Goal: Task Accomplishment & Management: Manage account settings

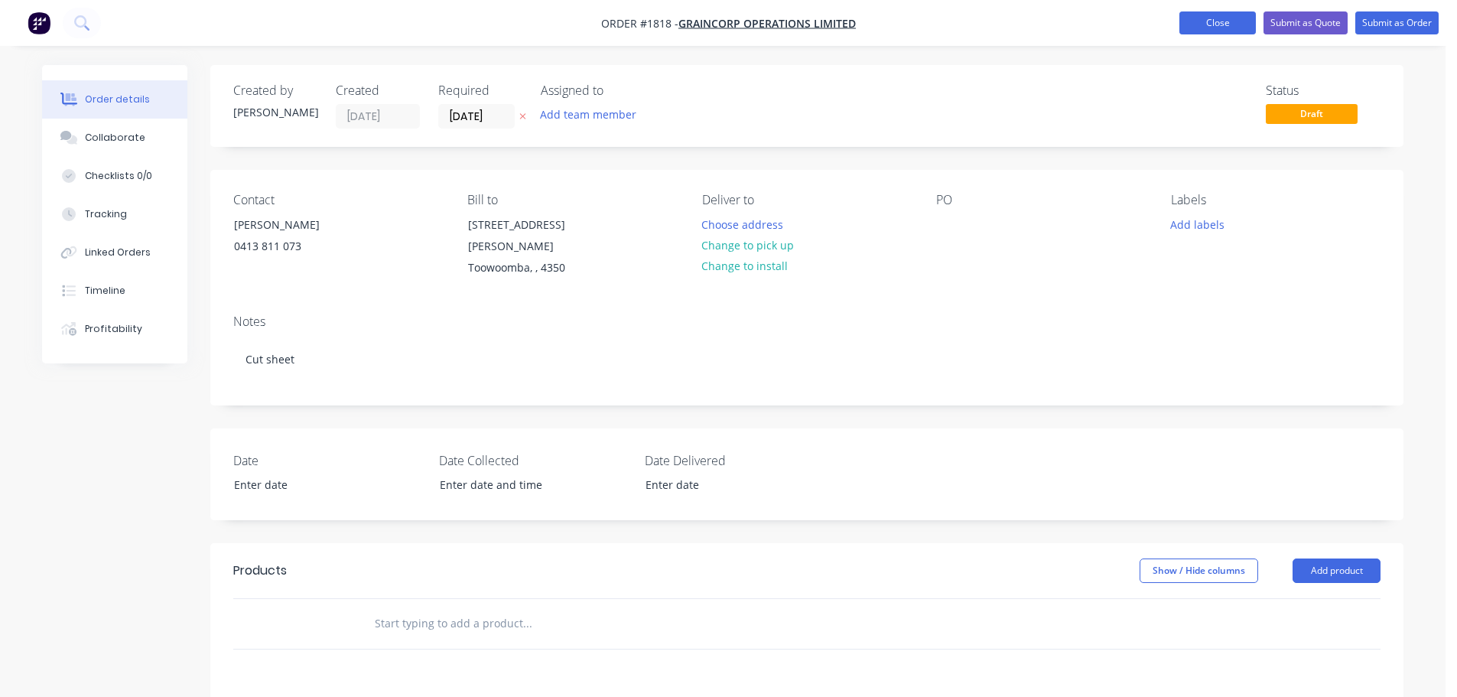
click at [1197, 21] on button "Close" at bounding box center [1217, 22] width 76 height 23
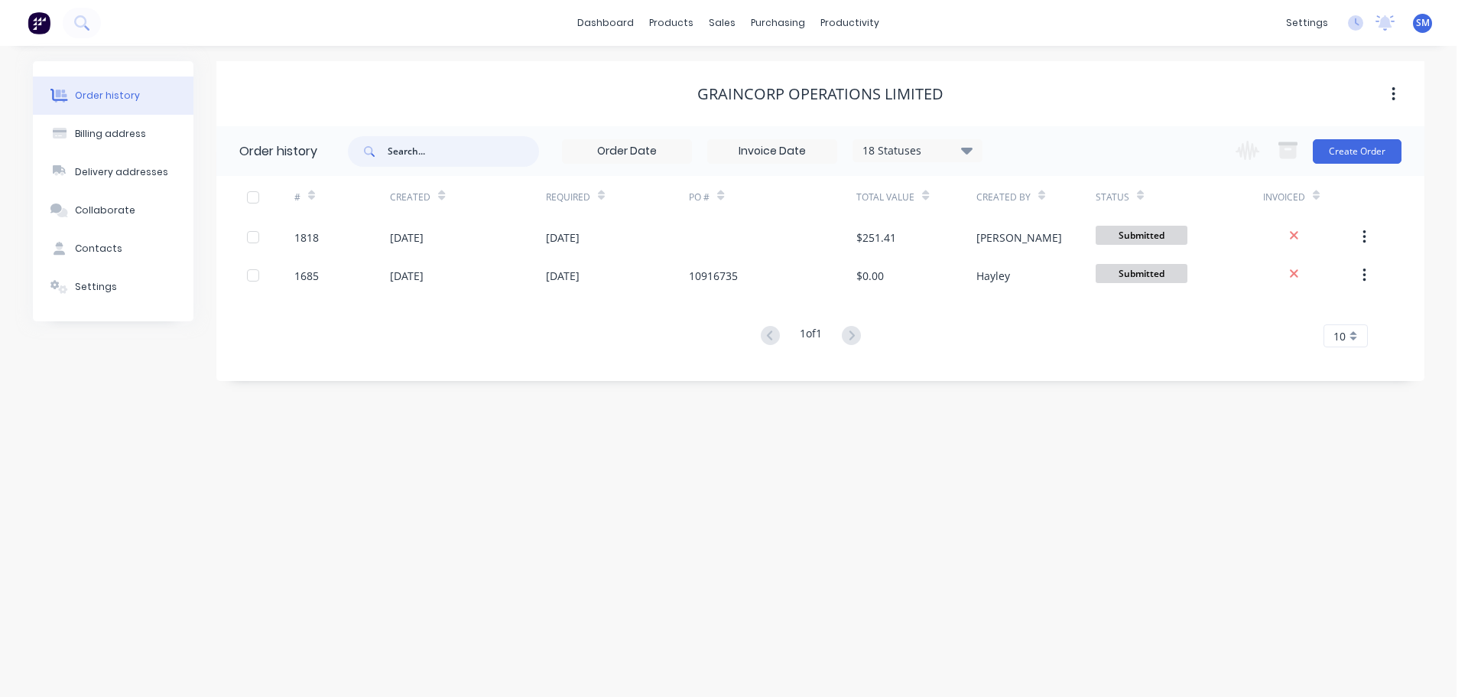
click at [432, 154] on input "text" at bounding box center [463, 151] width 151 height 31
click at [763, 28] on div "purchasing" at bounding box center [778, 22] width 70 height 23
click at [728, 30] on div "sales" at bounding box center [722, 22] width 42 height 23
click at [767, 72] on div "Sales Orders" at bounding box center [779, 74] width 63 height 14
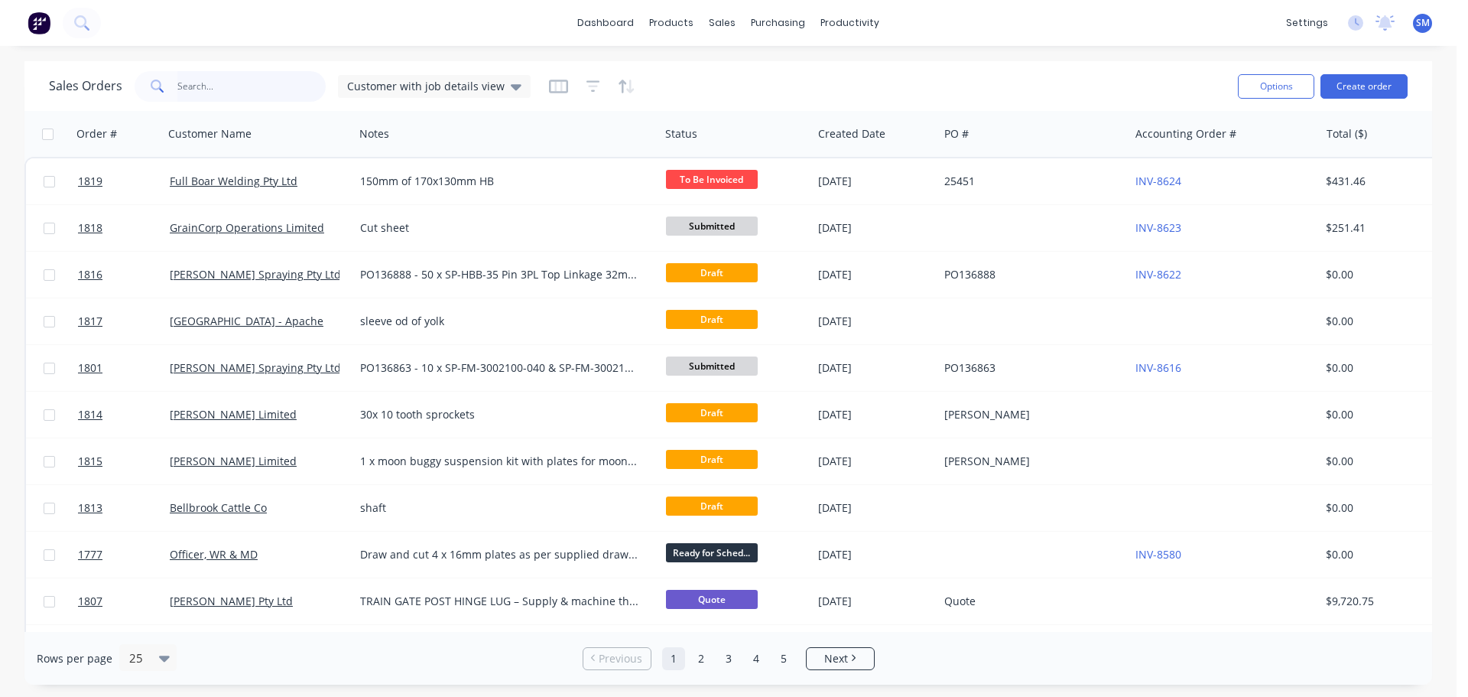
click at [288, 86] on input "text" at bounding box center [251, 86] width 149 height 31
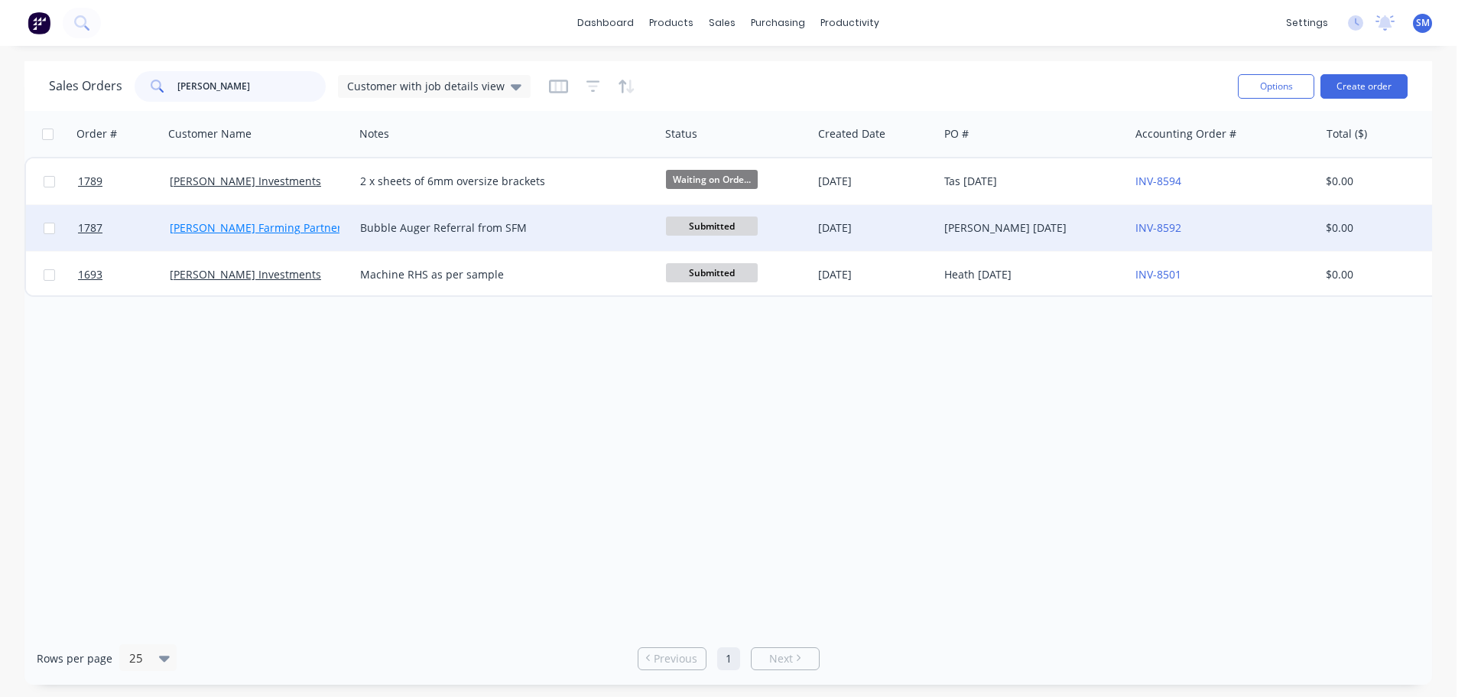
type input "[PERSON_NAME]"
click at [240, 228] on link "[PERSON_NAME] Farming Partnership" at bounding box center [267, 227] width 194 height 15
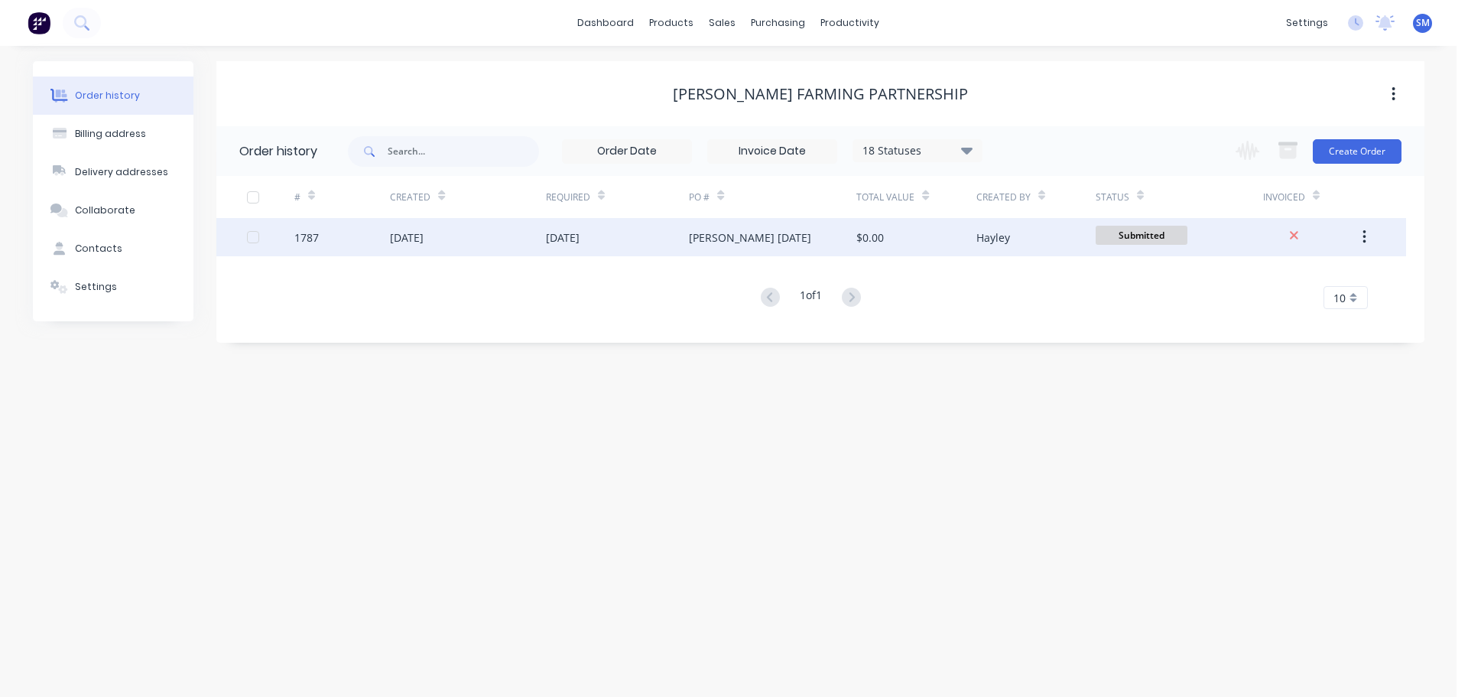
click at [417, 243] on div "[DATE]" at bounding box center [407, 237] width 34 height 16
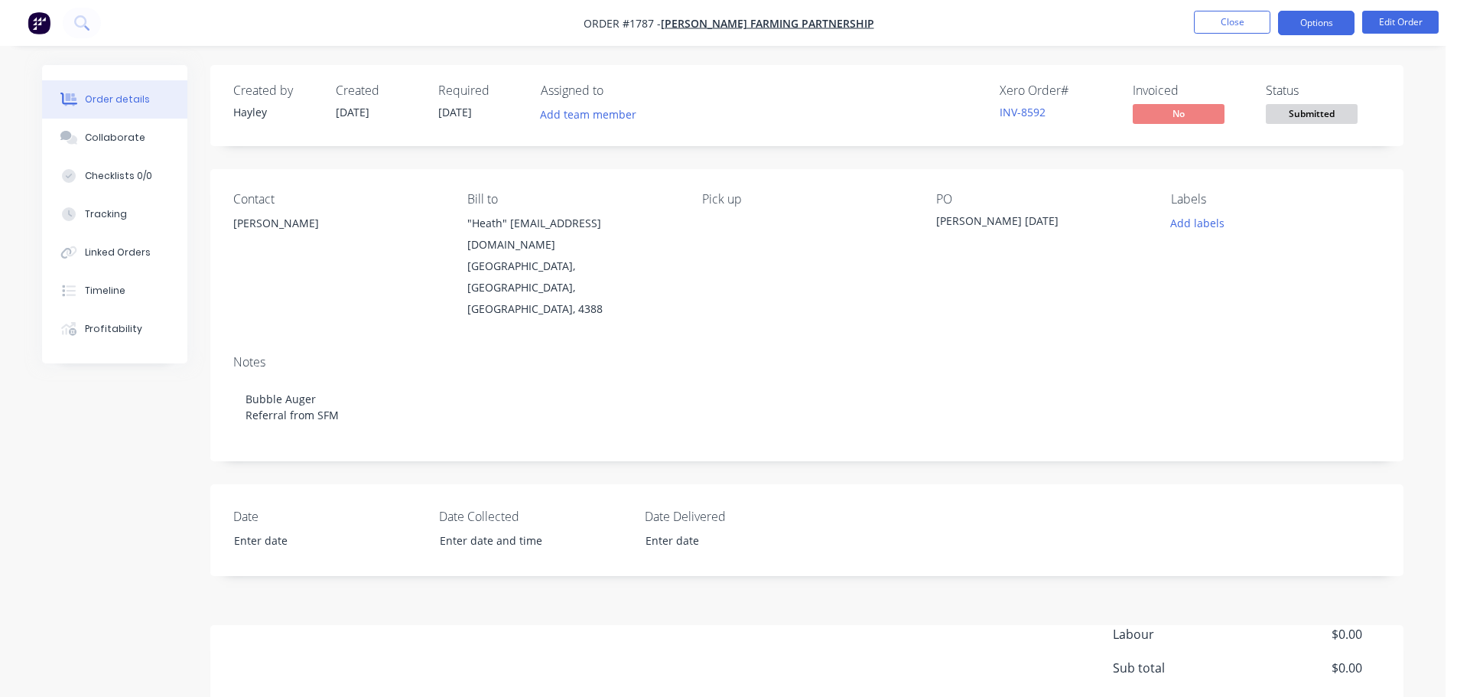
click at [1321, 31] on button "Options" at bounding box center [1316, 23] width 76 height 24
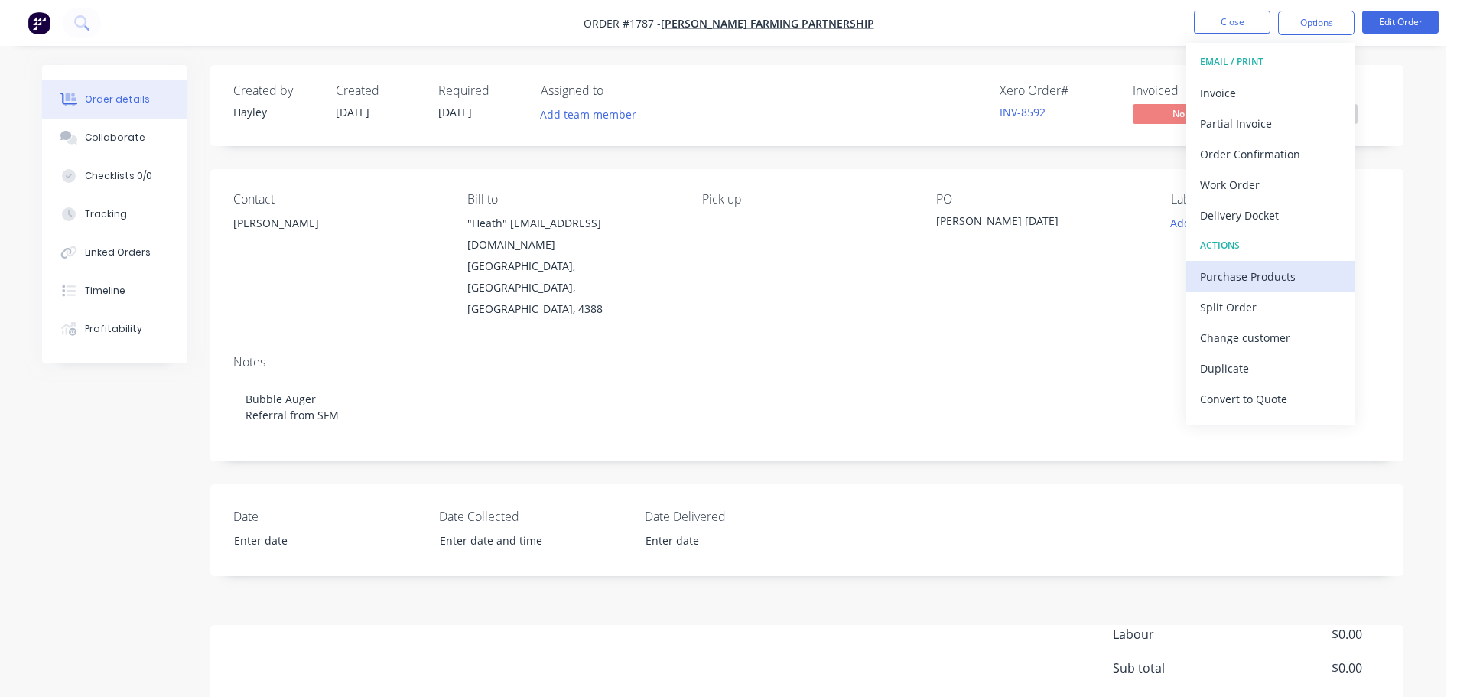
click at [1256, 273] on div "Purchase Products" at bounding box center [1270, 276] width 141 height 22
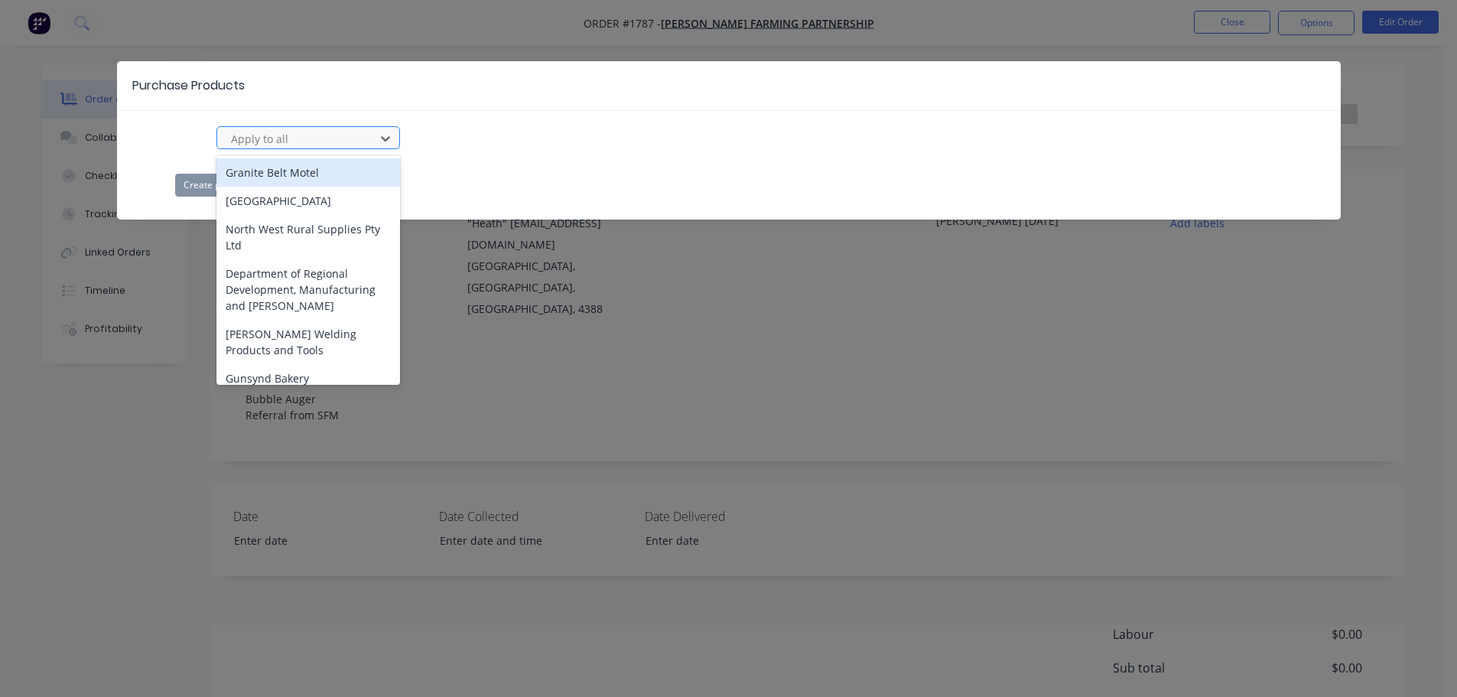
click at [367, 141] on div "Apply to all" at bounding box center [298, 138] width 147 height 23
click at [367, 97] on div "Purchase Products" at bounding box center [728, 86] width 1223 height 50
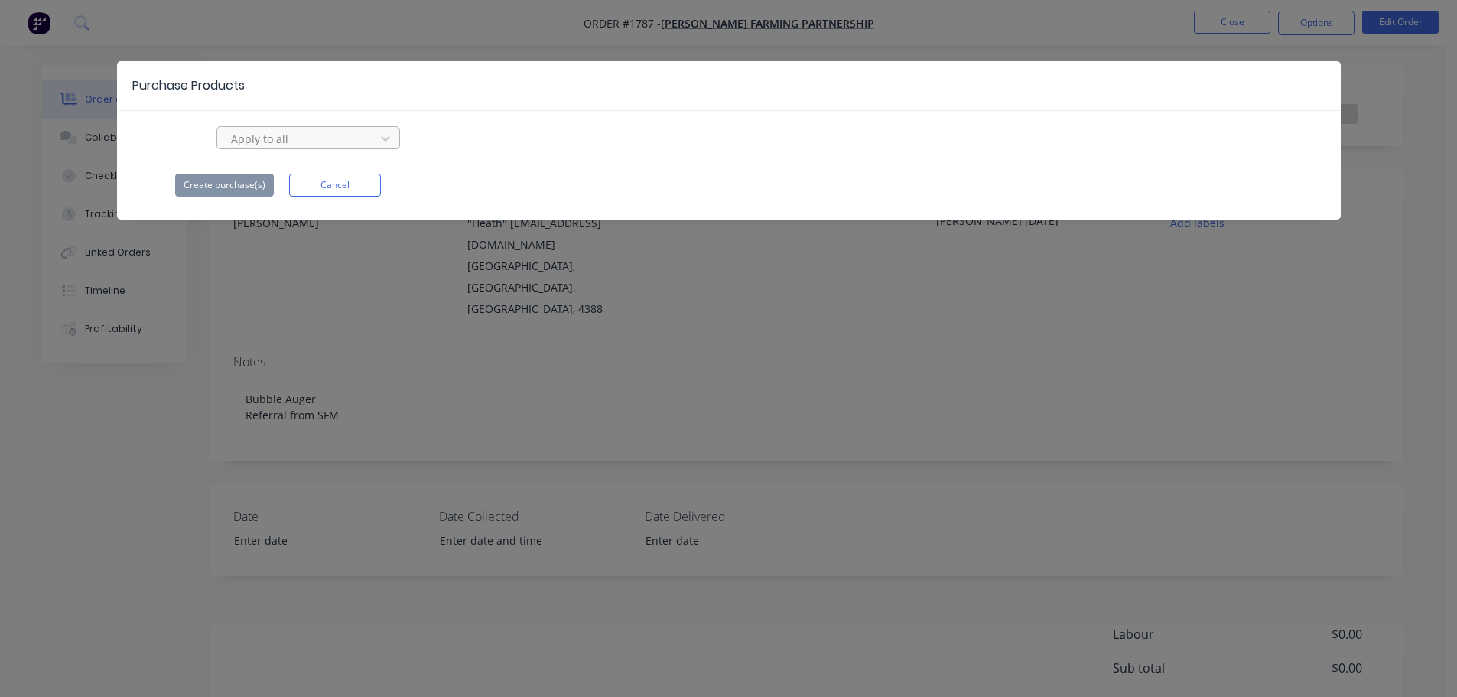
click at [327, 139] on div at bounding box center [298, 138] width 138 height 19
drag, startPoint x: 600, startPoint y: 150, endPoint x: 333, endPoint y: 178, distance: 268.4
click at [576, 151] on div "Apply to all Create purchase(s) Cancel" at bounding box center [728, 161] width 1223 height 70
click at [326, 182] on button "Cancel" at bounding box center [335, 185] width 92 height 23
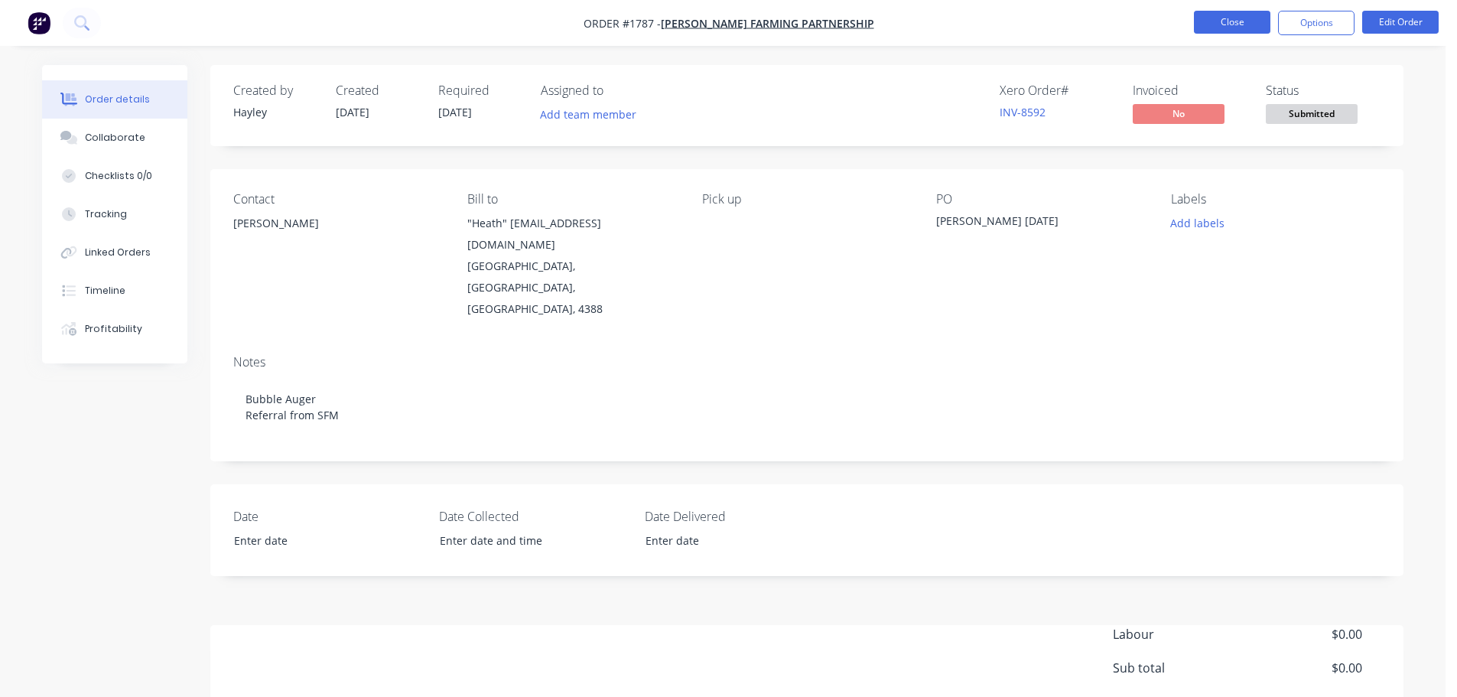
click at [1223, 21] on button "Close" at bounding box center [1232, 22] width 76 height 23
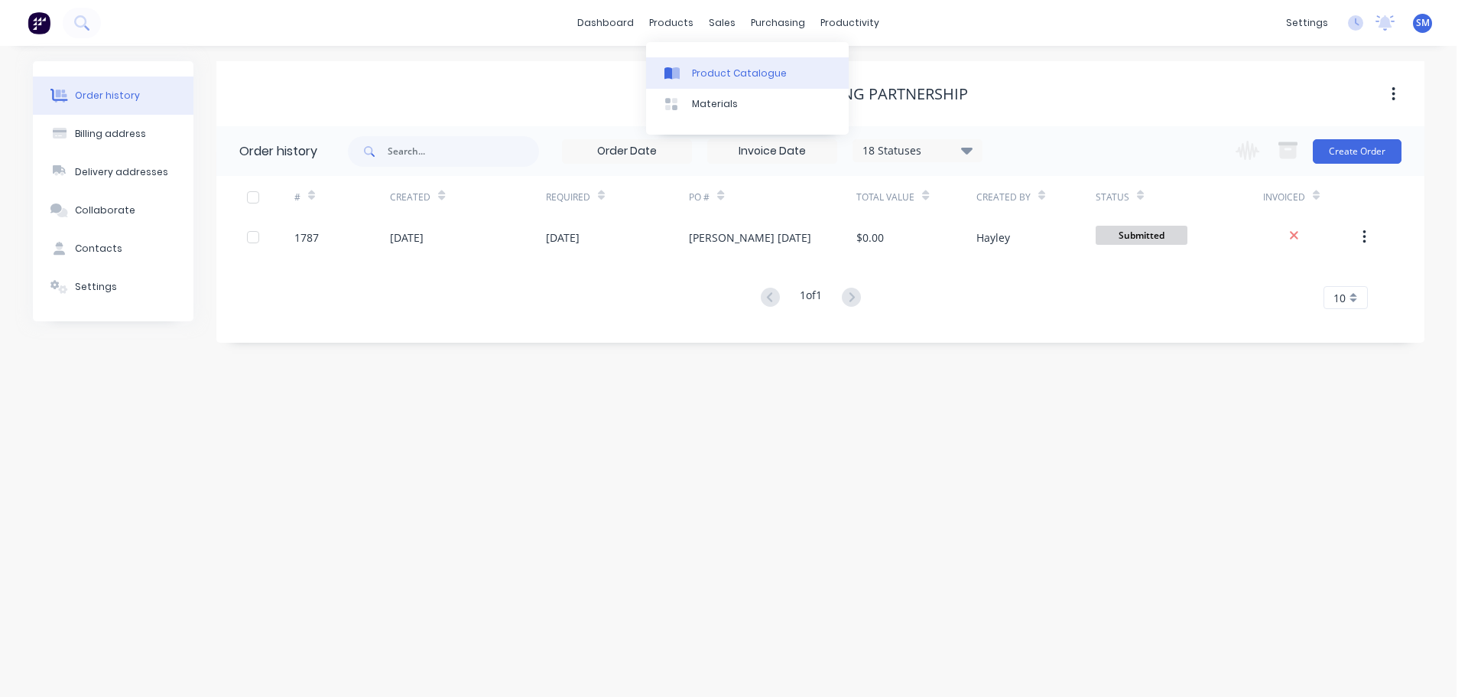
click at [701, 70] on div "Product Catalogue" at bounding box center [739, 74] width 95 height 14
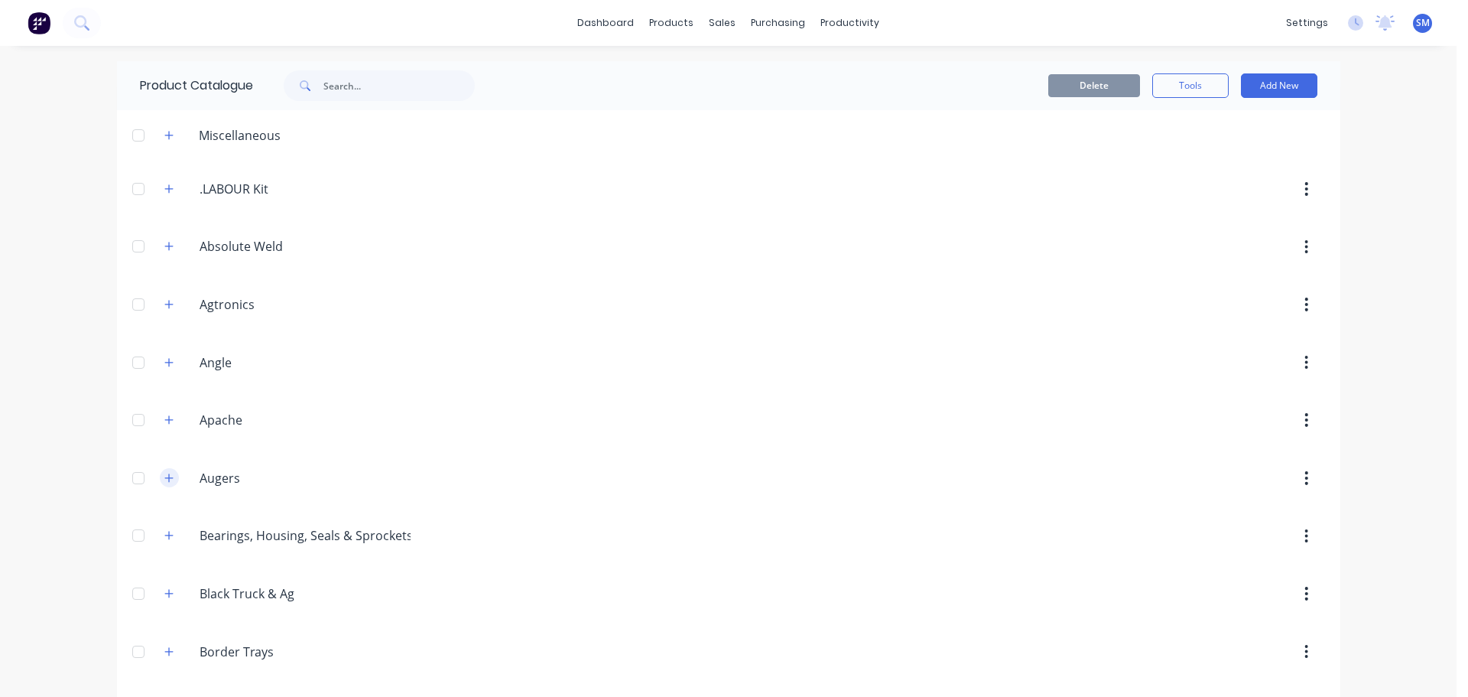
click at [165, 480] on icon "button" at bounding box center [168, 478] width 9 height 11
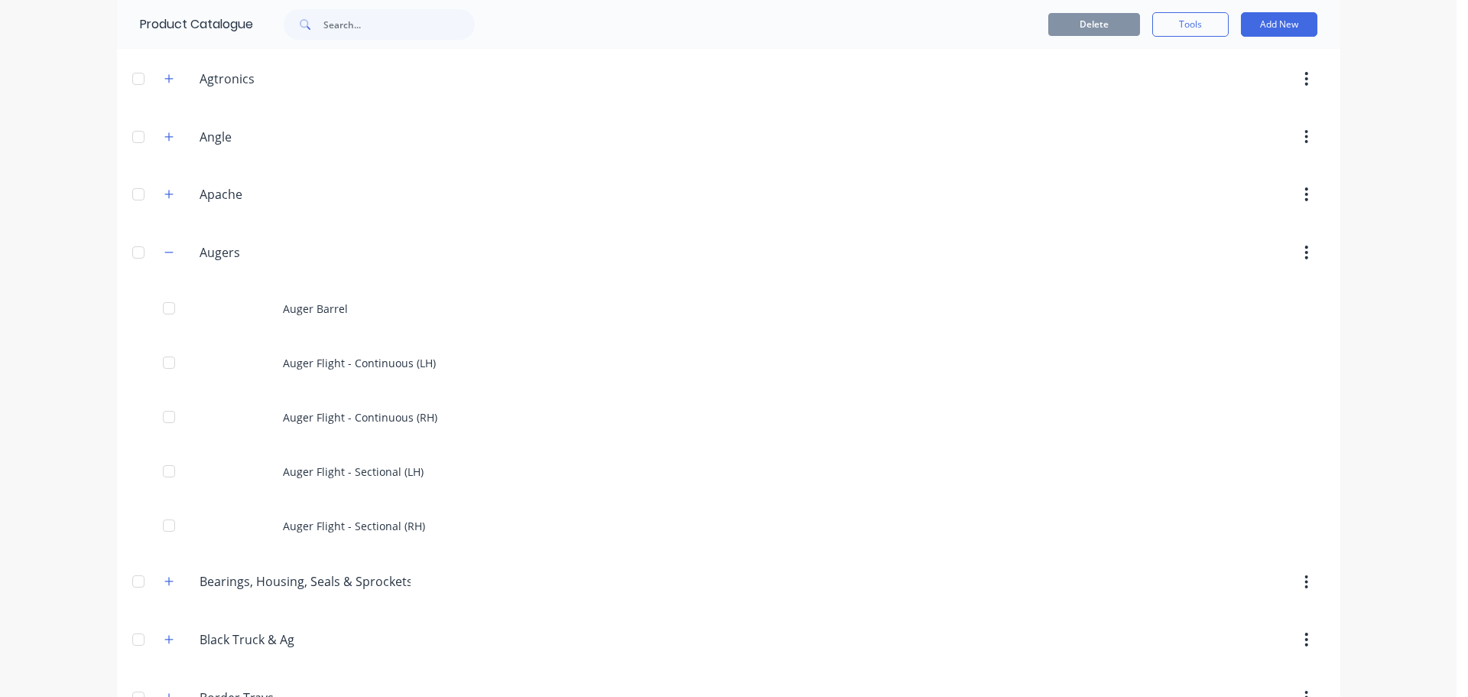
scroll to position [306, 0]
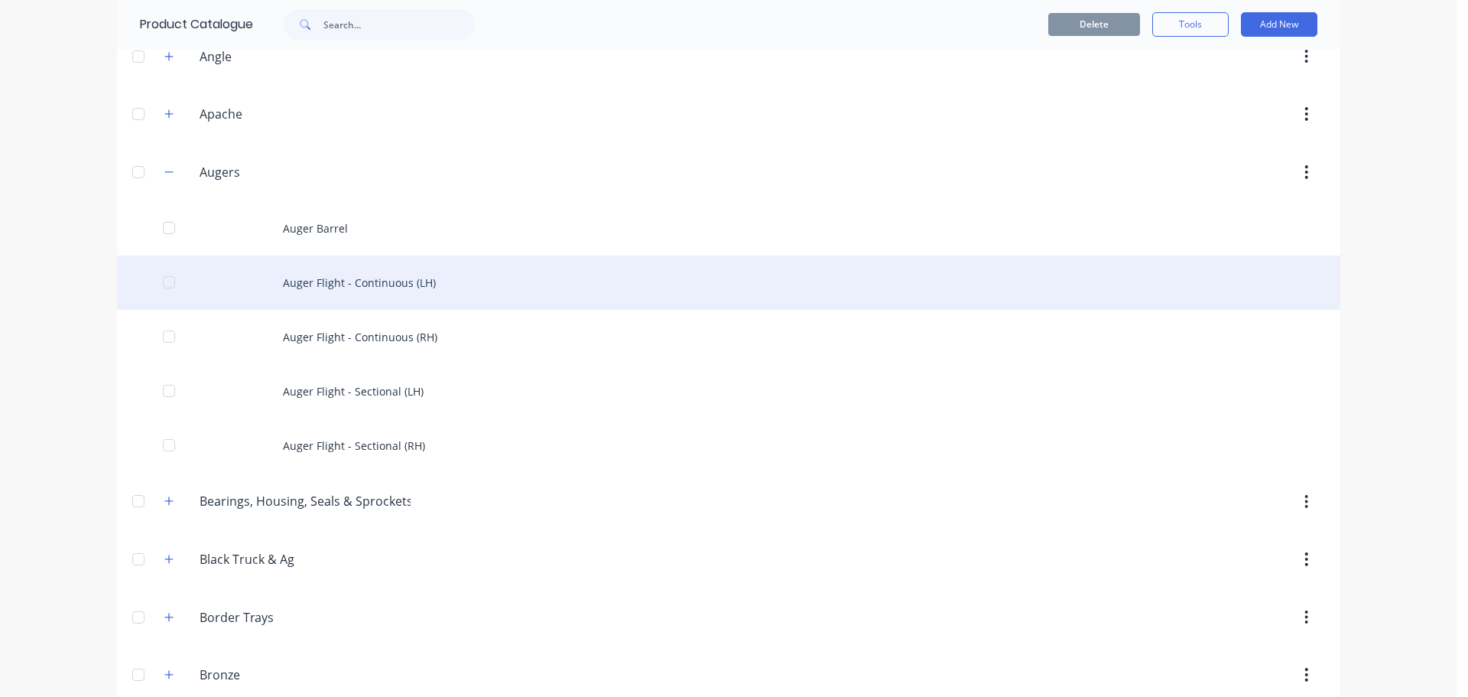
click at [323, 287] on div "Auger Flight - Continuous (LH)" at bounding box center [728, 282] width 1223 height 54
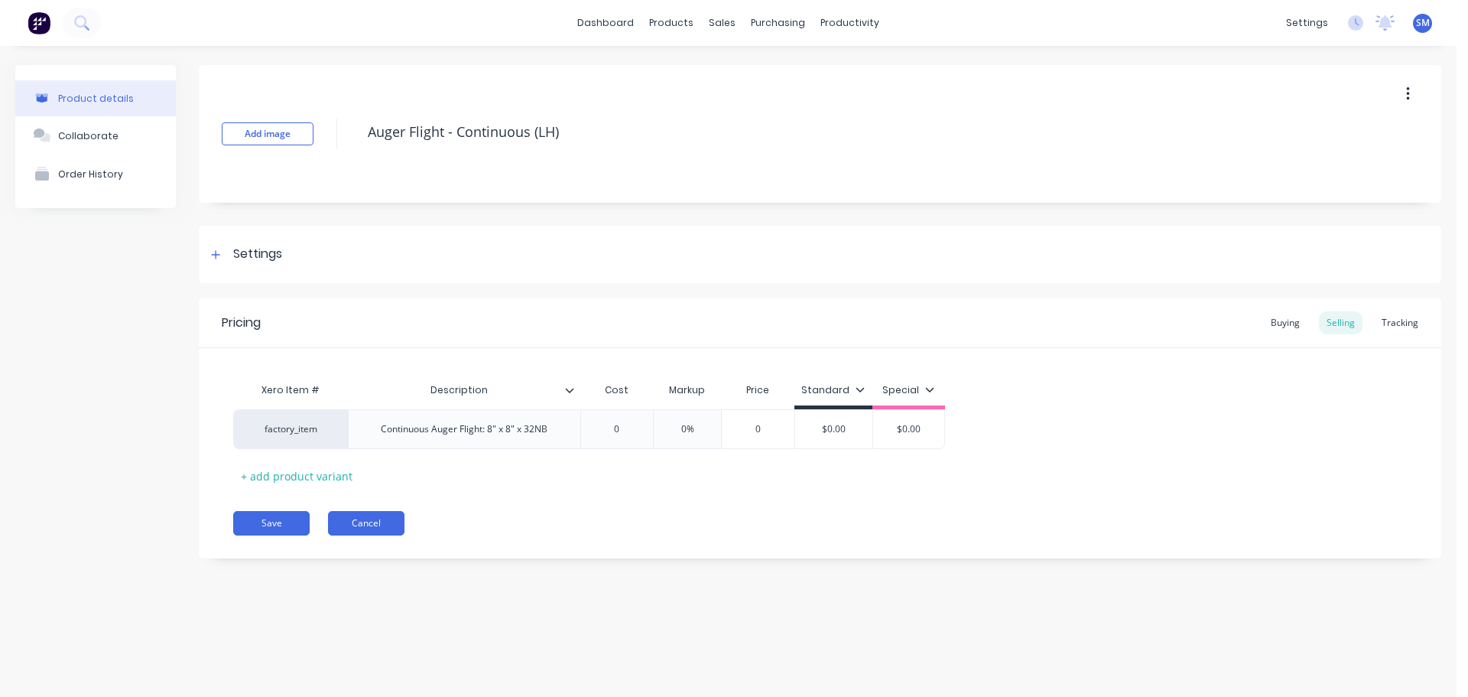
click at [377, 521] on button "Cancel" at bounding box center [366, 523] width 76 height 24
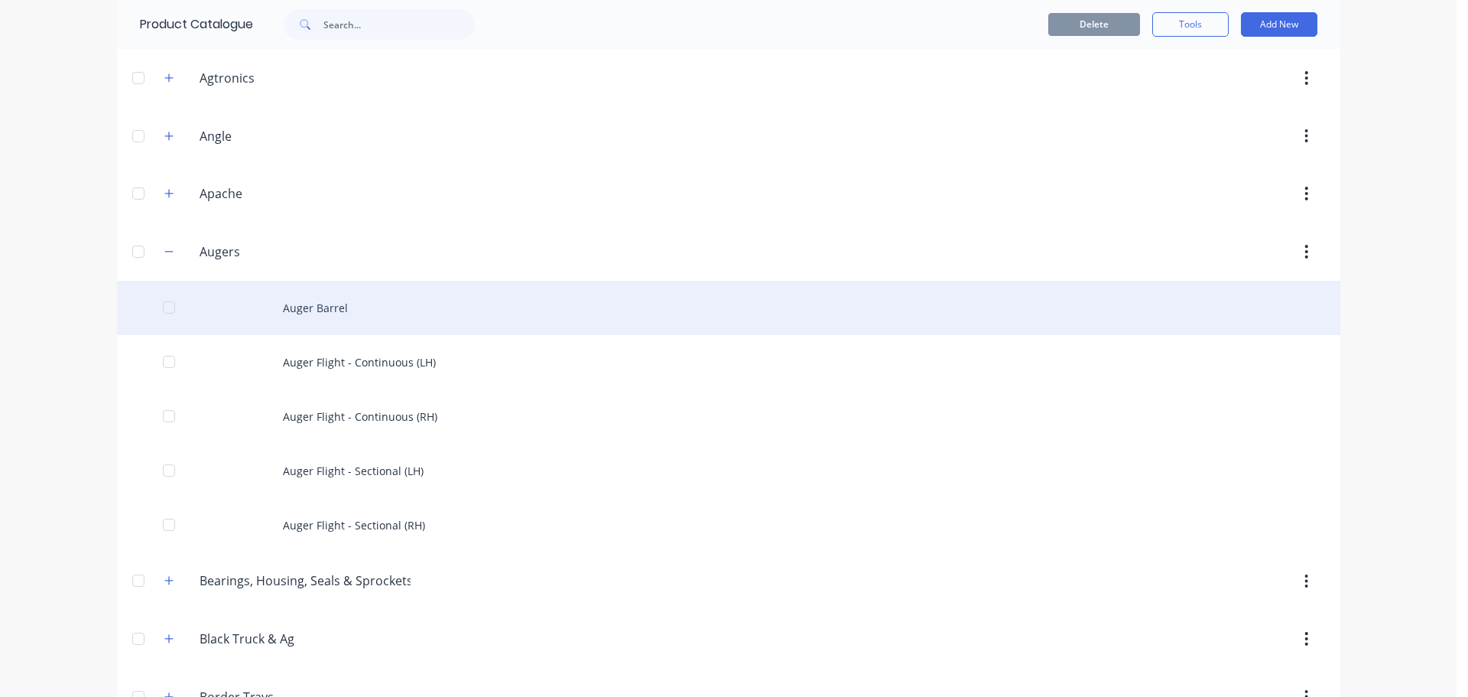
scroll to position [229, 0]
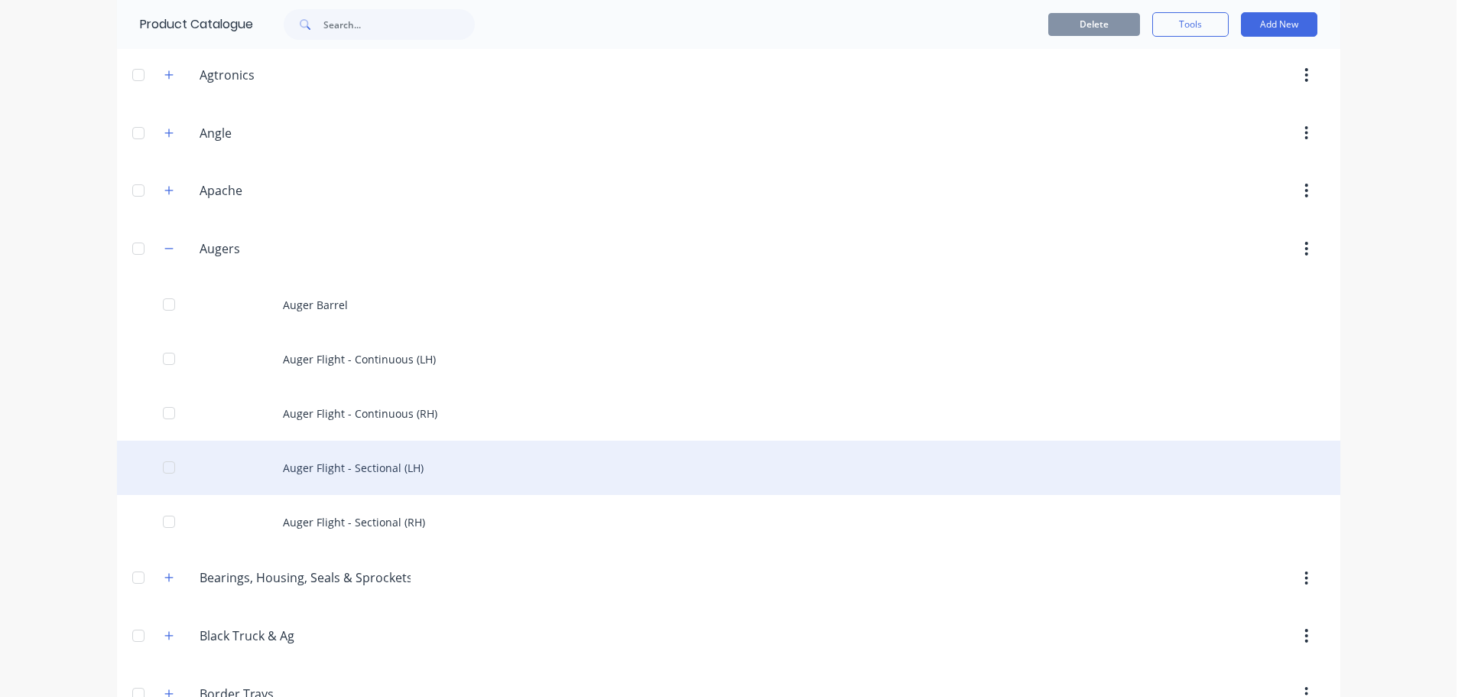
click at [406, 470] on div "Auger Flight - Sectional (LH)" at bounding box center [728, 467] width 1223 height 54
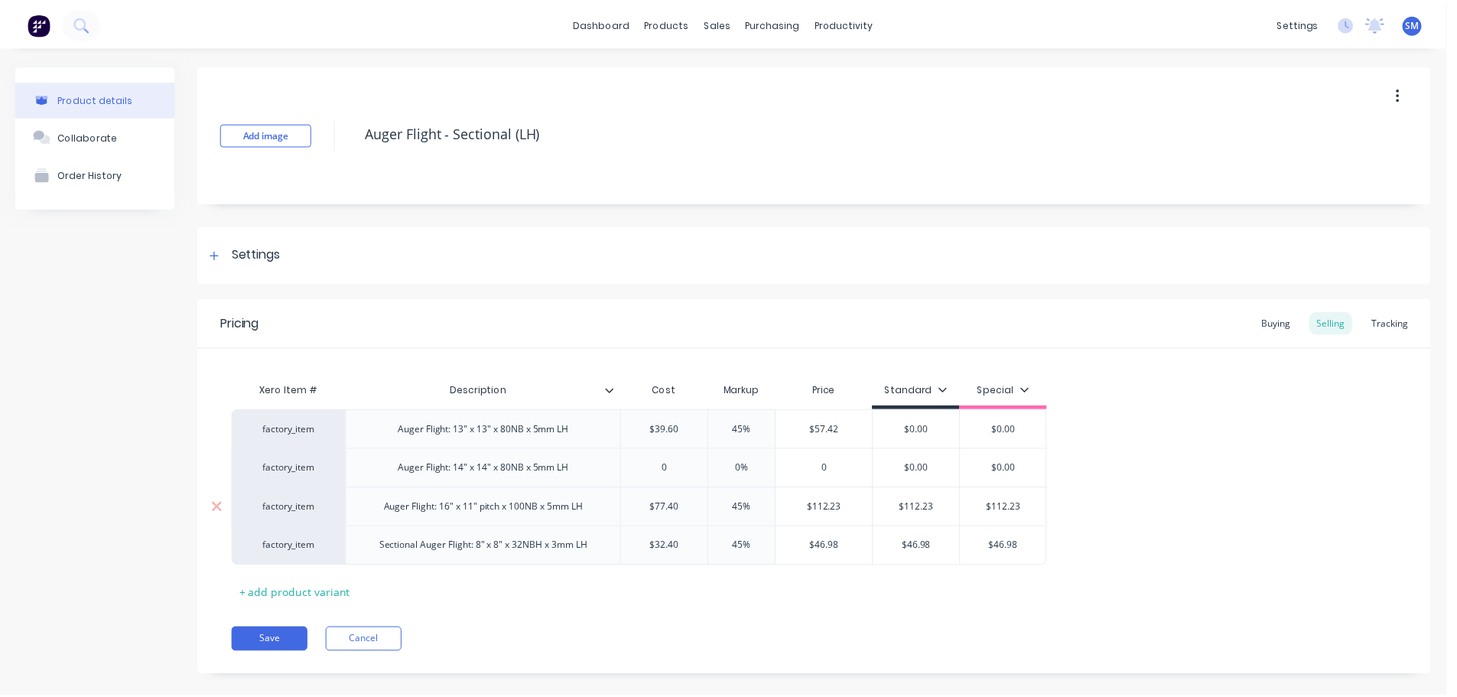
scroll to position [21, 0]
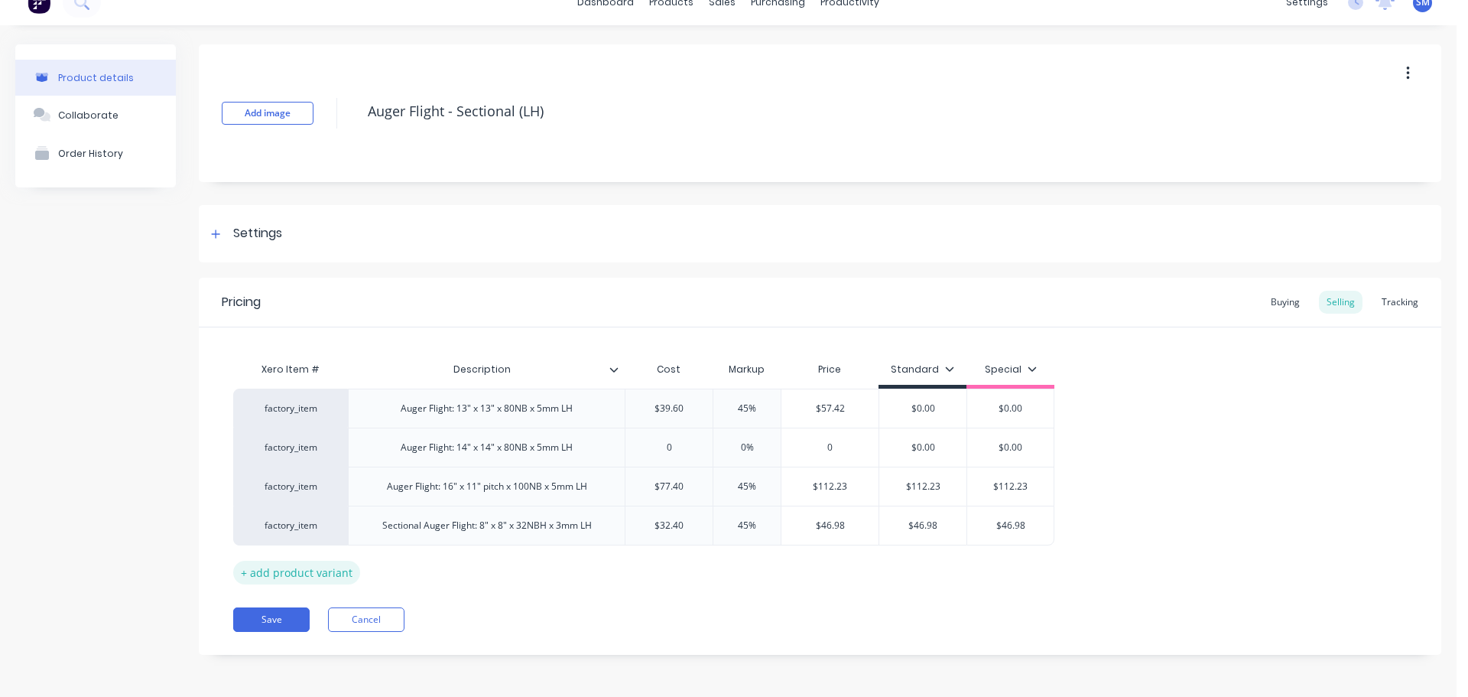
click at [316, 566] on div "+ add product variant" at bounding box center [296, 573] width 127 height 24
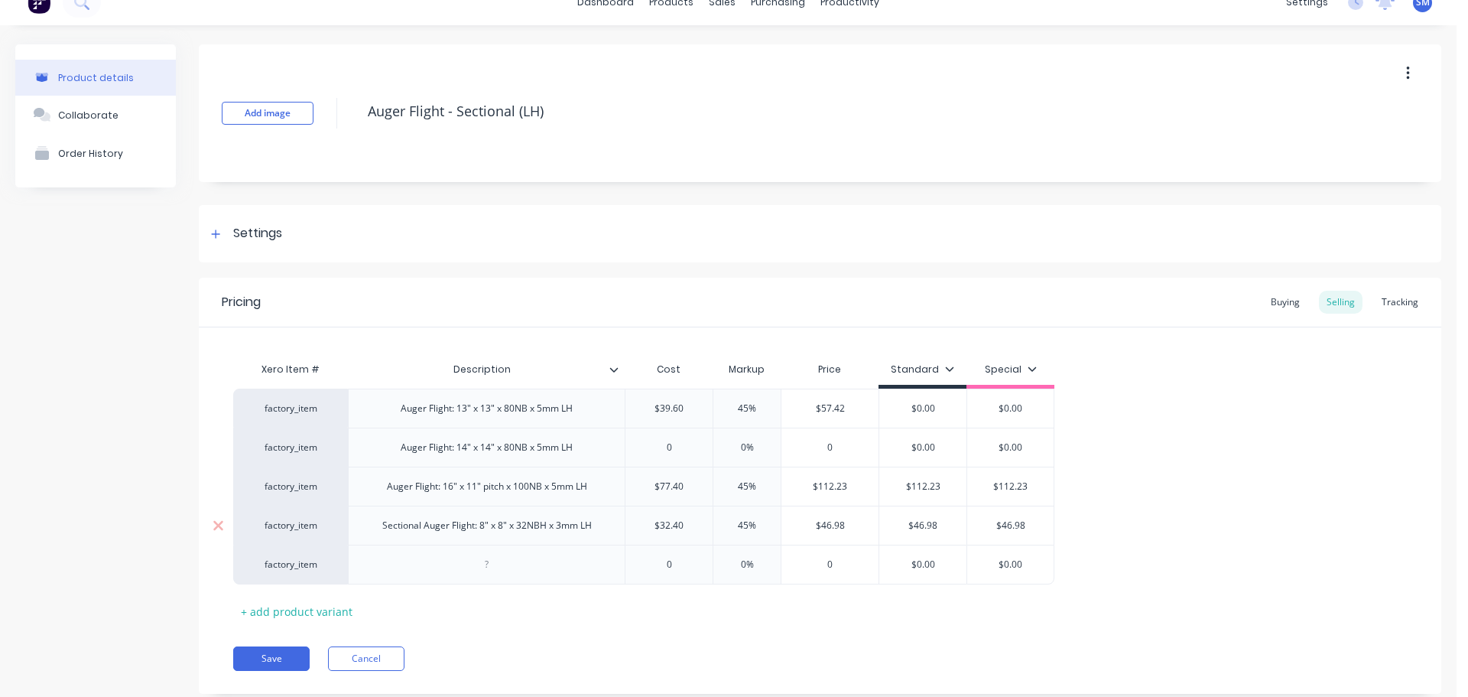
click at [448, 531] on div "Sectional Auger Flight: 8" x 8" x 32NBH x 3mm LH" at bounding box center [487, 525] width 234 height 20
drag, startPoint x: 603, startPoint y: 531, endPoint x: 388, endPoint y: 538, distance: 214.2
click at [382, 539] on div "Sectional Auger Flight: 8" x 8" x 32NBH x 3mm LH" at bounding box center [486, 524] width 277 height 39
copy div "Sectional Auger Flight: 8" x 8" x 32NBH x 3mm LH"
click at [532, 567] on div at bounding box center [486, 564] width 277 height 40
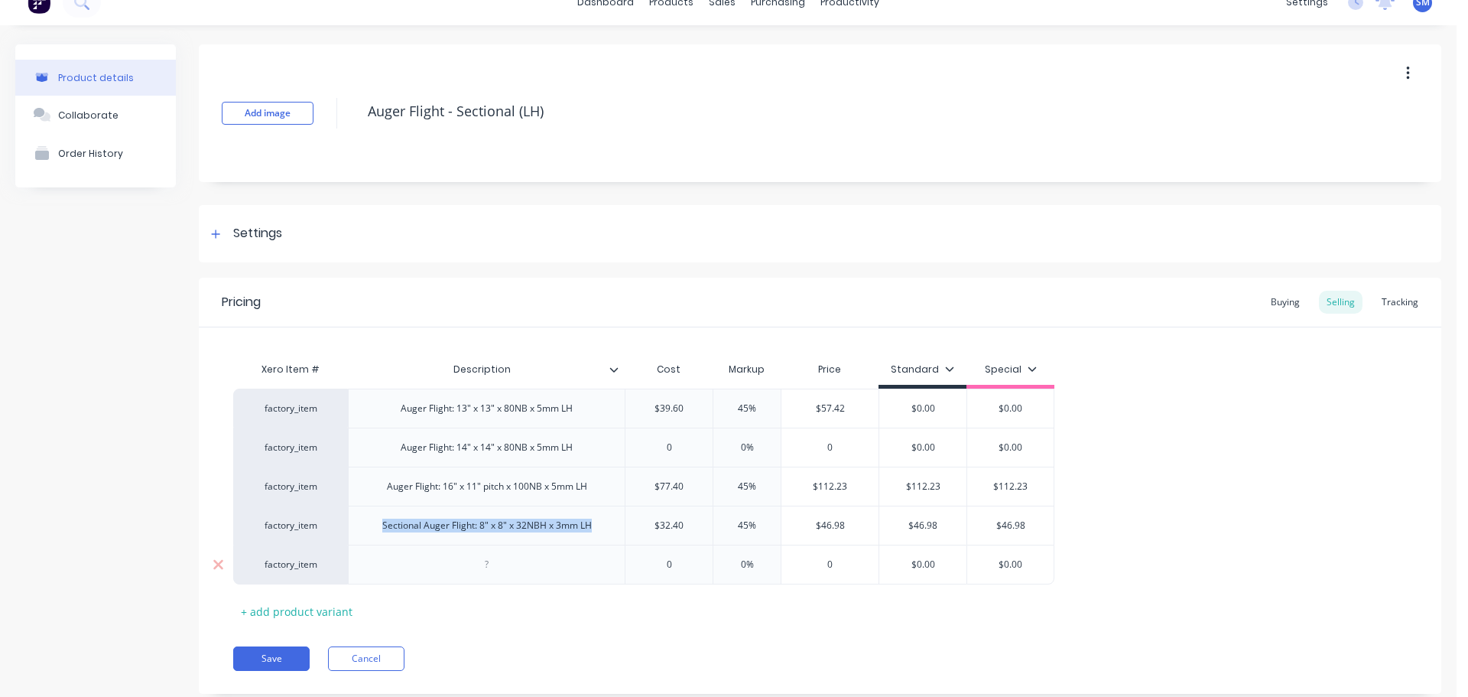
type textarea "x"
click at [476, 564] on div at bounding box center [487, 564] width 76 height 20
paste div
click at [478, 570] on div "Sectional Auger Flight: 8" x 8" x 32NBH x 3mm LH" at bounding box center [487, 564] width 234 height 20
click at [506, 571] on div "Sectional Auger Flight: 12" x 8" x 32NBH x 3mm LH" at bounding box center [486, 564] width 239 height 20
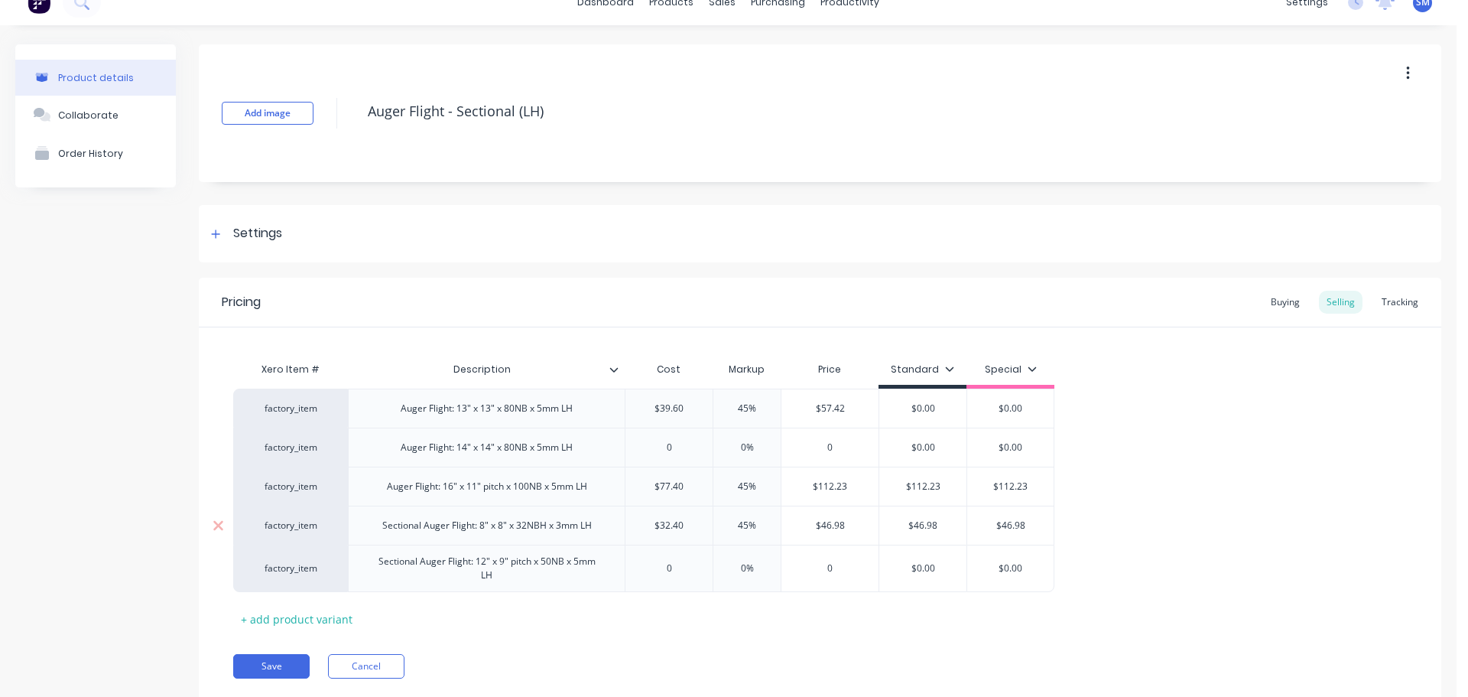
type textarea "x"
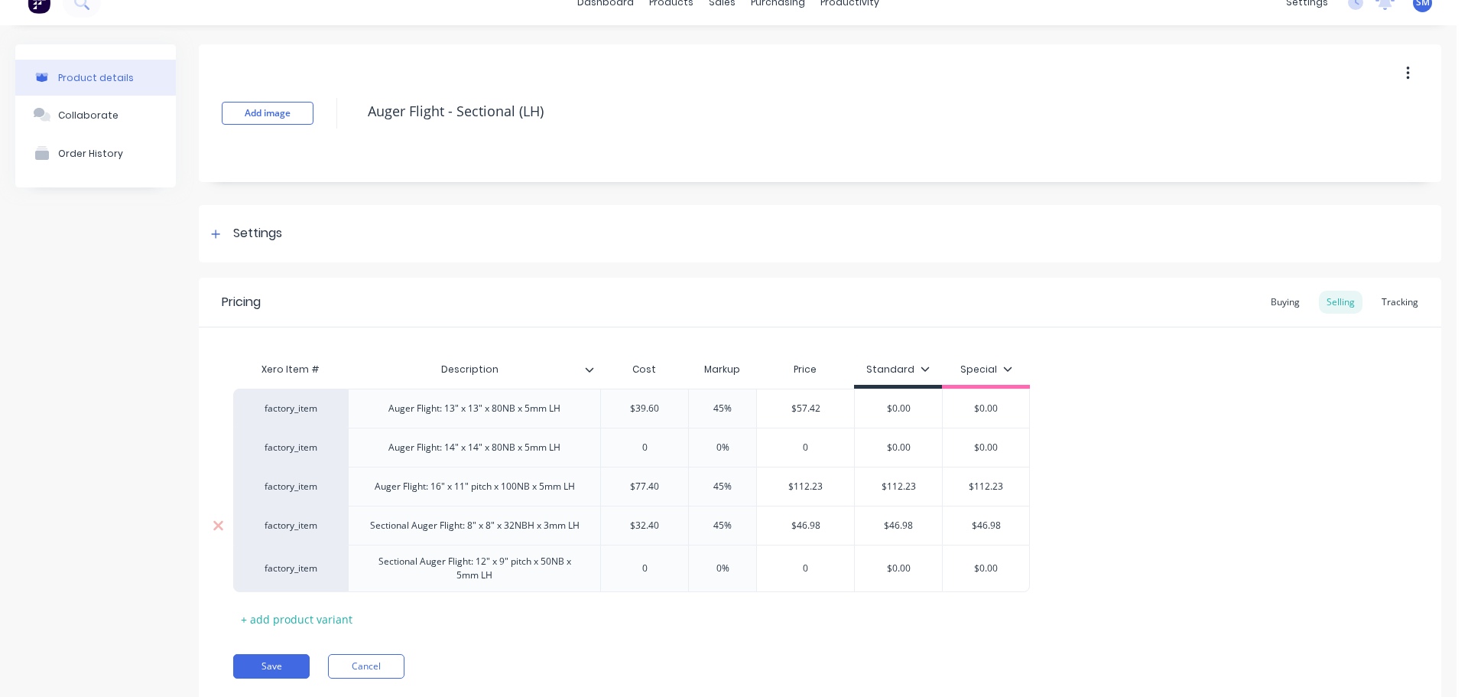
click at [542, 529] on div "Sectional Auger Flight: 8" x 8" x 32NBH x 3mm LH" at bounding box center [475, 525] width 234 height 20
click at [525, 532] on div "Sectional Auger Flight: 8" x 8" x 32NBH x 3mm LH" at bounding box center [475, 525] width 234 height 20
click at [277, 662] on button "Save" at bounding box center [271, 666] width 76 height 24
type textarea "x"
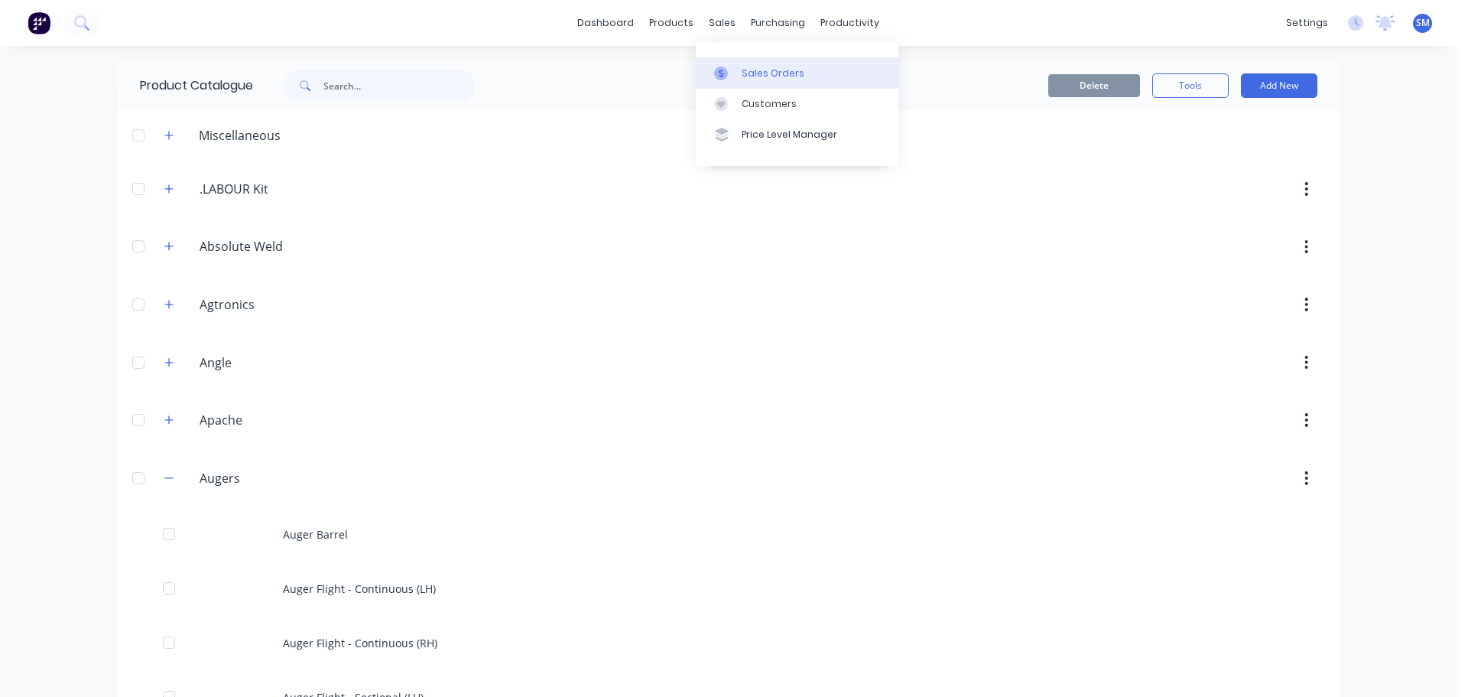
click at [768, 67] on div "Sales Orders" at bounding box center [773, 74] width 63 height 14
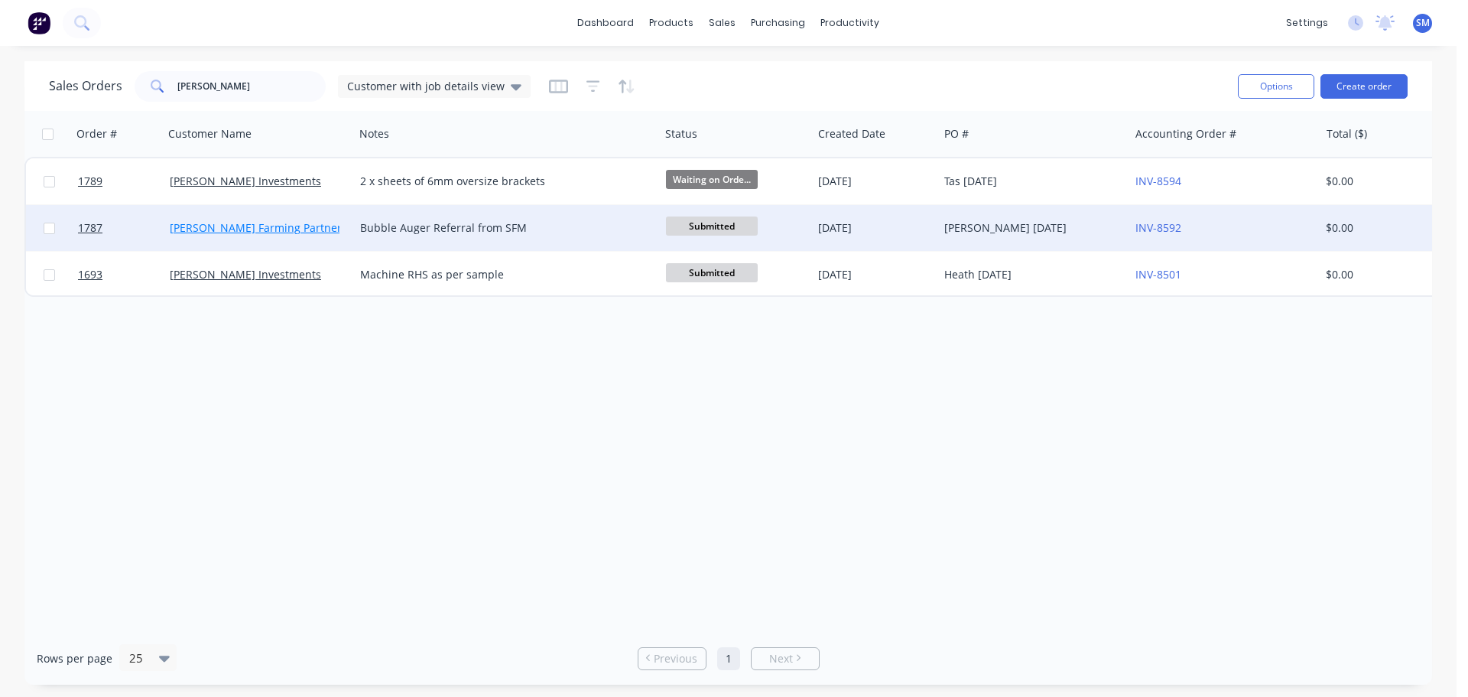
click at [245, 225] on link "[PERSON_NAME] Farming Partnership" at bounding box center [267, 227] width 194 height 15
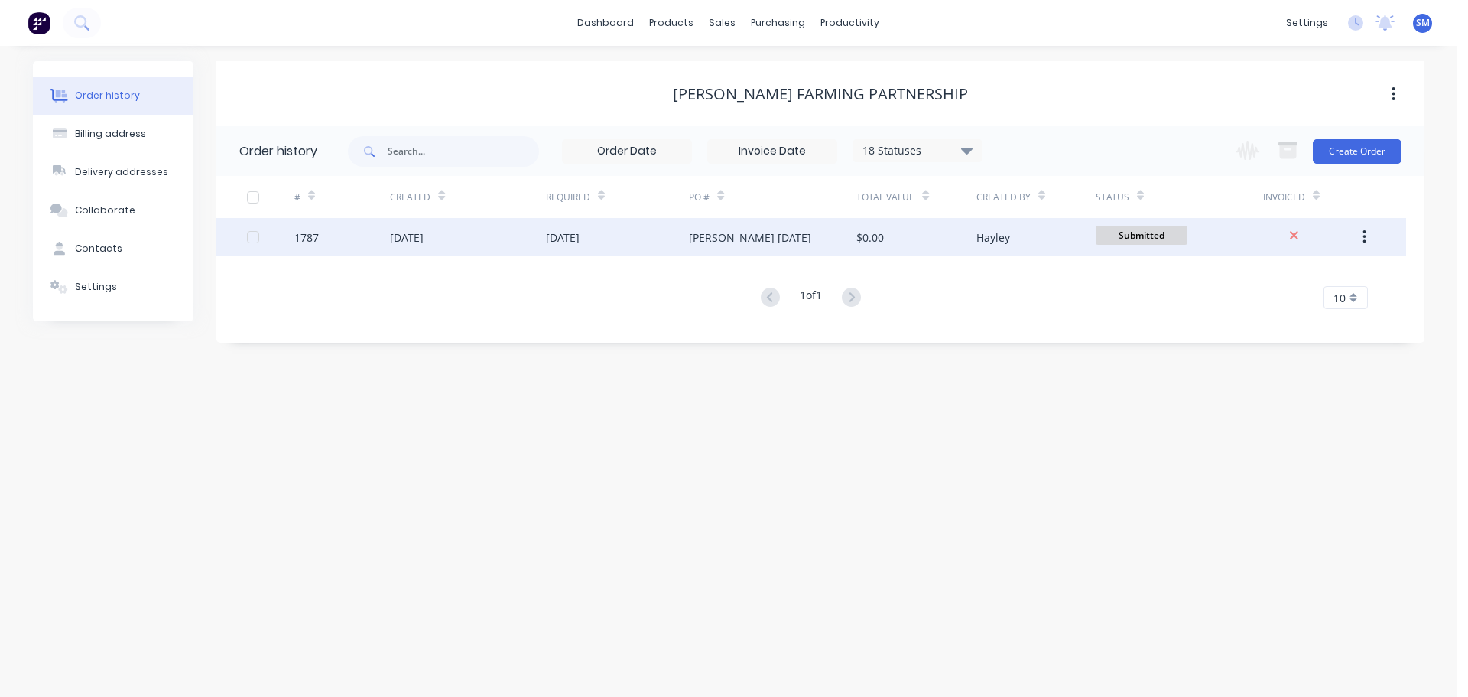
click at [418, 245] on div "[DATE]" at bounding box center [467, 237] width 155 height 38
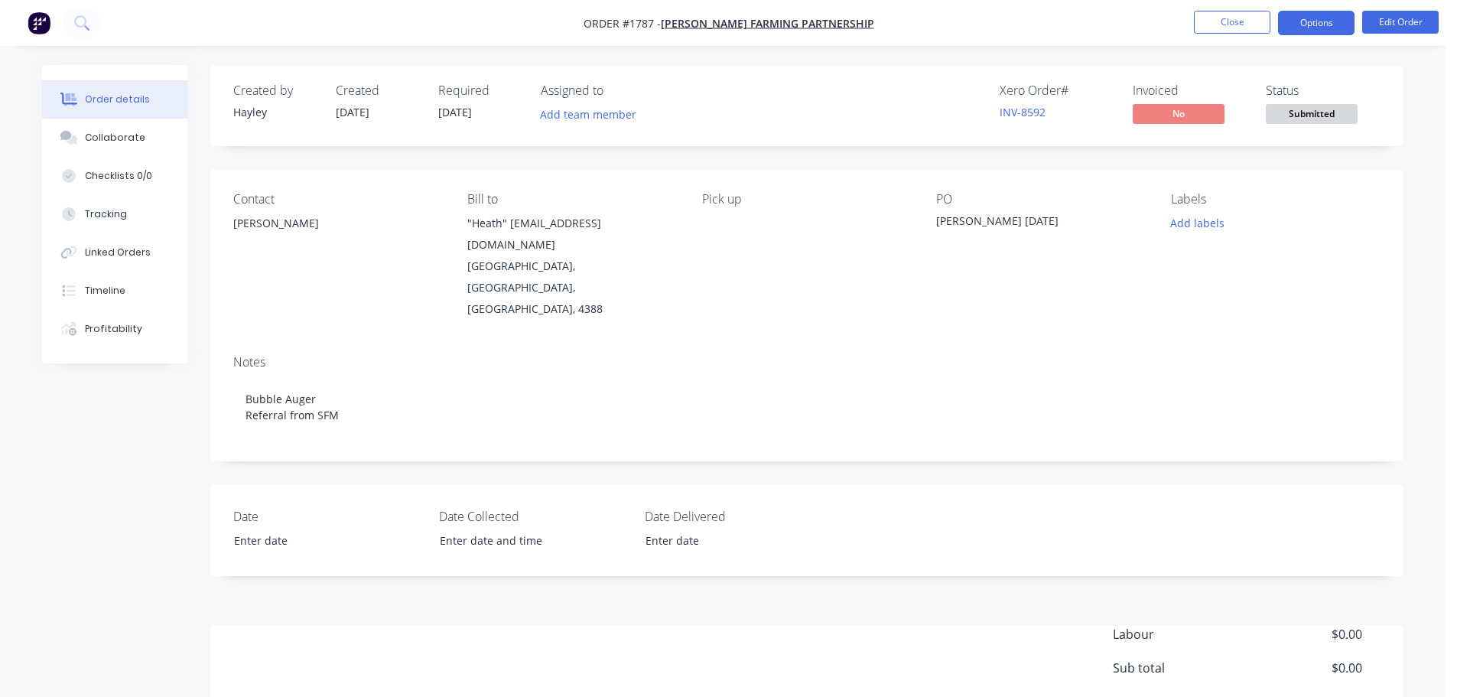
click at [1300, 28] on button "Options" at bounding box center [1316, 23] width 76 height 24
click at [108, 432] on div "Created by [PERSON_NAME] Created [DATE] Required [DATE] Assigned to Add team me…" at bounding box center [722, 456] width 1361 height 783
click at [1378, 24] on button "Edit Order" at bounding box center [1400, 22] width 76 height 23
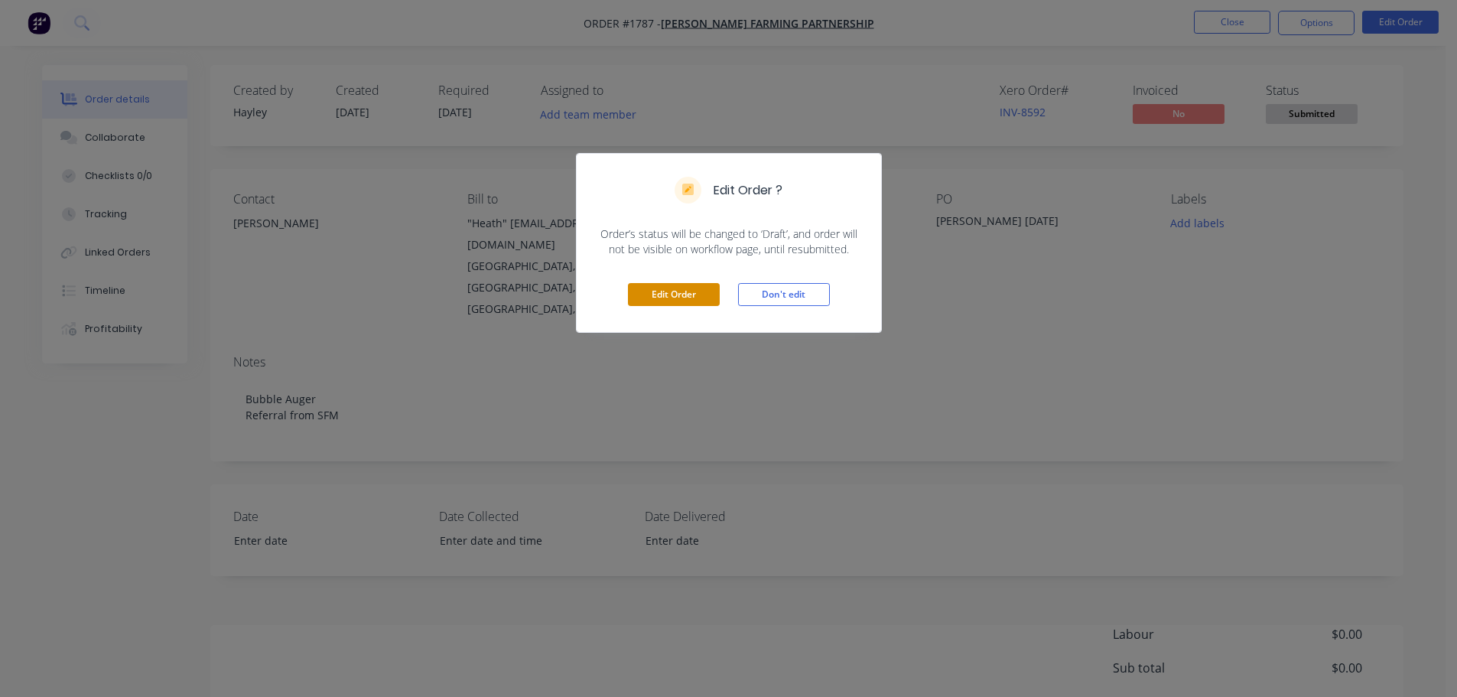
click at [683, 294] on button "Edit Order" at bounding box center [674, 294] width 92 height 23
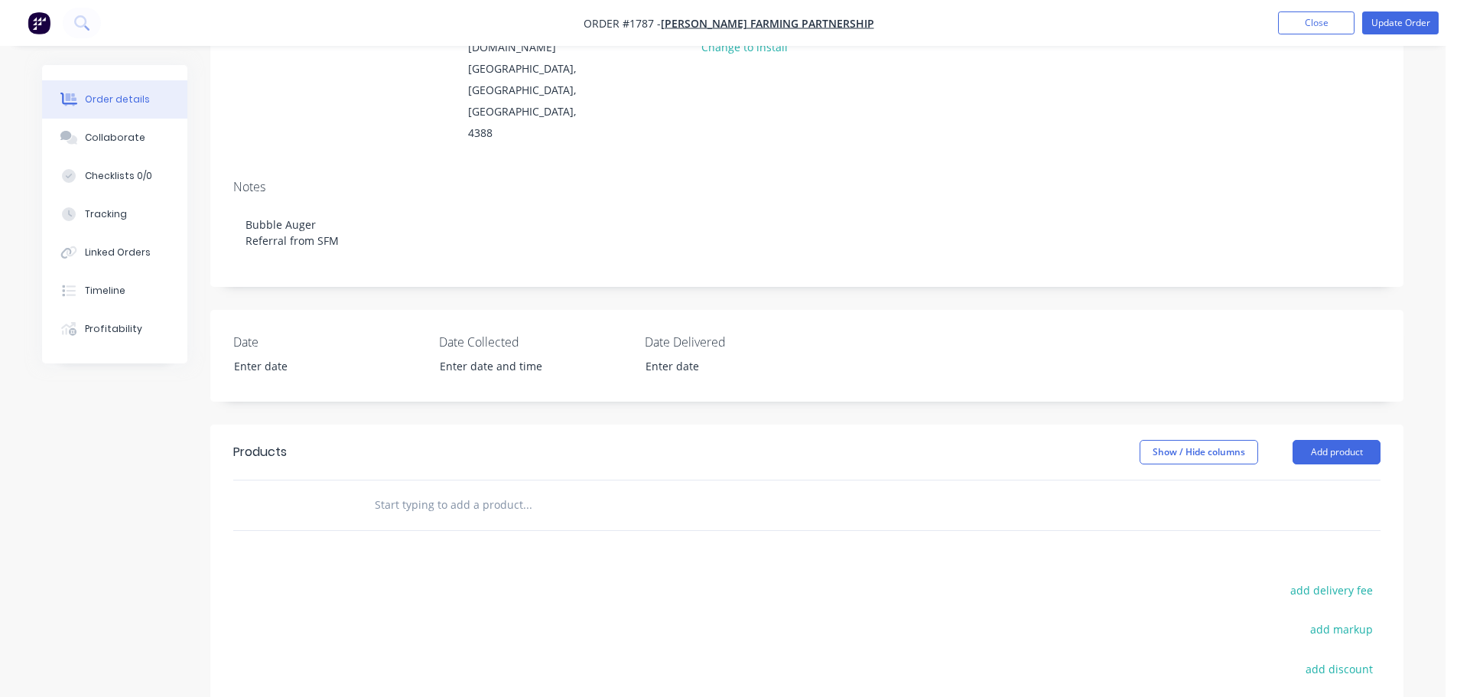
scroll to position [229, 0]
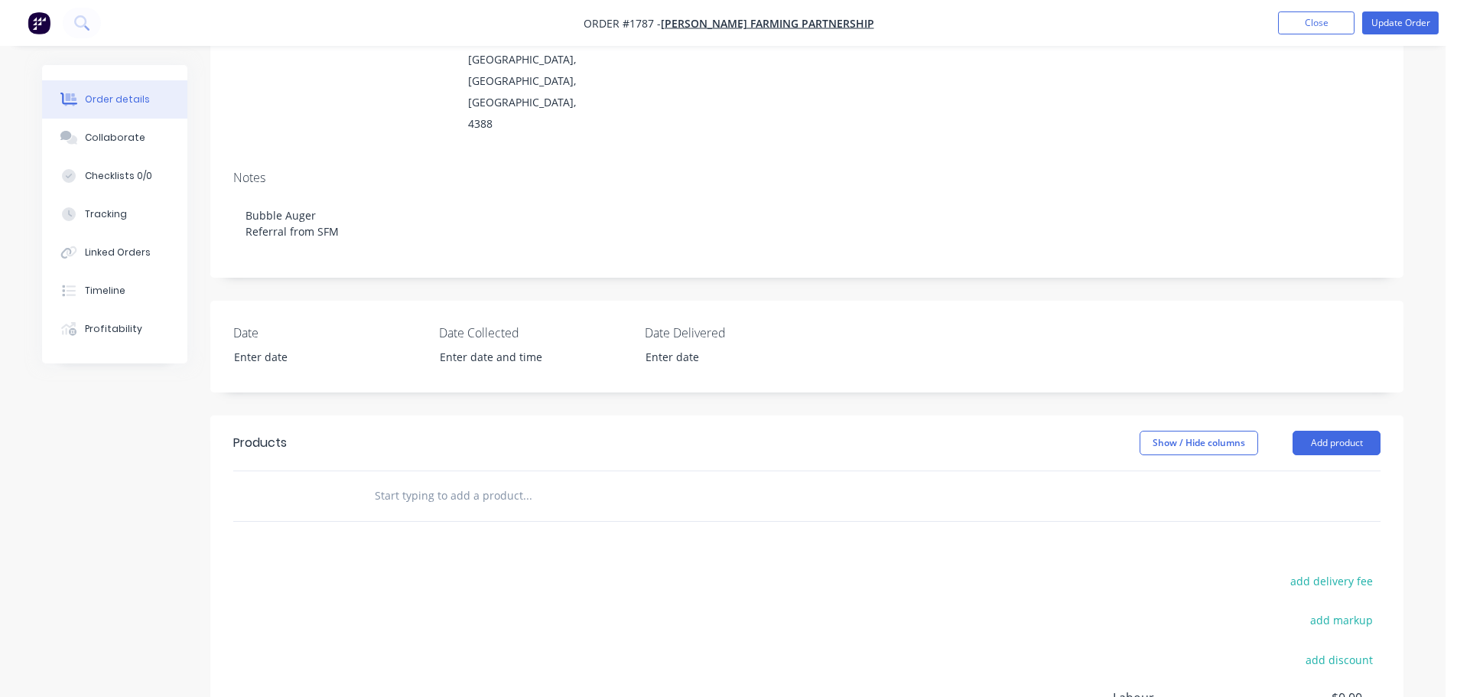
click at [509, 480] on input "text" at bounding box center [527, 495] width 306 height 31
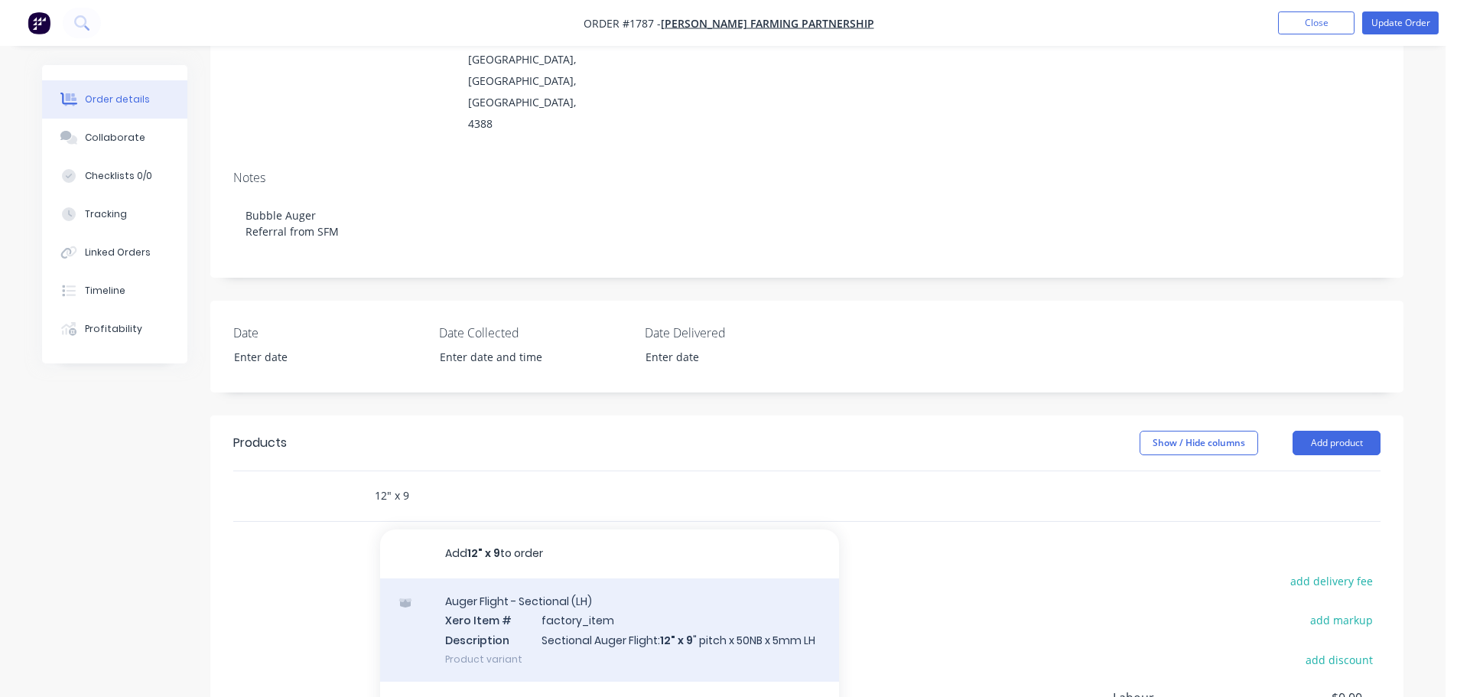
type input "12" x 9"
click at [705, 578] on div "Auger Flight - Sectional (LH) Xero Item # factory_item Description Sectional Au…" at bounding box center [609, 629] width 459 height 103
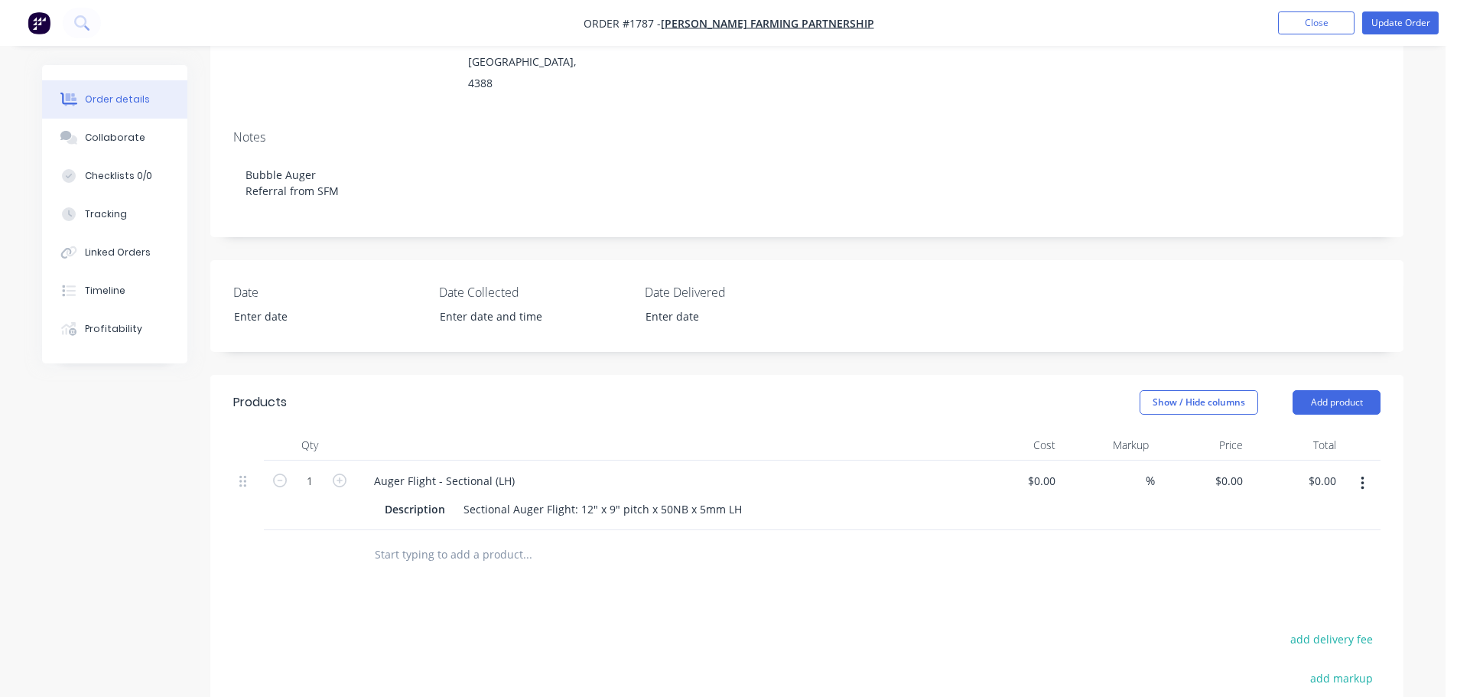
scroll to position [306, 0]
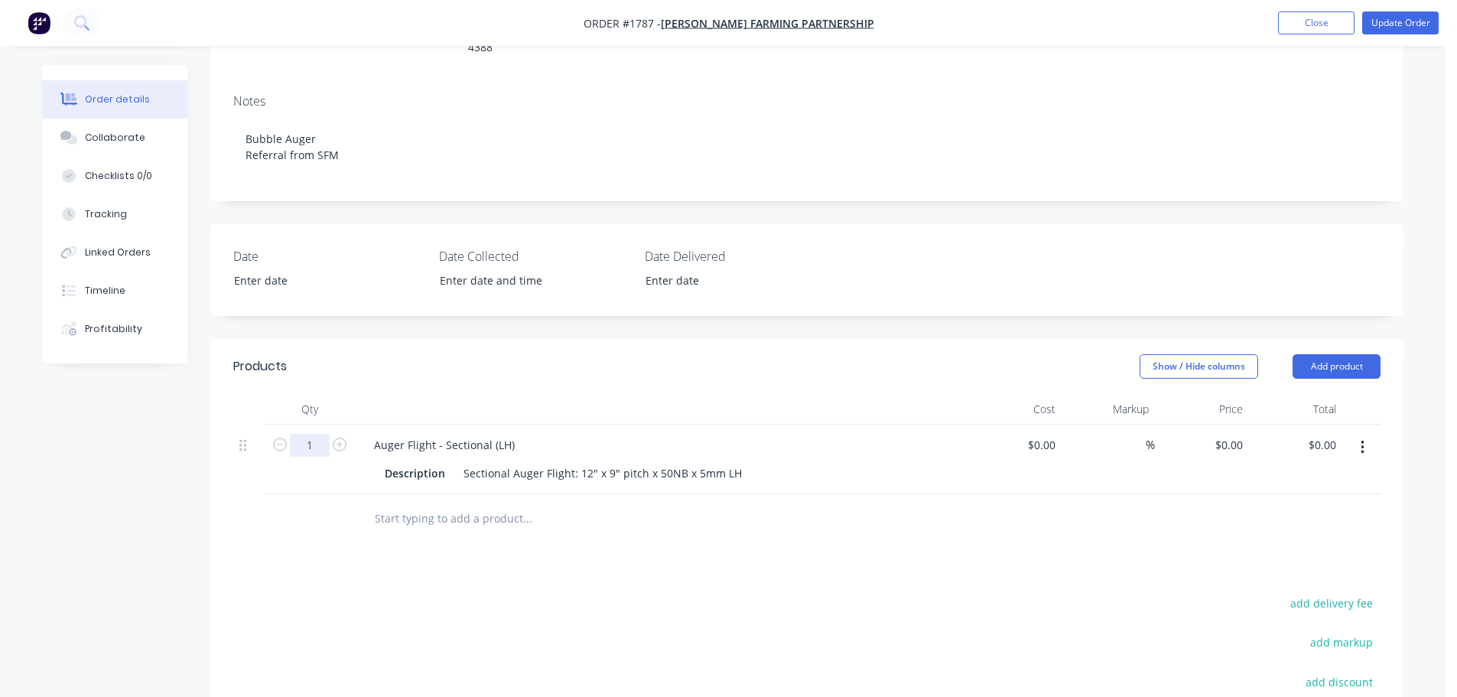
click at [315, 434] on input "1" at bounding box center [310, 445] width 40 height 23
type input "4"
click at [504, 462] on div "Sectional Auger Flight: 12" x 9" pitch x 50NB x 5mm LH" at bounding box center [602, 473] width 291 height 22
click at [460, 462] on div "Sectional Auger Flight: 12" x 9" pitch x 50NB x 5mm LH" at bounding box center [602, 473] width 291 height 22
click at [470, 462] on div "4metres of Sectional Auger Flight: 12" x 9" pitch x 50NB x 5mm LH" at bounding box center [631, 473] width 349 height 22
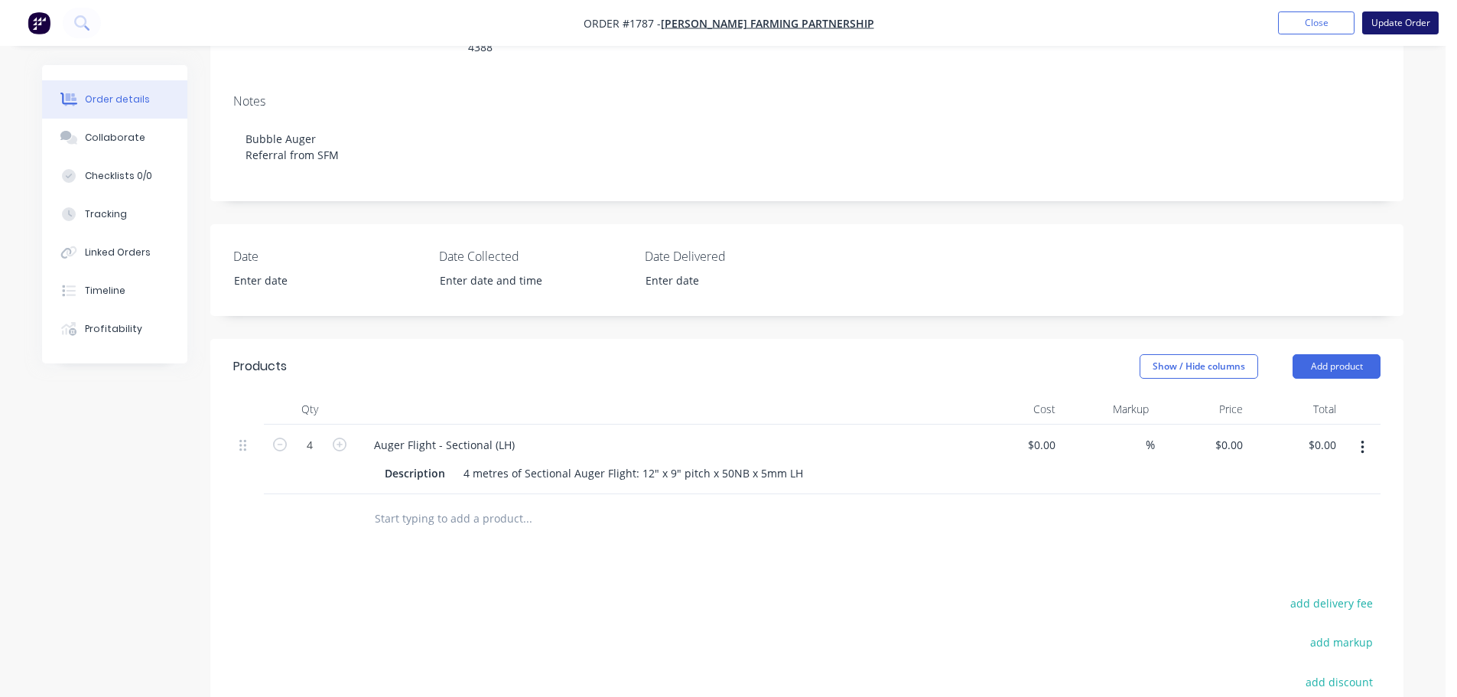
click at [1401, 25] on button "Update Order" at bounding box center [1400, 22] width 76 height 23
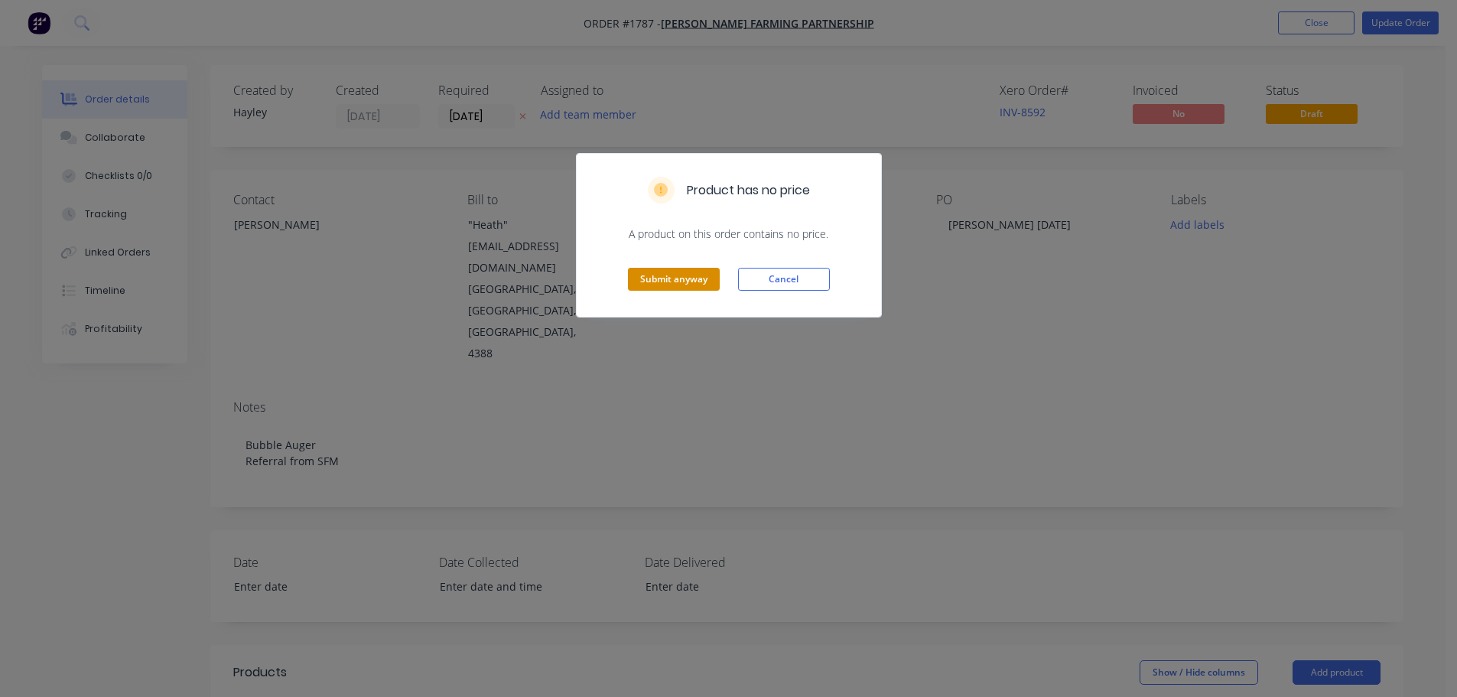
click at [650, 281] on button "Submit anyway" at bounding box center [674, 279] width 92 height 23
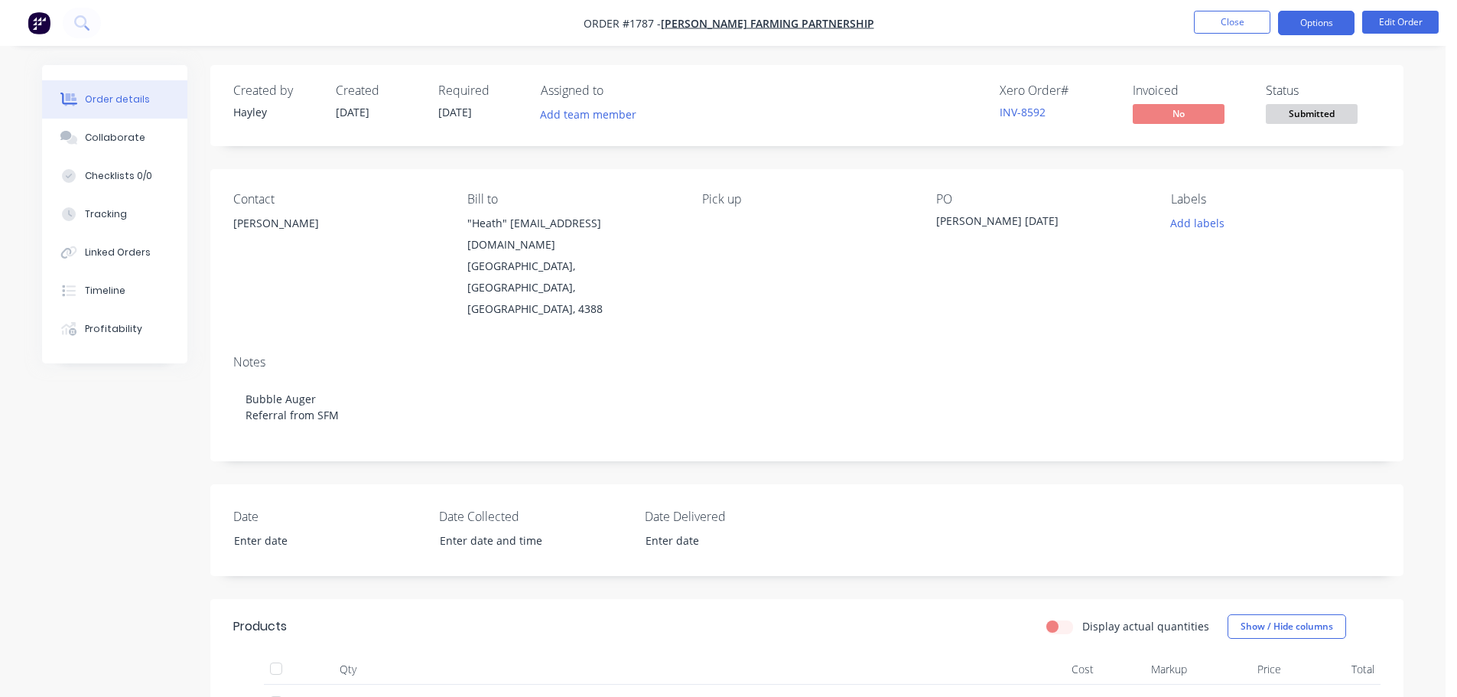
click at [1314, 24] on button "Options" at bounding box center [1316, 23] width 76 height 24
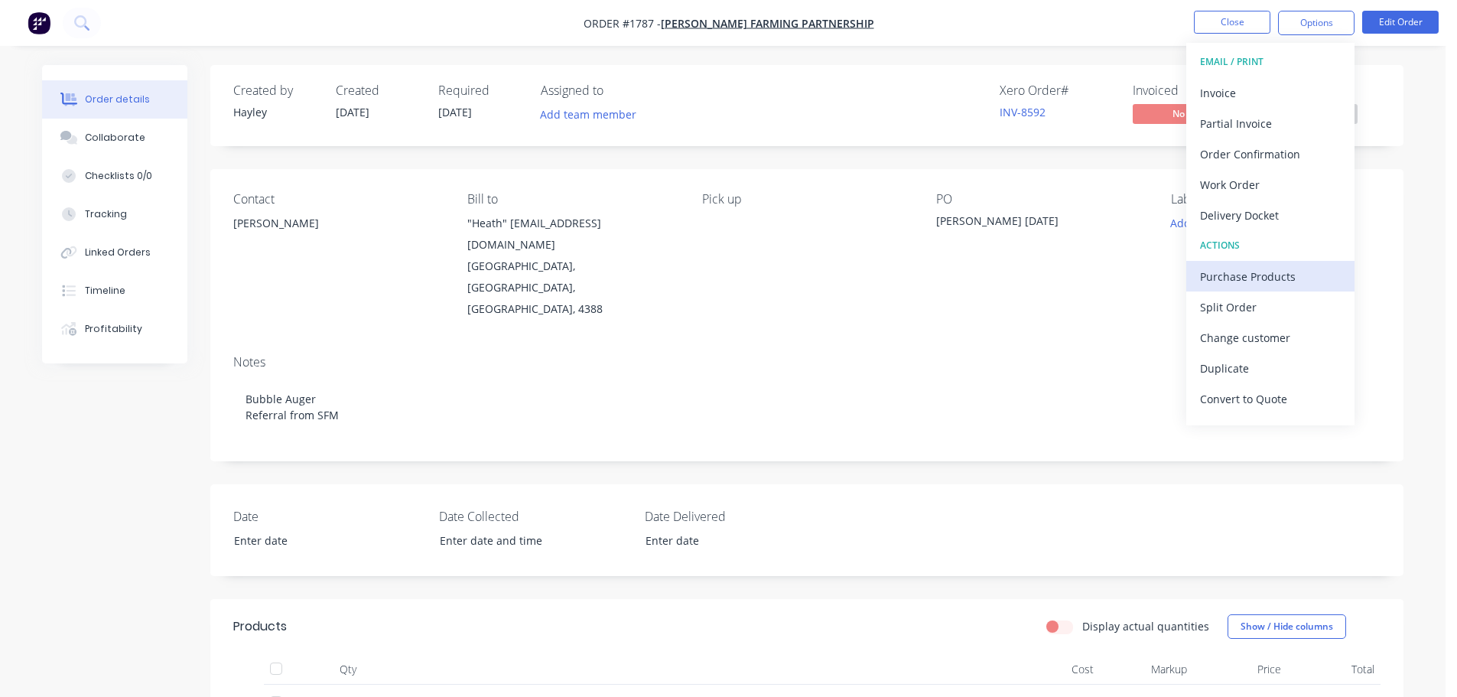
click at [1259, 271] on div "Purchase Products" at bounding box center [1270, 276] width 141 height 22
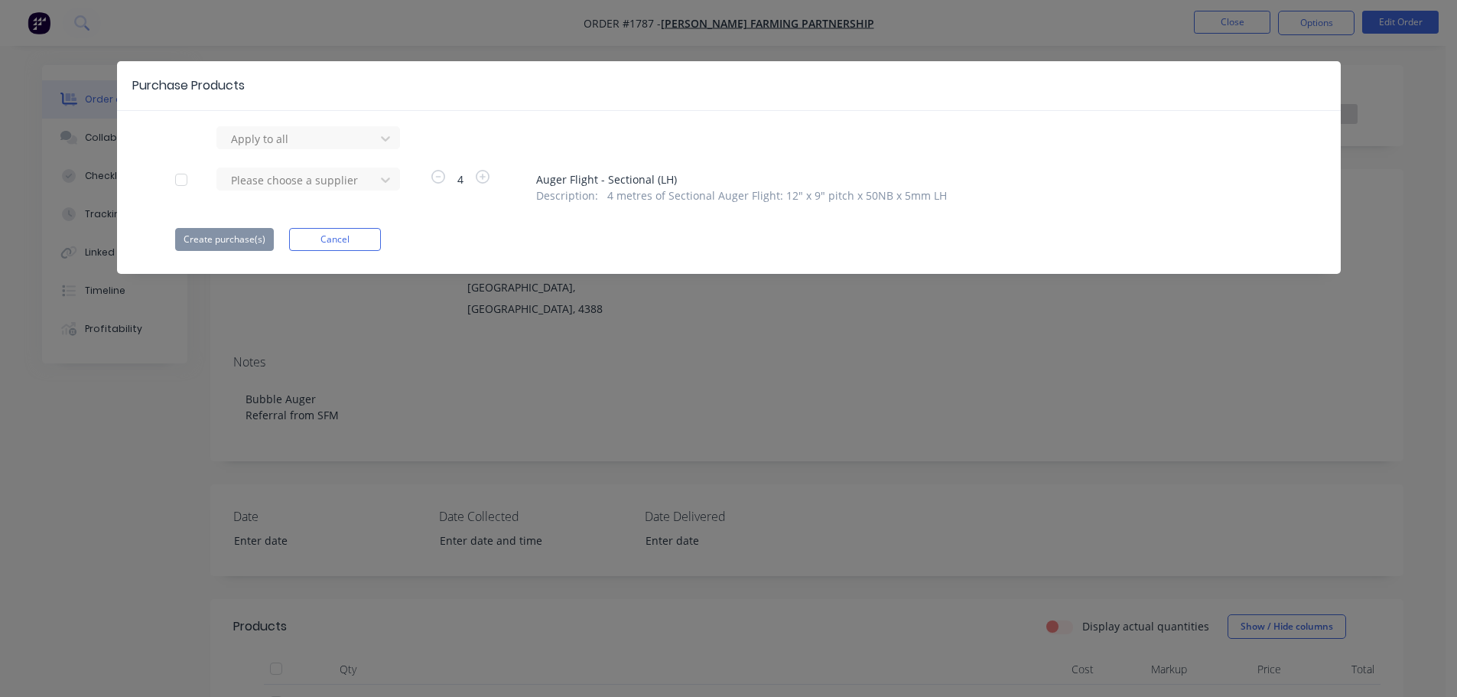
click at [180, 177] on div at bounding box center [181, 179] width 31 height 31
click at [353, 187] on div at bounding box center [298, 180] width 138 height 19
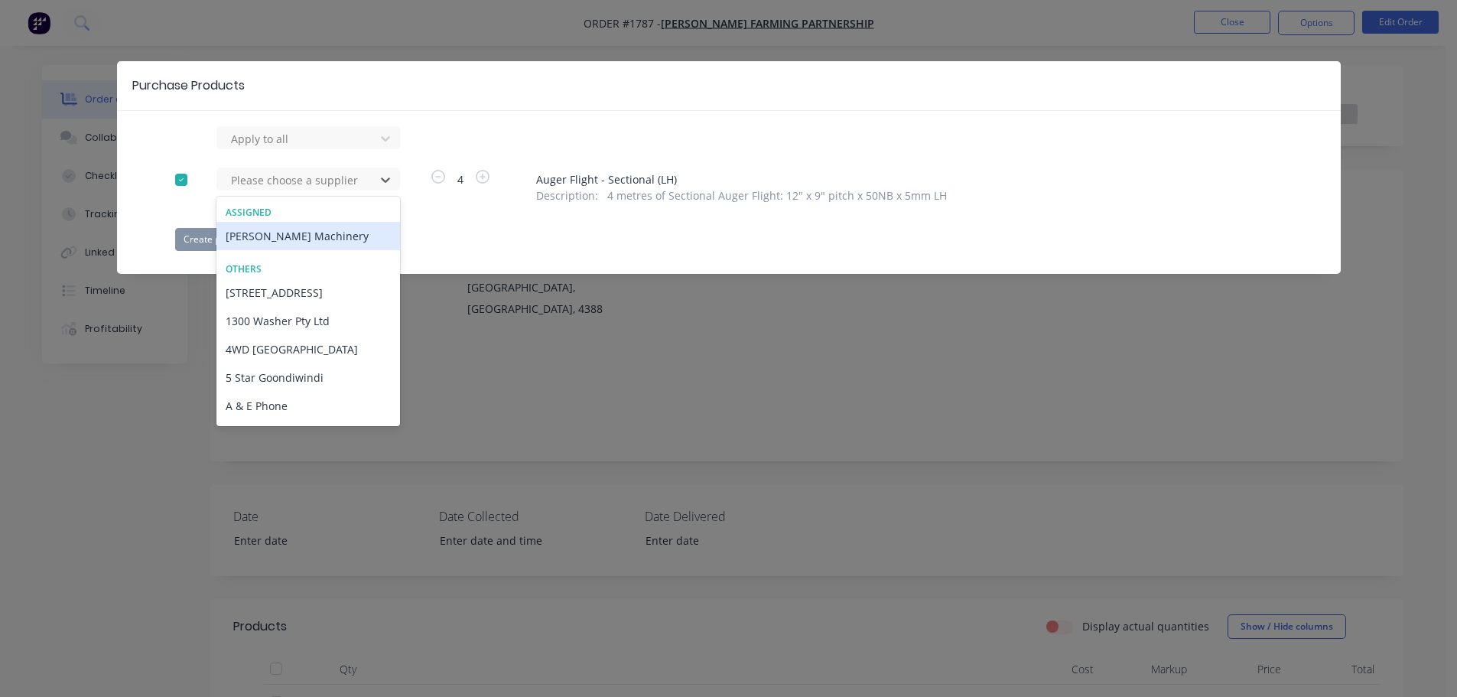
click at [314, 232] on div "[PERSON_NAME] Machinery" at bounding box center [308, 236] width 184 height 28
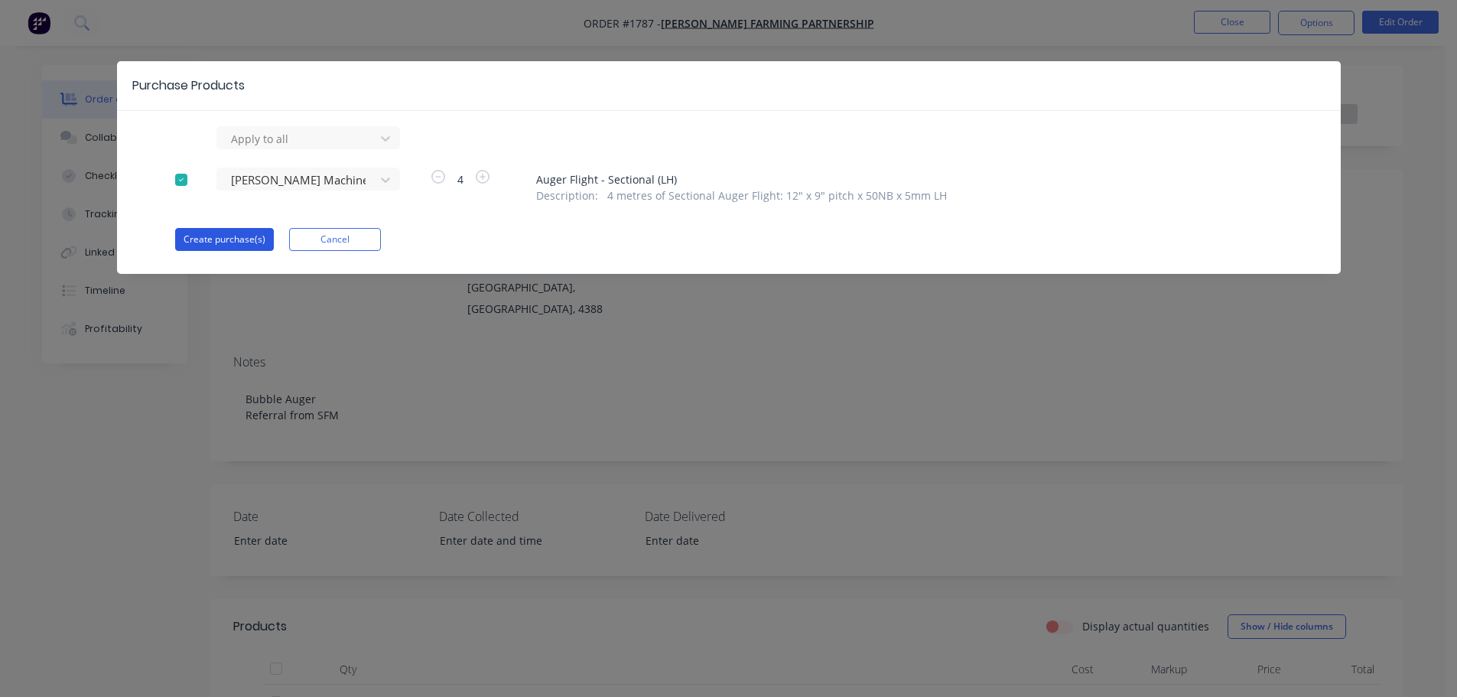
click at [244, 235] on button "Create purchase(s)" at bounding box center [224, 239] width 99 height 23
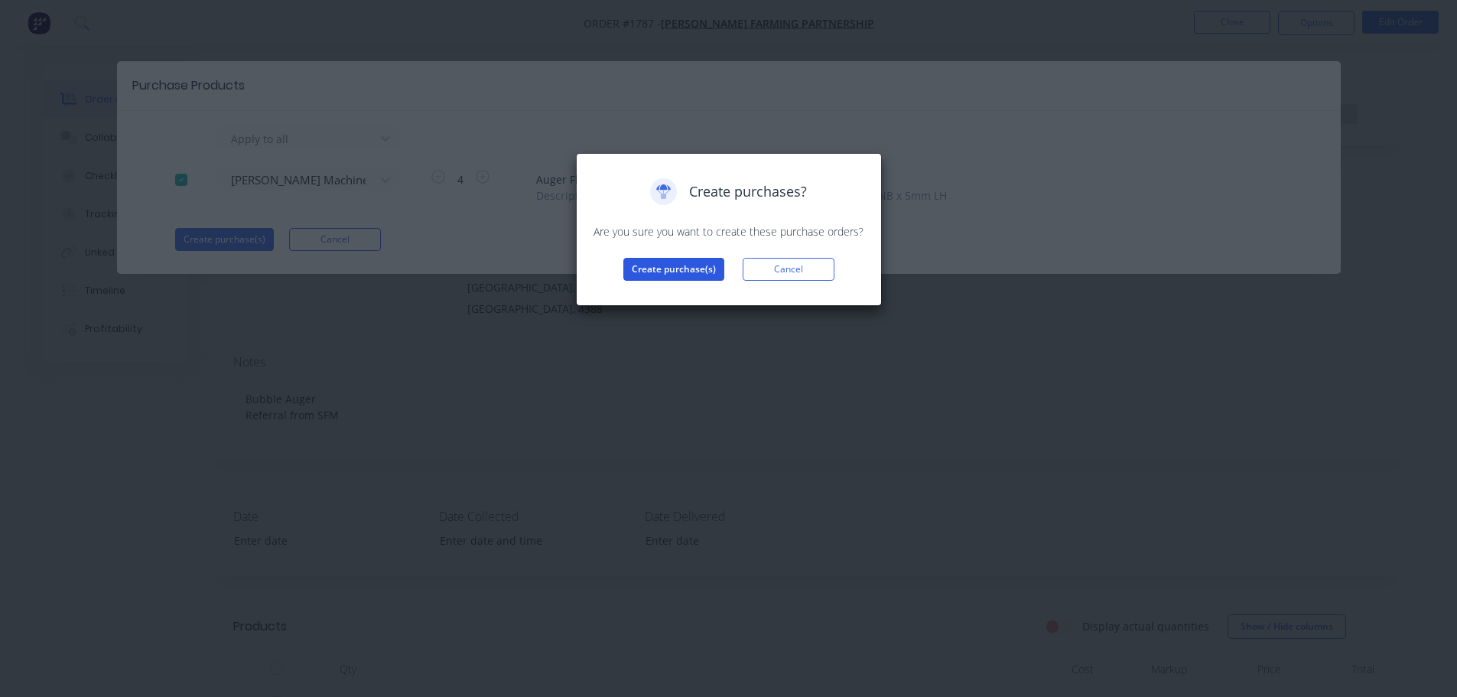
click at [640, 271] on button "Create purchase(s)" at bounding box center [673, 269] width 101 height 23
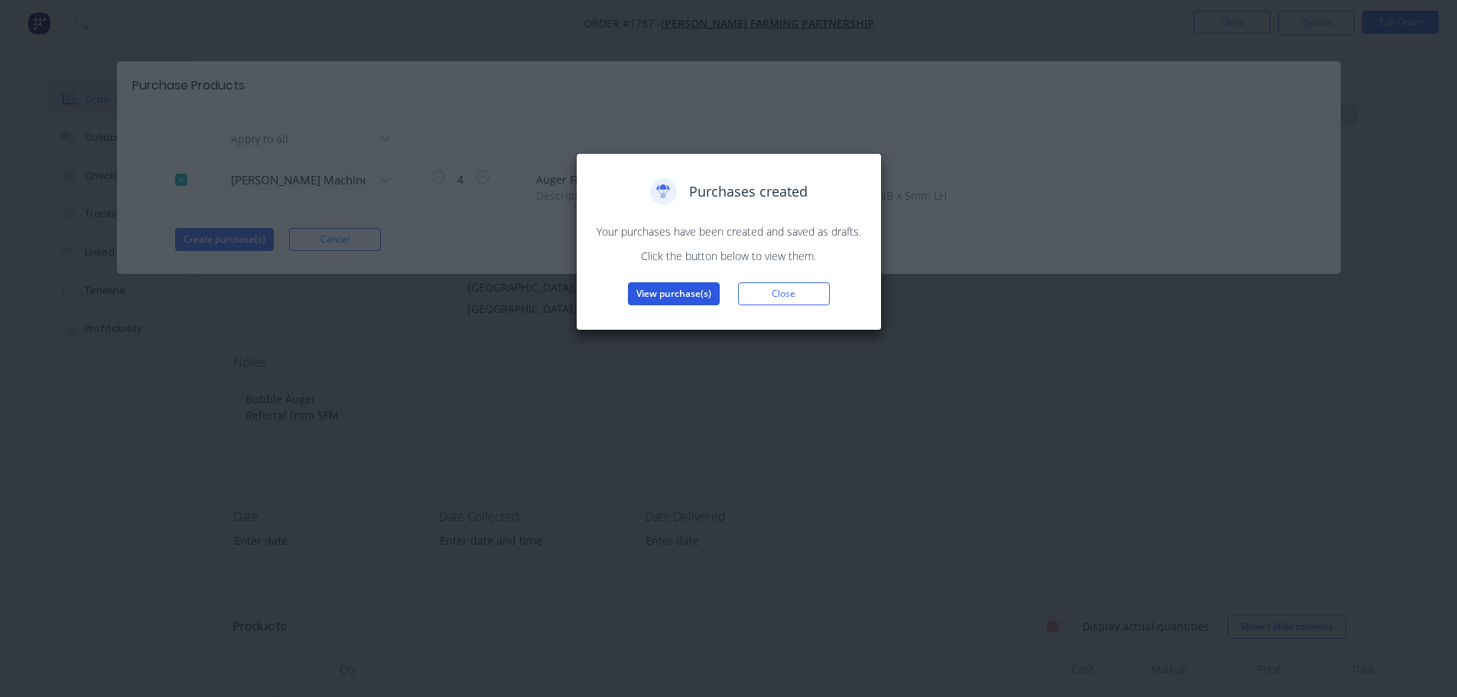
click at [643, 292] on button "View purchase(s)" at bounding box center [674, 293] width 92 height 23
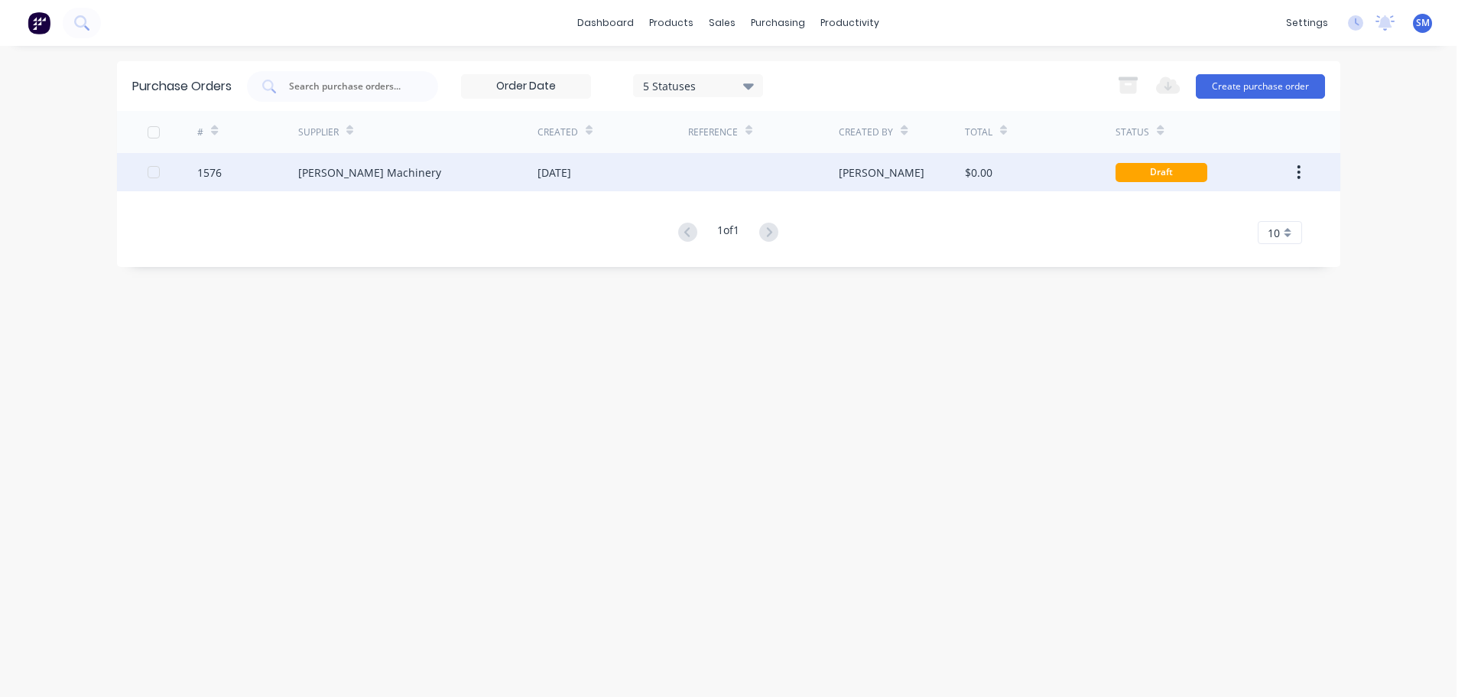
click at [331, 175] on div "[PERSON_NAME] Machinery" at bounding box center [369, 172] width 143 height 16
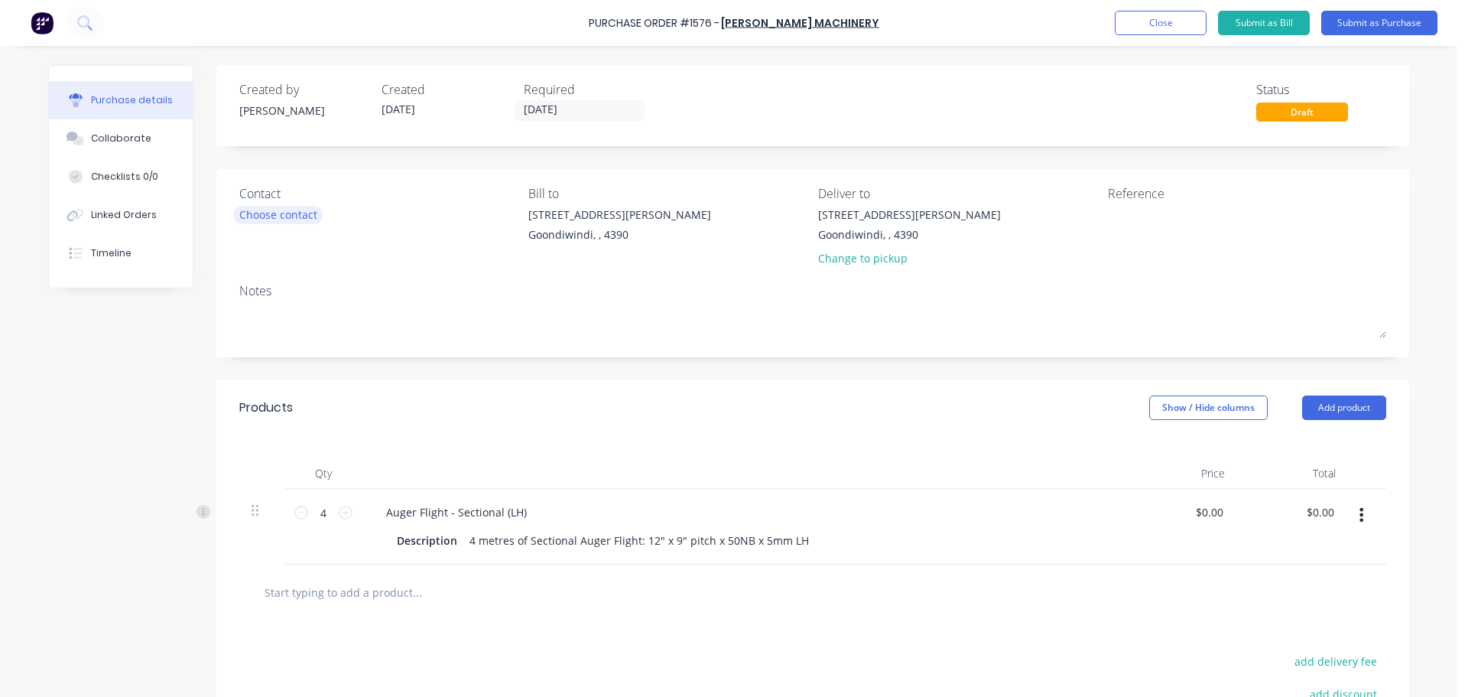
click at [274, 212] on div "Choose contact" at bounding box center [278, 214] width 78 height 16
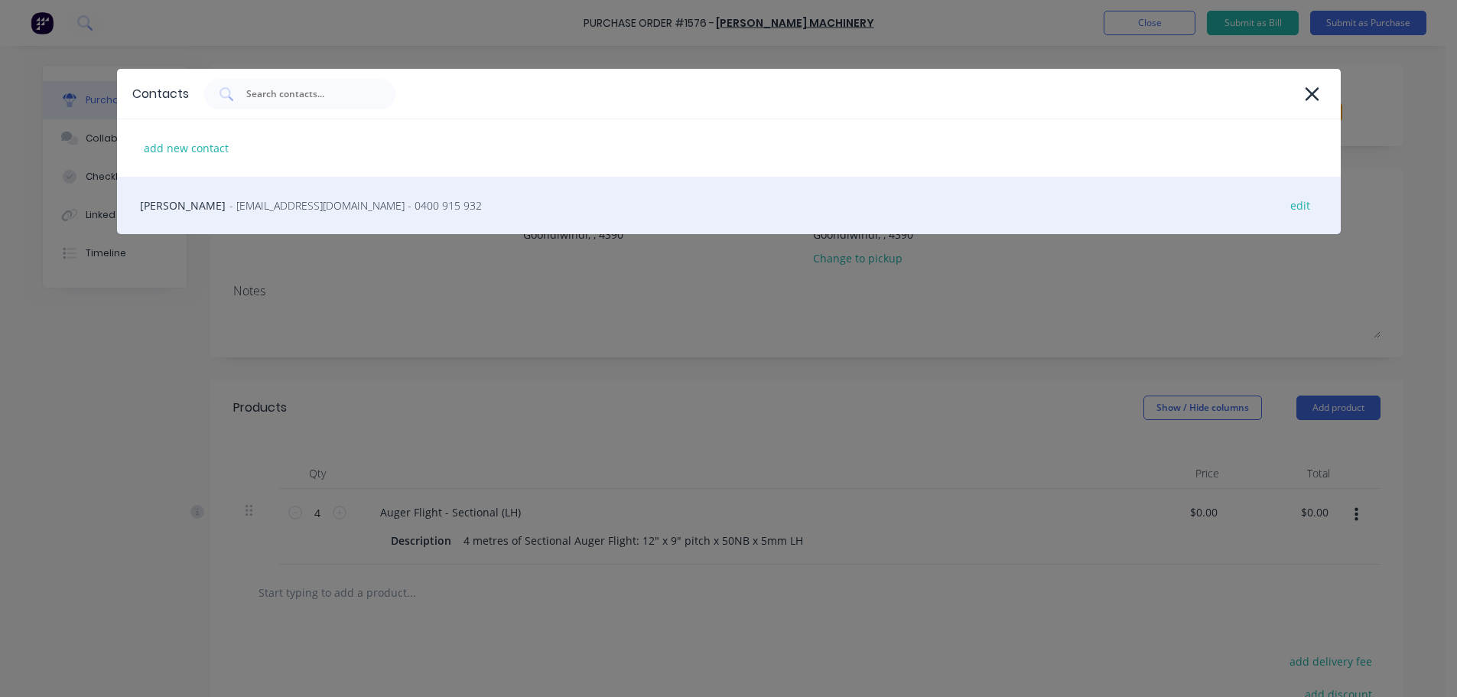
click at [307, 207] on span "- [EMAIL_ADDRESS][DOMAIN_NAME] - 0400 915 932" at bounding box center [355, 205] width 252 height 16
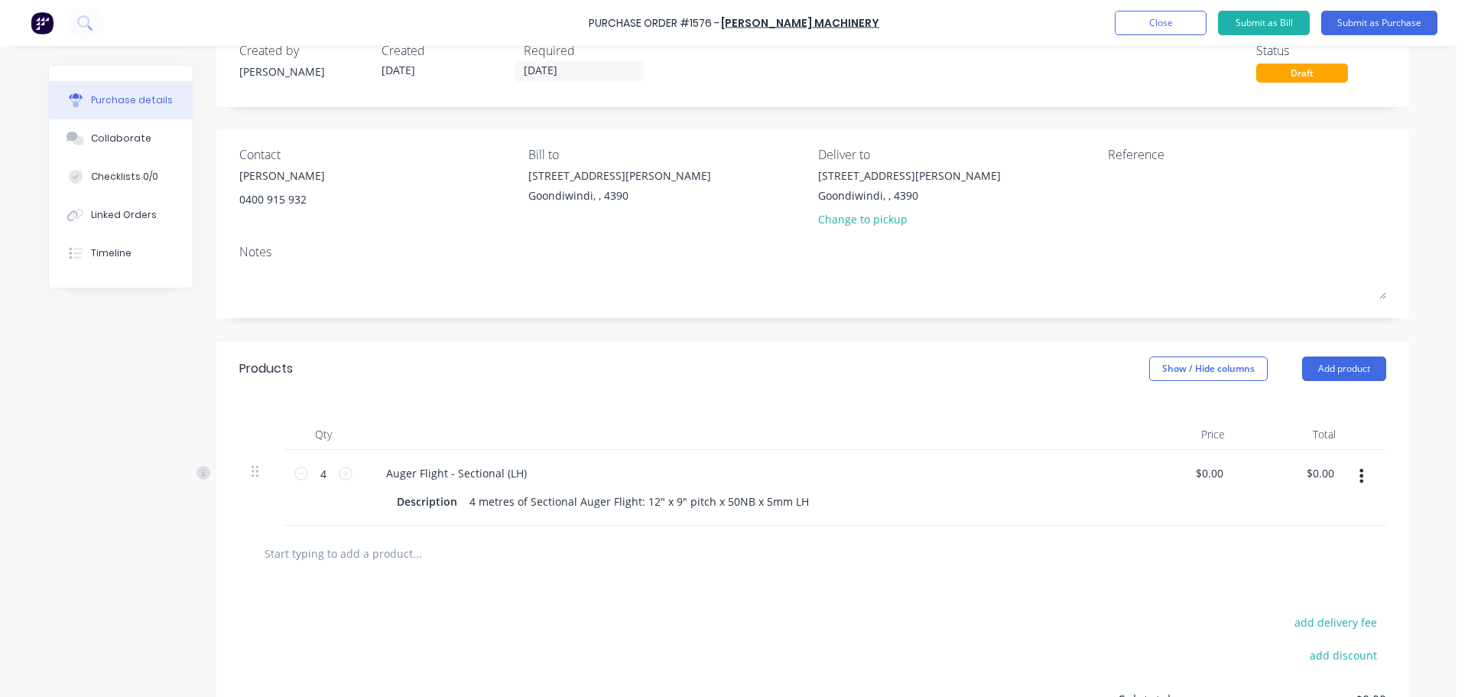
scroll to position [76, 0]
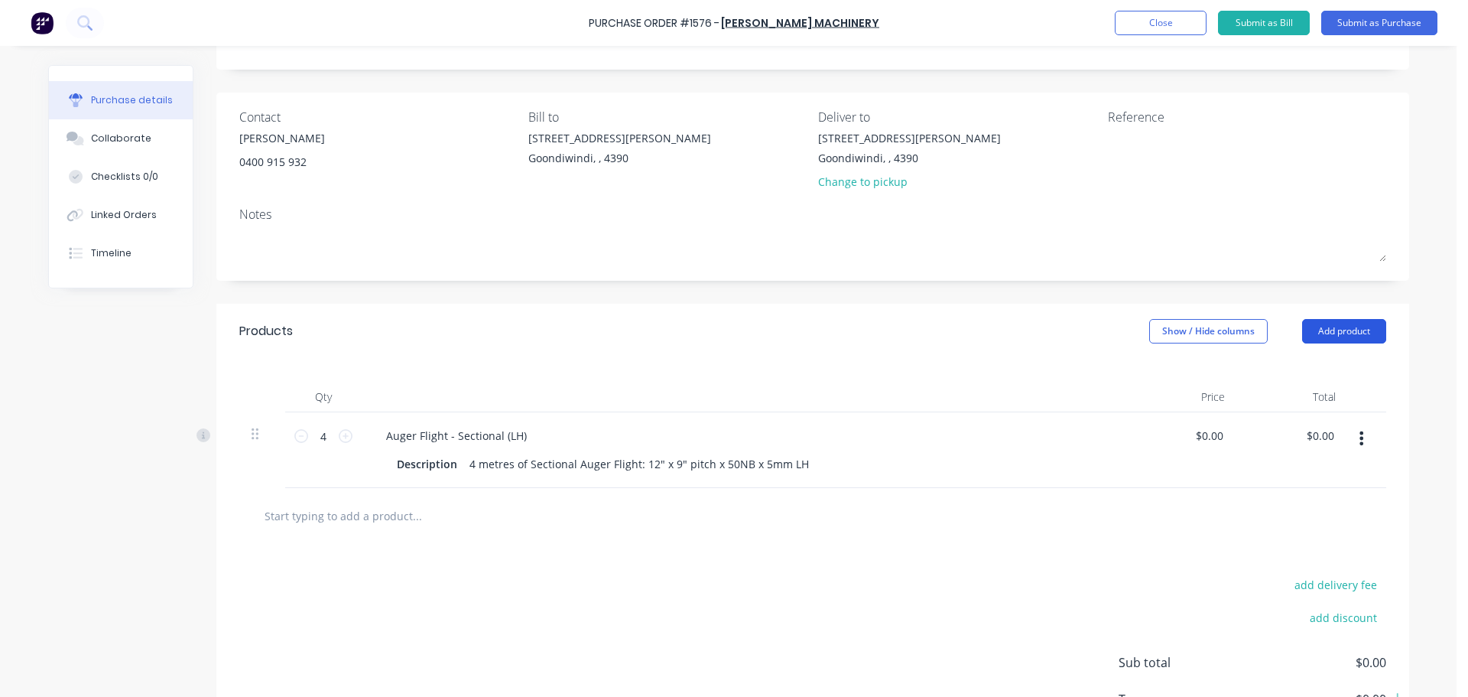
click at [1323, 331] on button "Add product" at bounding box center [1344, 331] width 84 height 24
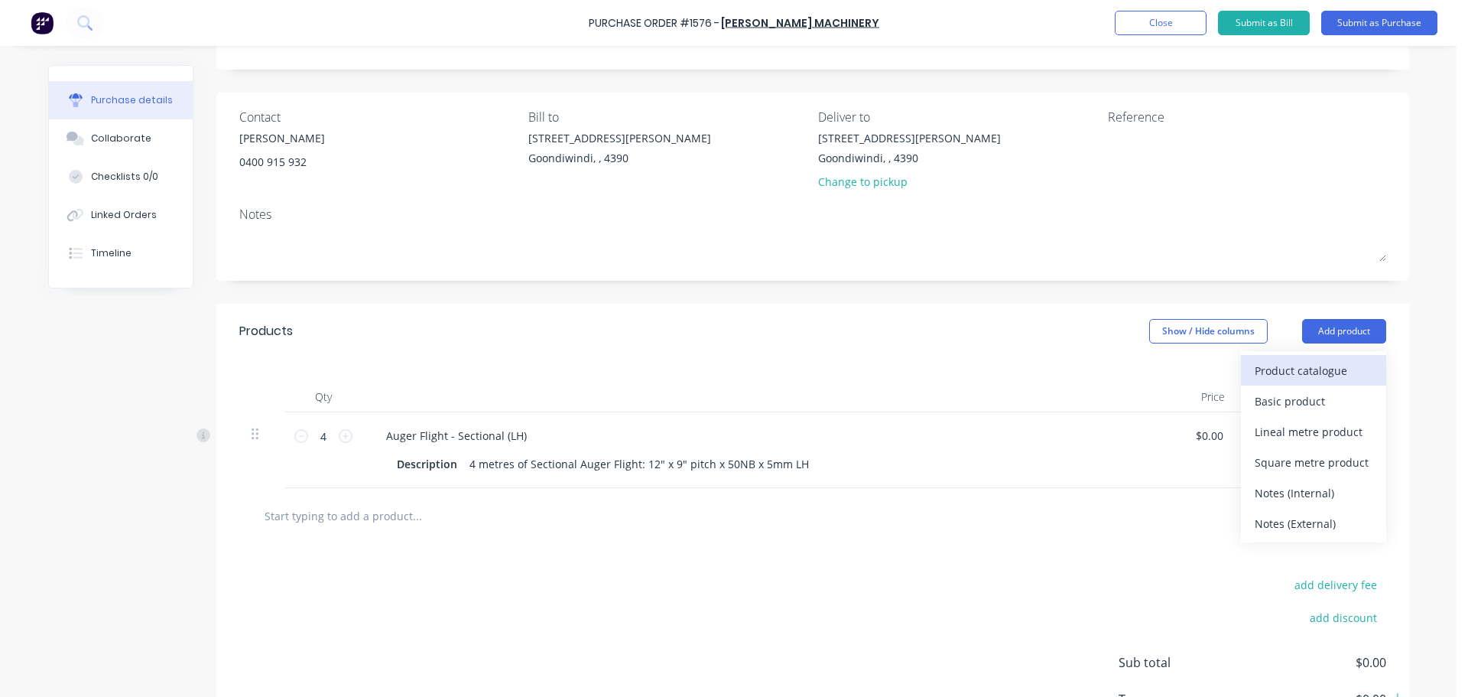
click at [1340, 369] on div "Product catalogue" at bounding box center [1314, 370] width 118 height 22
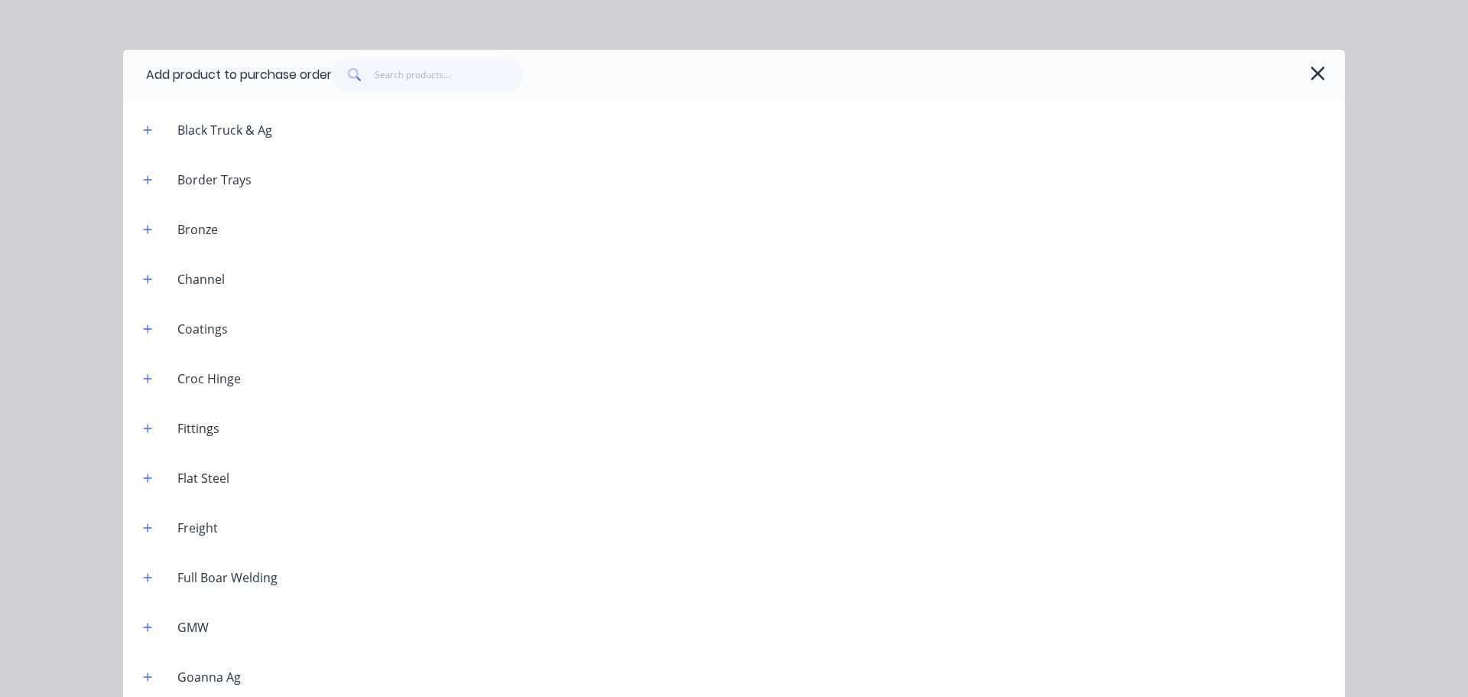
scroll to position [535, 0]
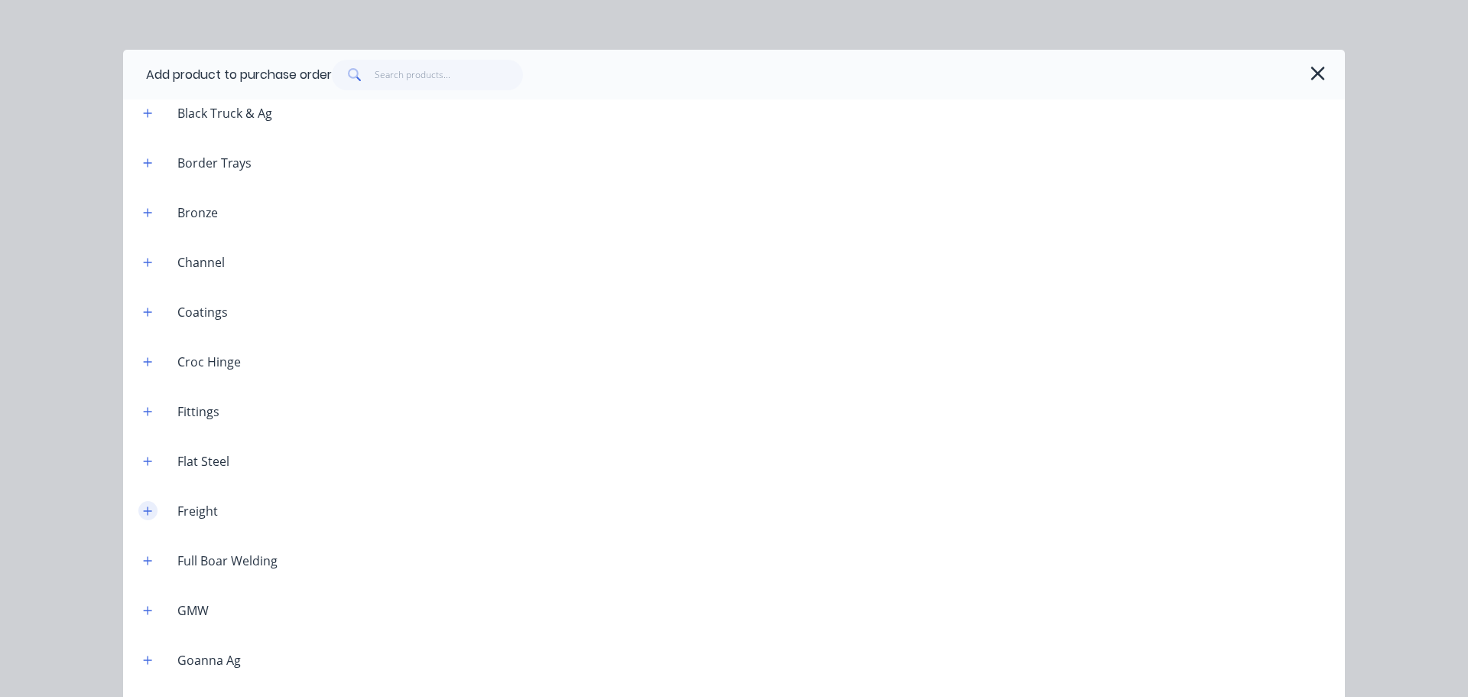
click at [143, 506] on icon "button" at bounding box center [147, 510] width 9 height 11
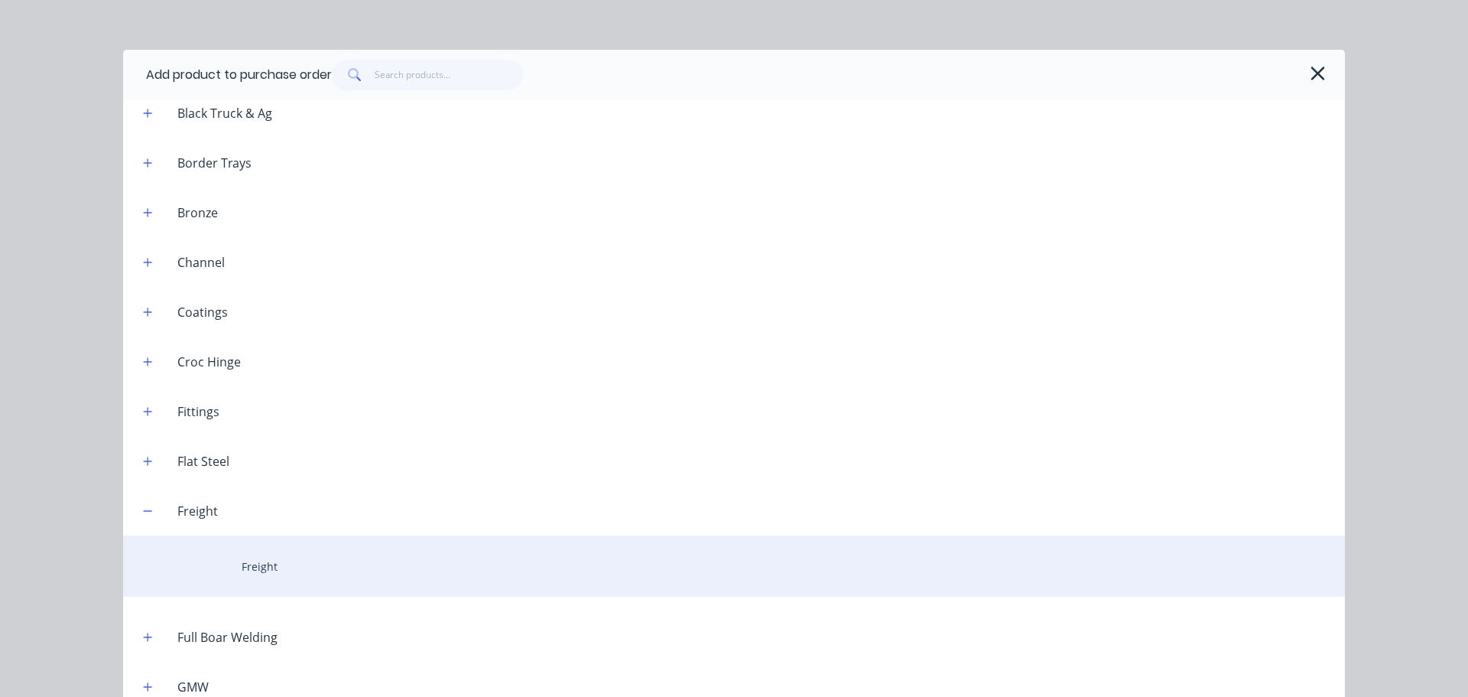
click at [257, 558] on div "Freight" at bounding box center [734, 565] width 1222 height 61
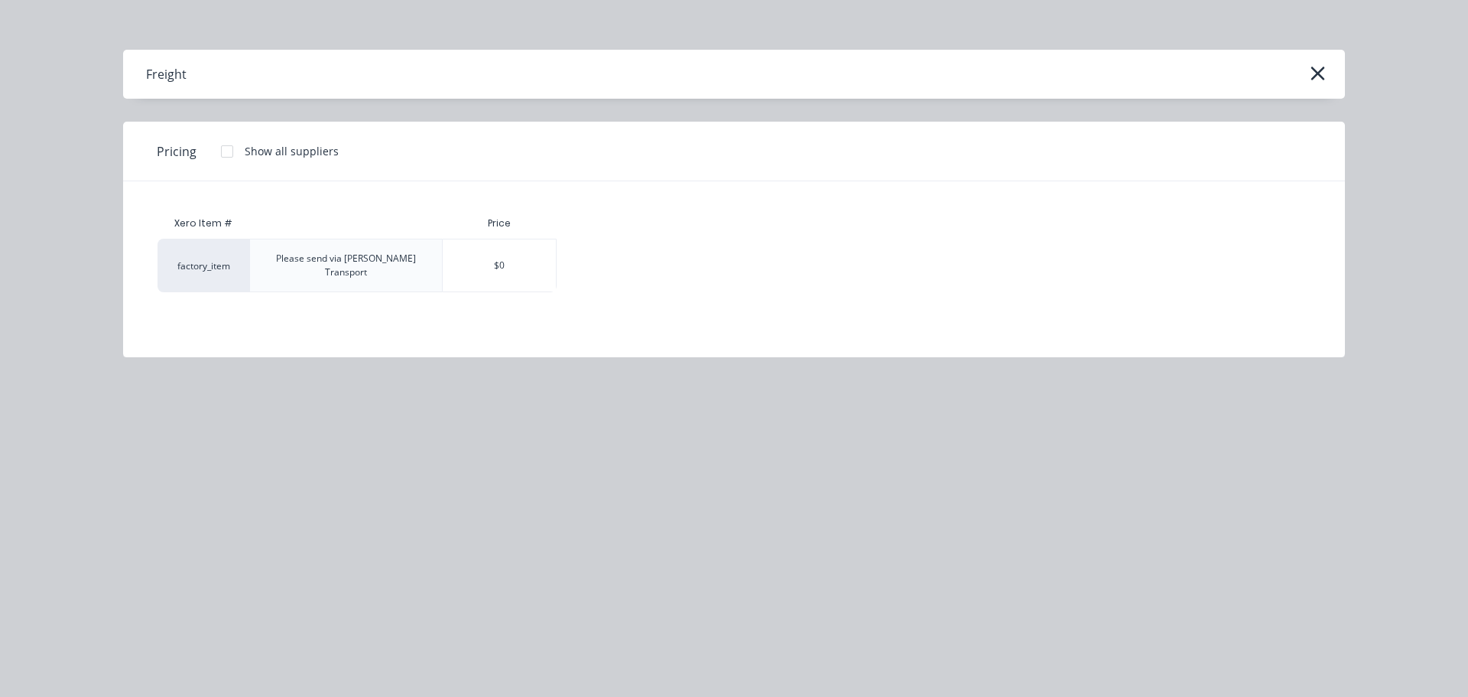
click at [216, 260] on div "factory_item" at bounding box center [204, 266] width 92 height 54
click at [468, 258] on div "$0" at bounding box center [499, 265] width 113 height 52
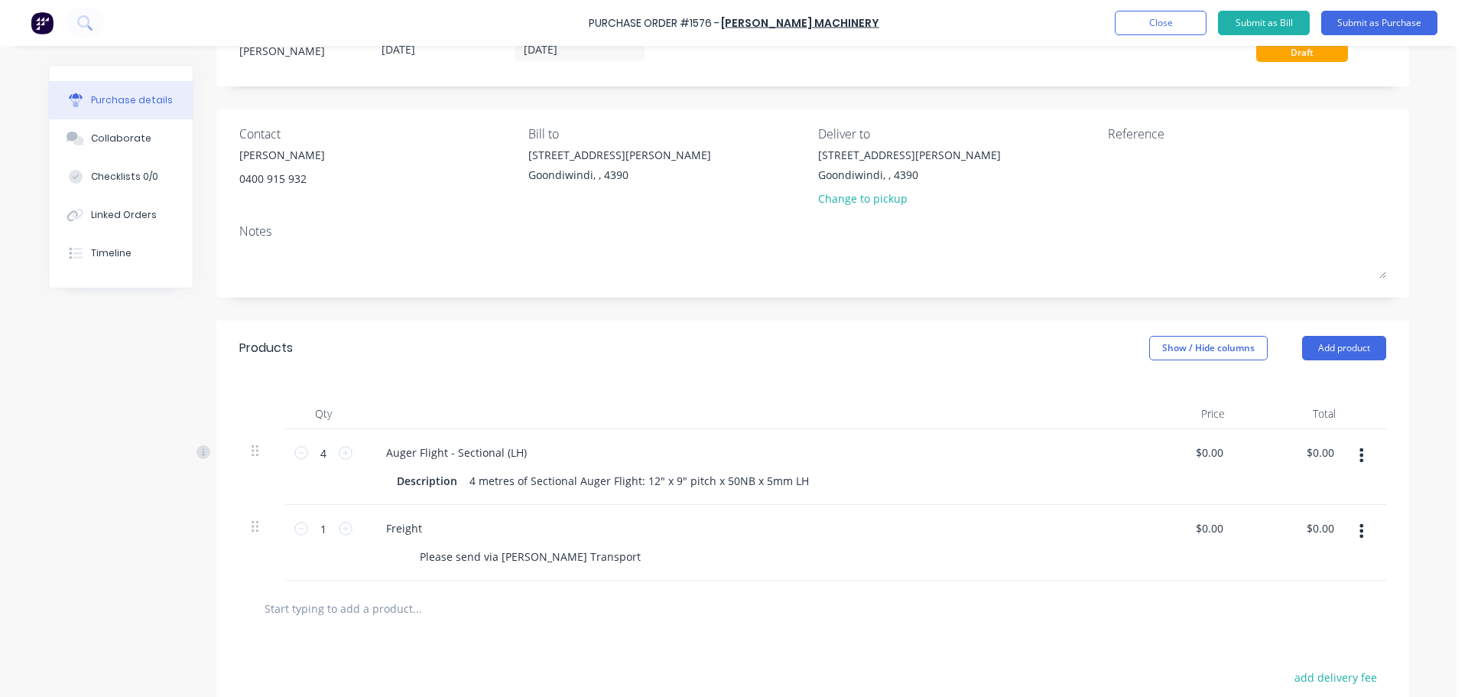
scroll to position [37, 0]
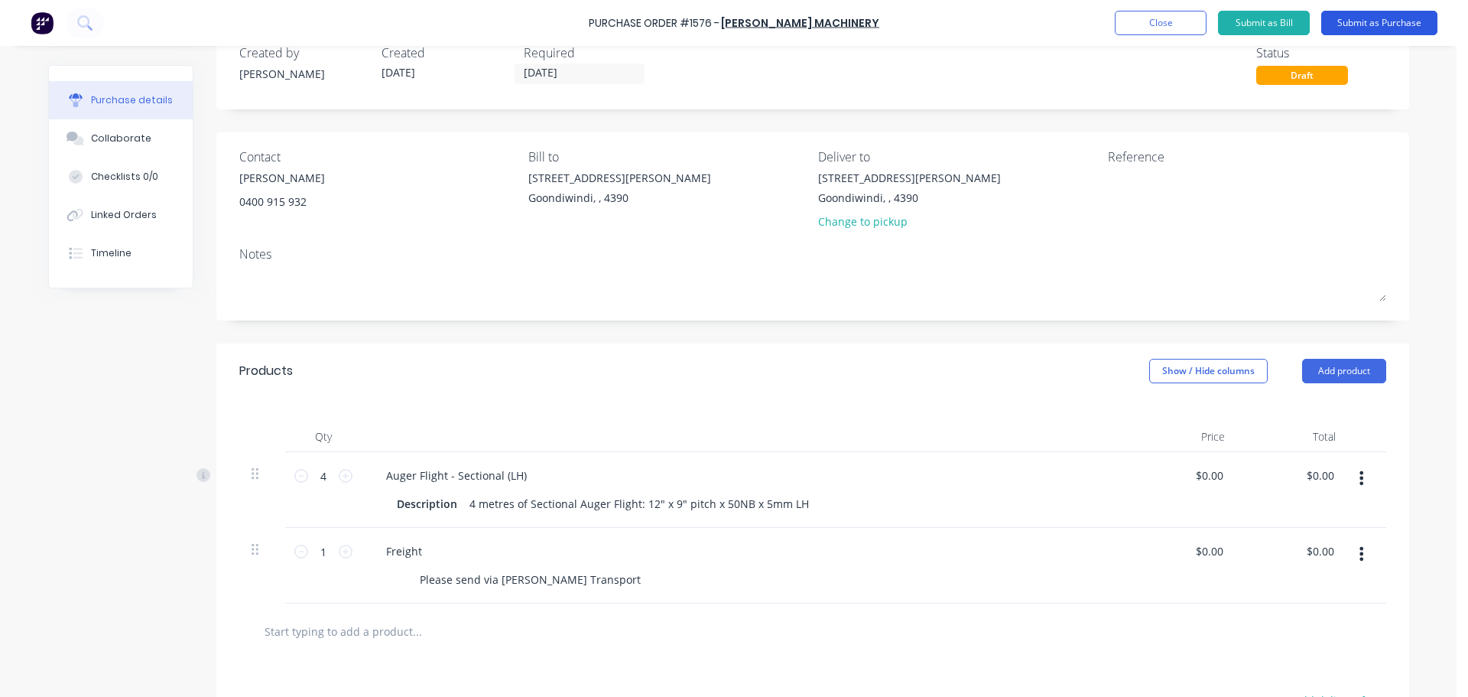
click at [1413, 22] on button "Submit as Purchase" at bounding box center [1379, 23] width 116 height 24
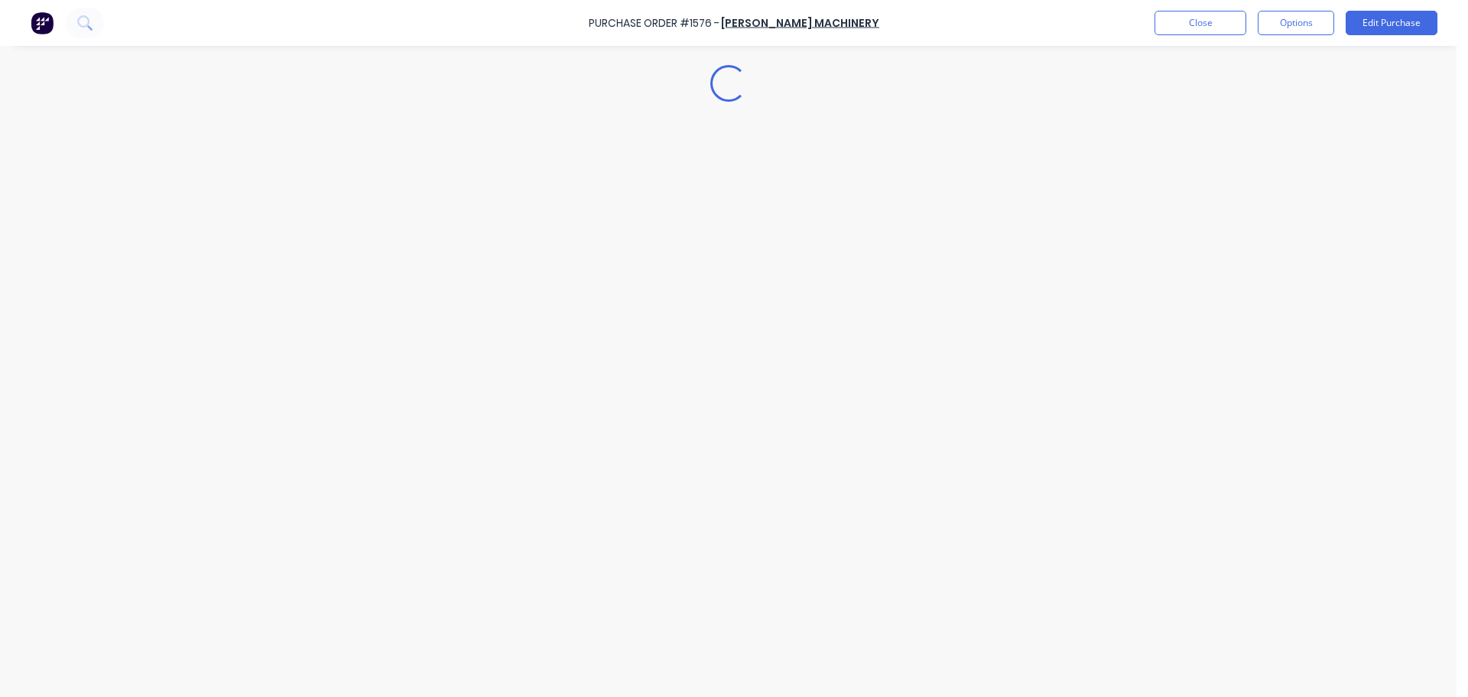
scroll to position [0, 0]
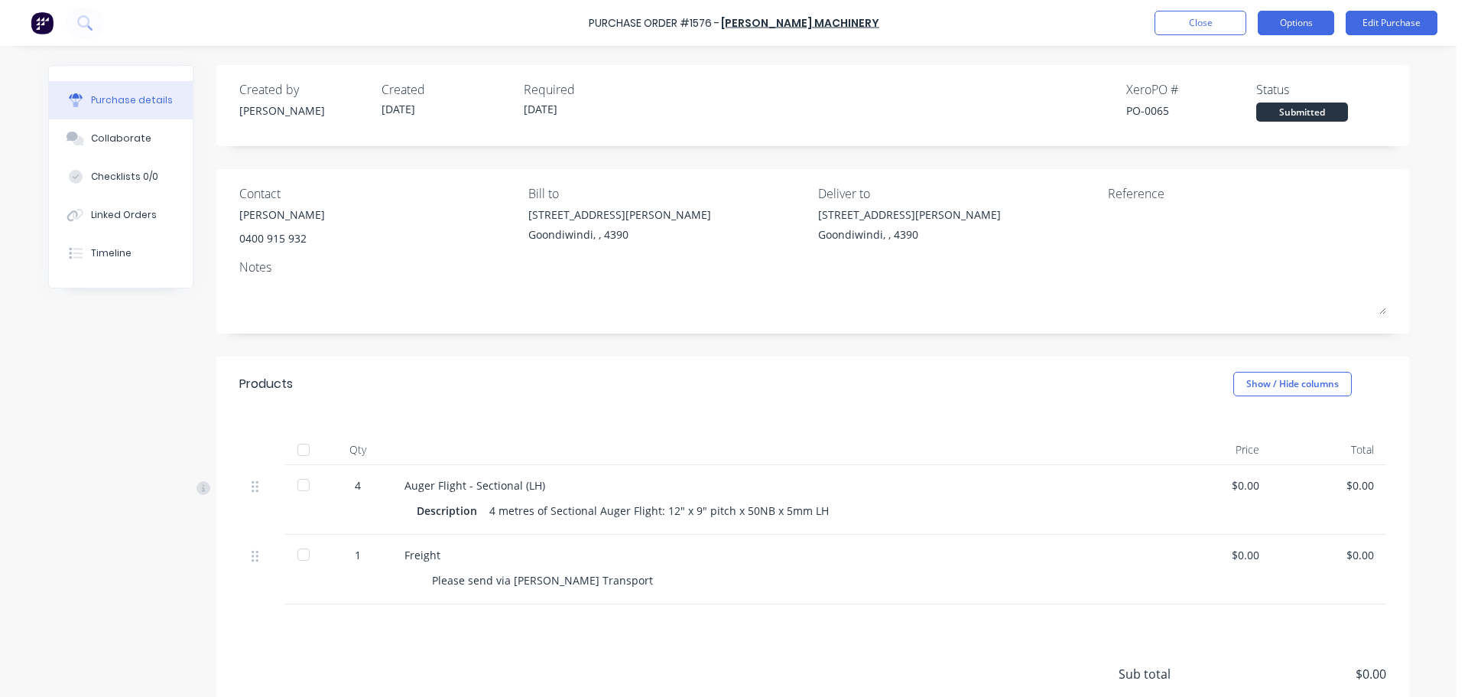
click at [1309, 17] on button "Options" at bounding box center [1296, 23] width 76 height 24
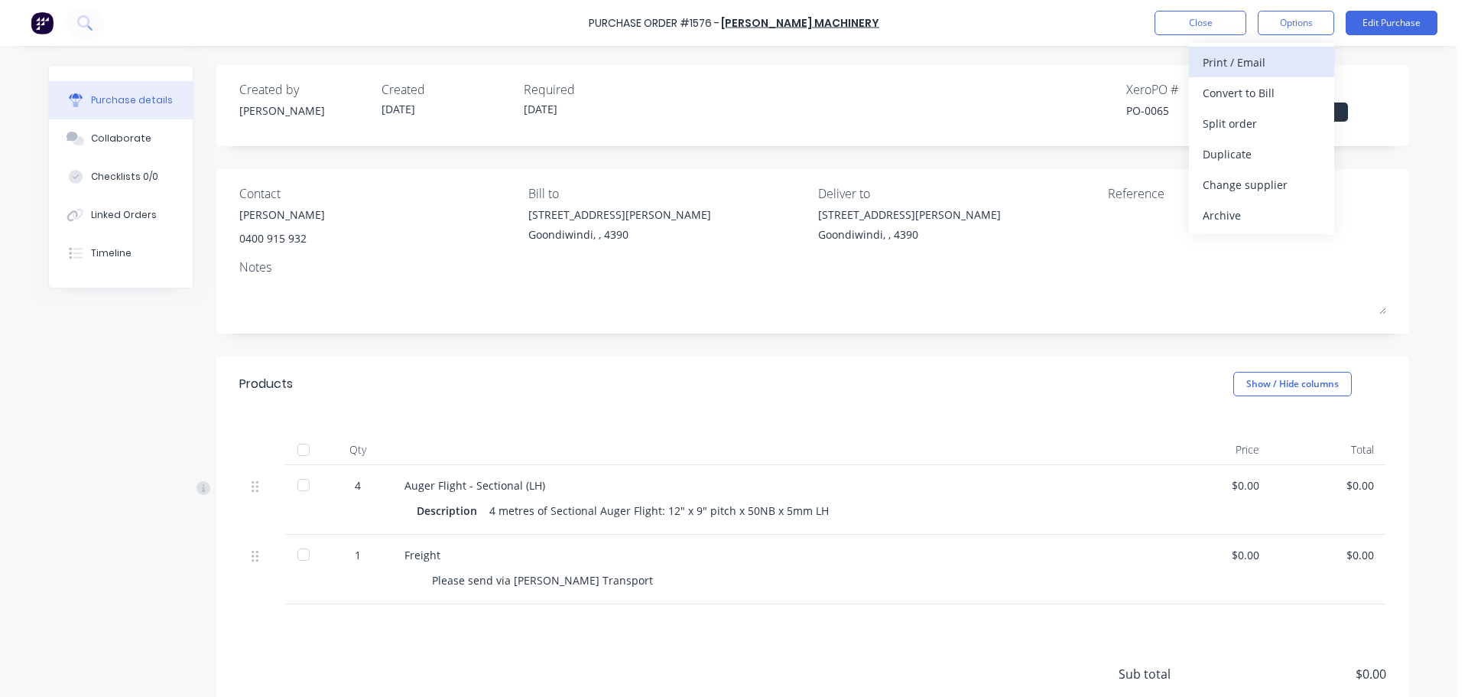
click at [1285, 57] on div "Print / Email" at bounding box center [1262, 62] width 118 height 22
click at [1269, 119] on div "Without pricing" at bounding box center [1262, 123] width 118 height 22
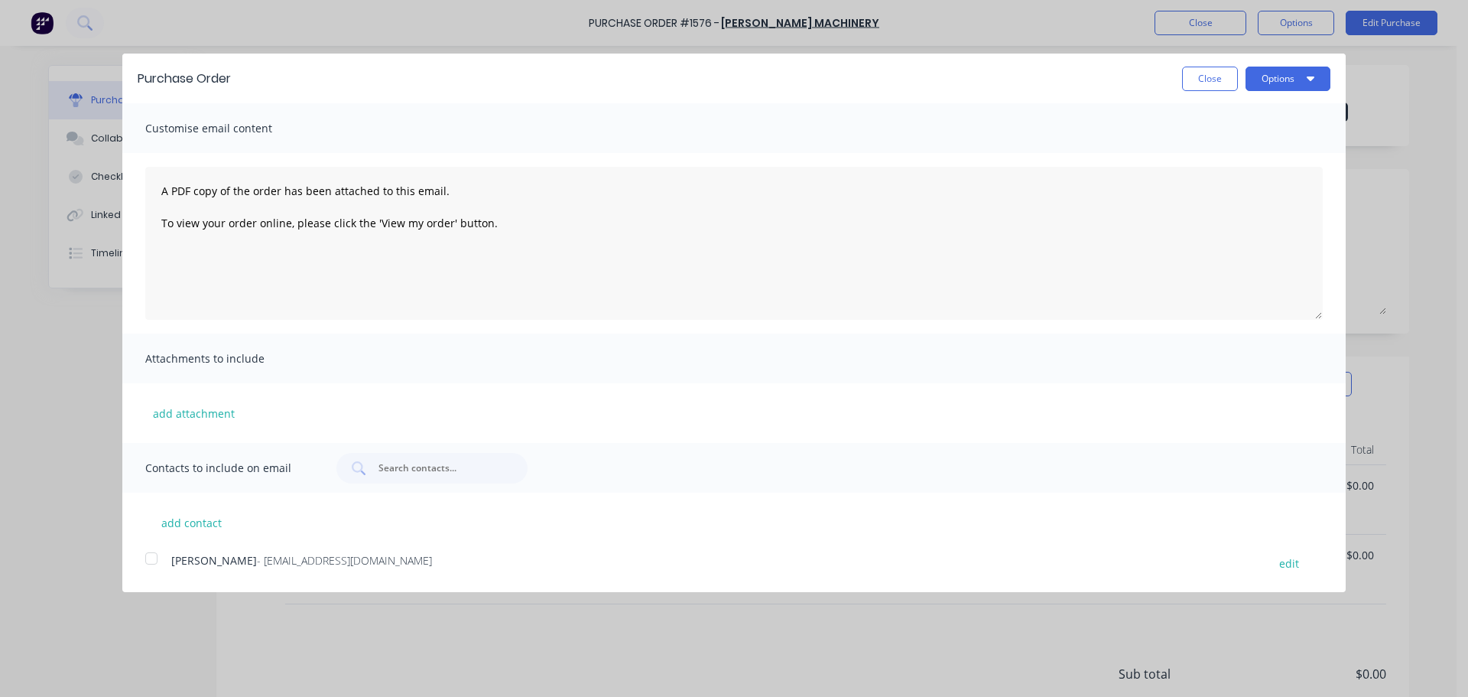
click at [153, 561] on div at bounding box center [151, 558] width 31 height 31
click at [1290, 77] on button "Options" at bounding box center [1288, 79] width 85 height 24
click at [1282, 141] on div "Email" at bounding box center [1258, 148] width 118 height 22
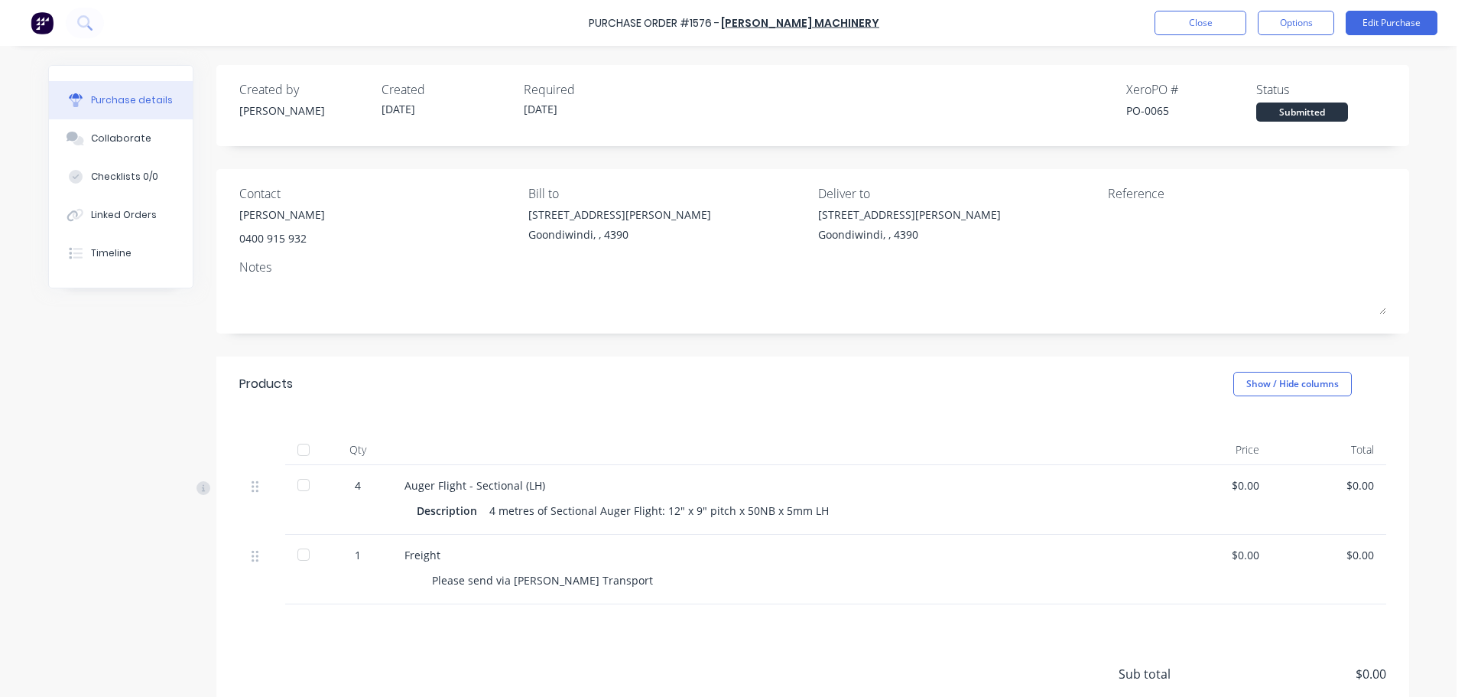
click at [1253, 24] on div "Close Options Edit Purchase" at bounding box center [1296, 23] width 283 height 24
click at [1217, 24] on button "Close" at bounding box center [1201, 23] width 92 height 24
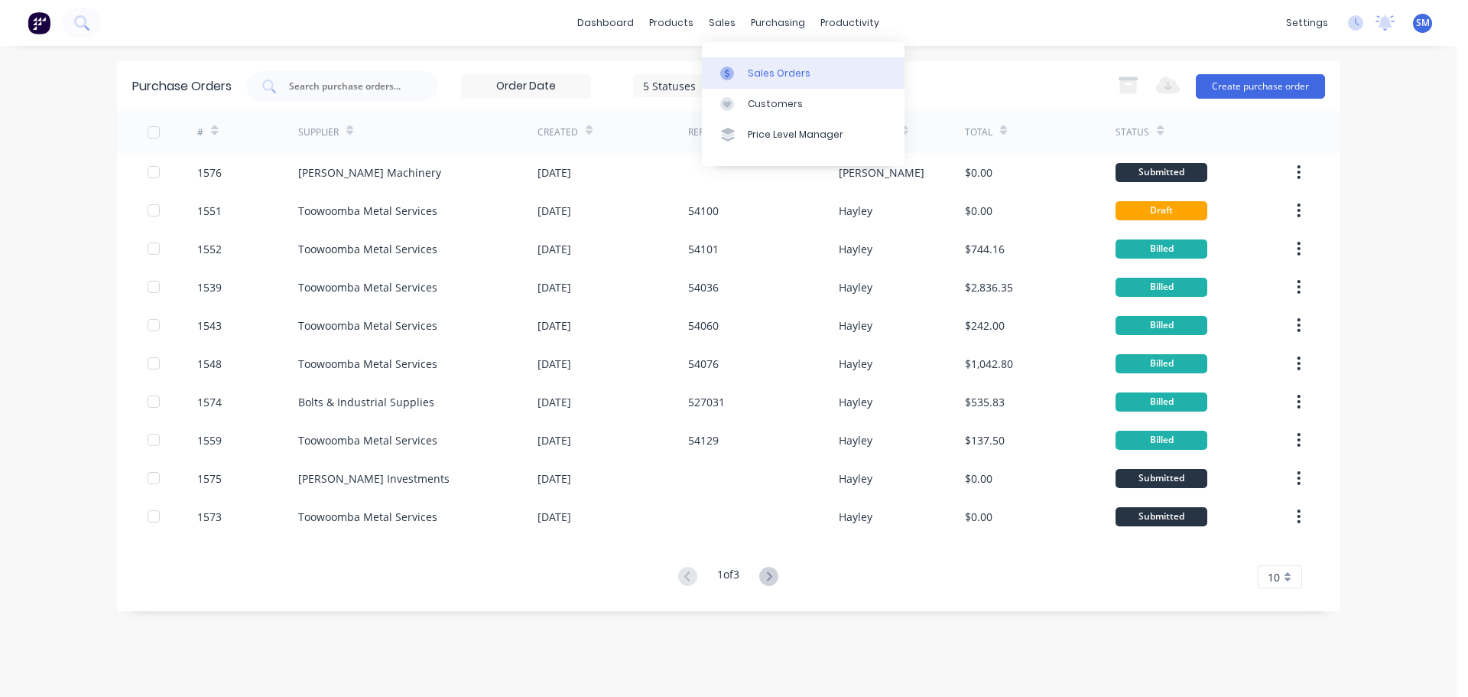
click at [794, 71] on div "Sales Orders" at bounding box center [779, 74] width 63 height 14
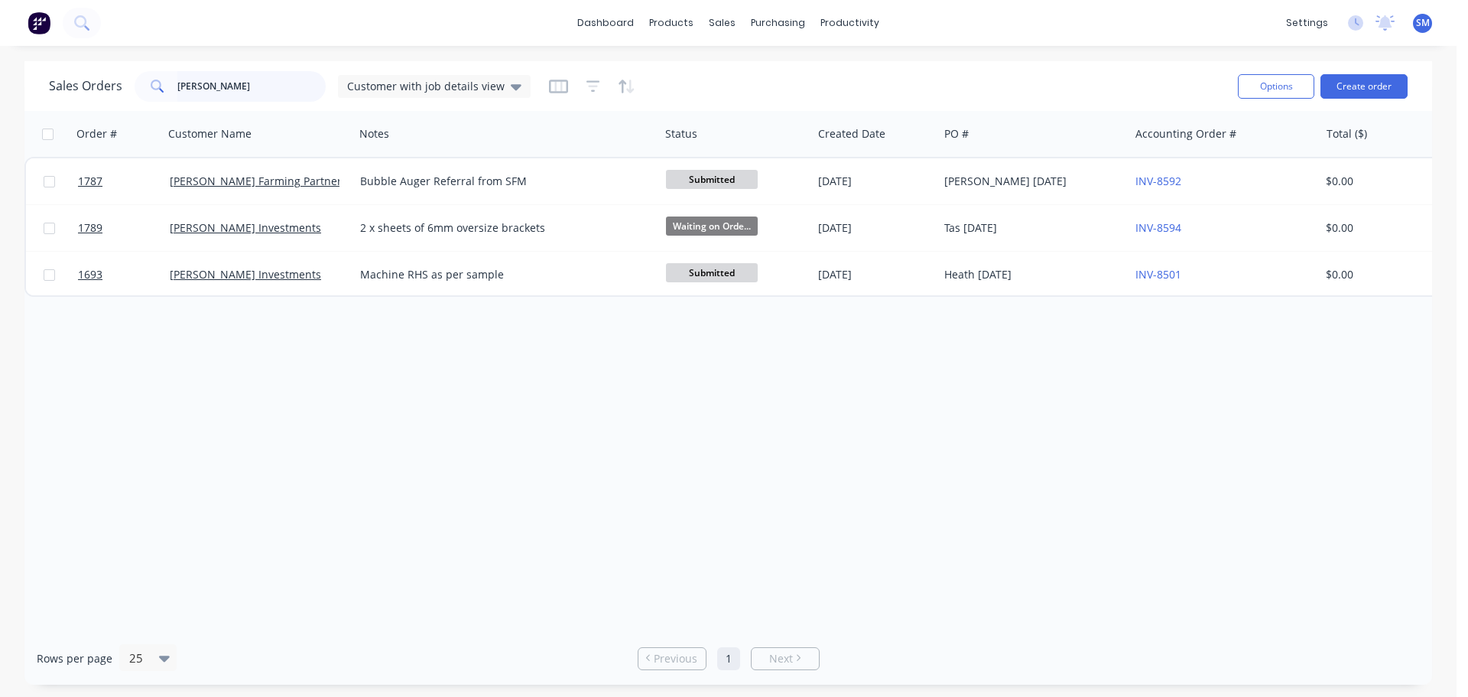
click at [219, 91] on input "[PERSON_NAME]" at bounding box center [251, 86] width 149 height 31
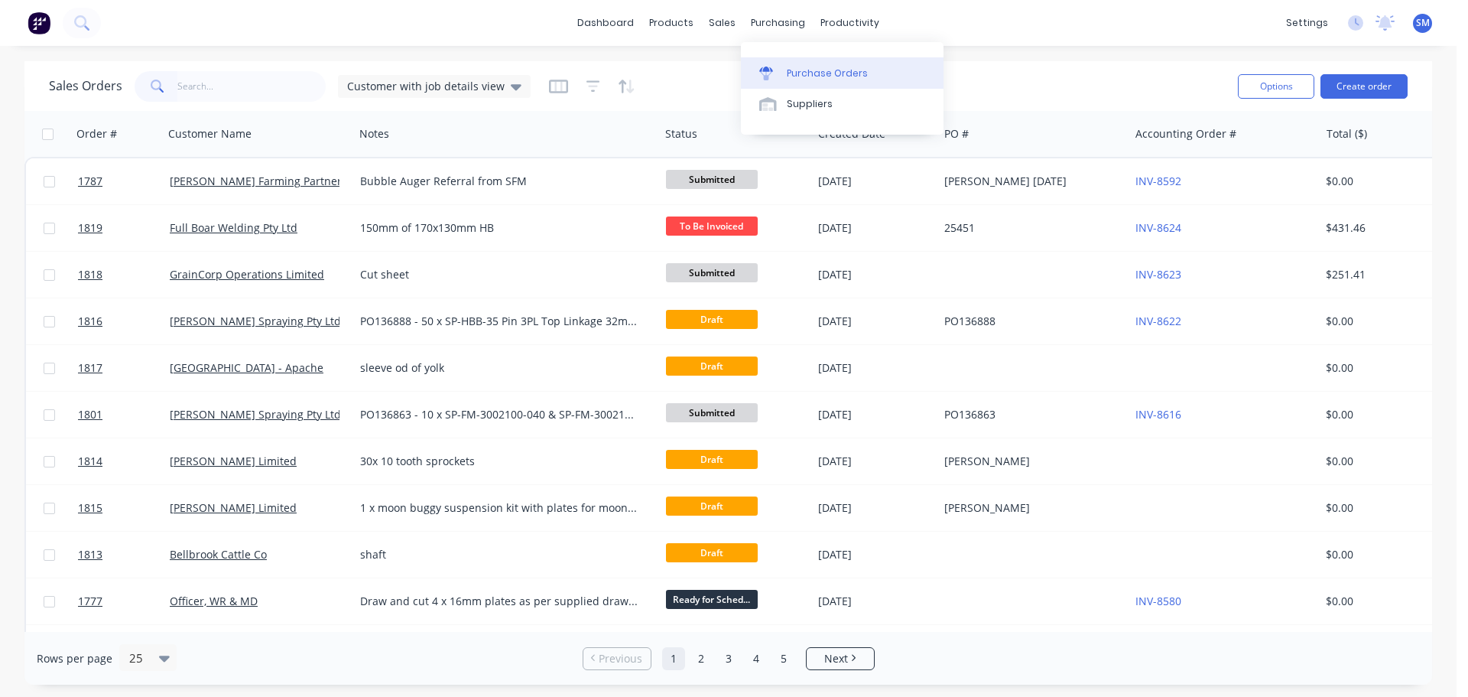
click at [827, 67] on div "Purchase Orders" at bounding box center [827, 74] width 81 height 14
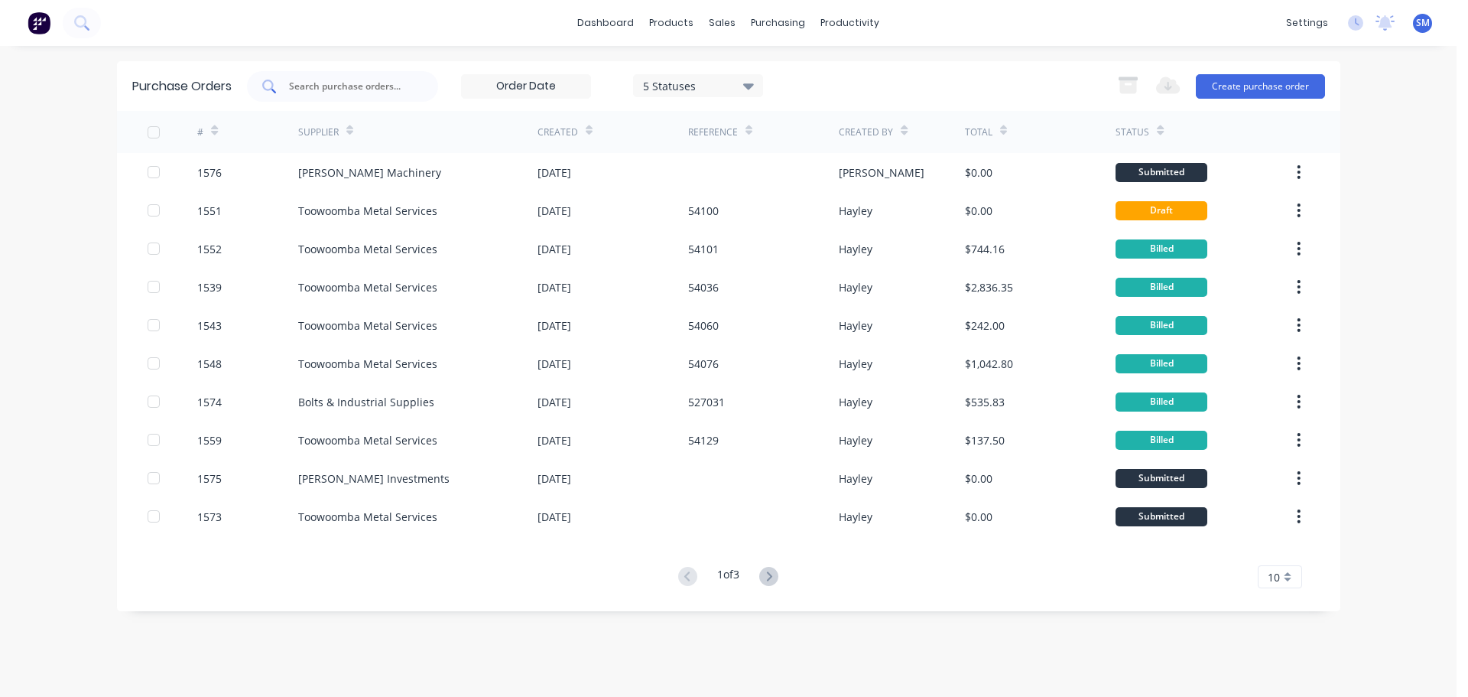
click at [327, 96] on div at bounding box center [342, 86] width 191 height 31
type input "1536"
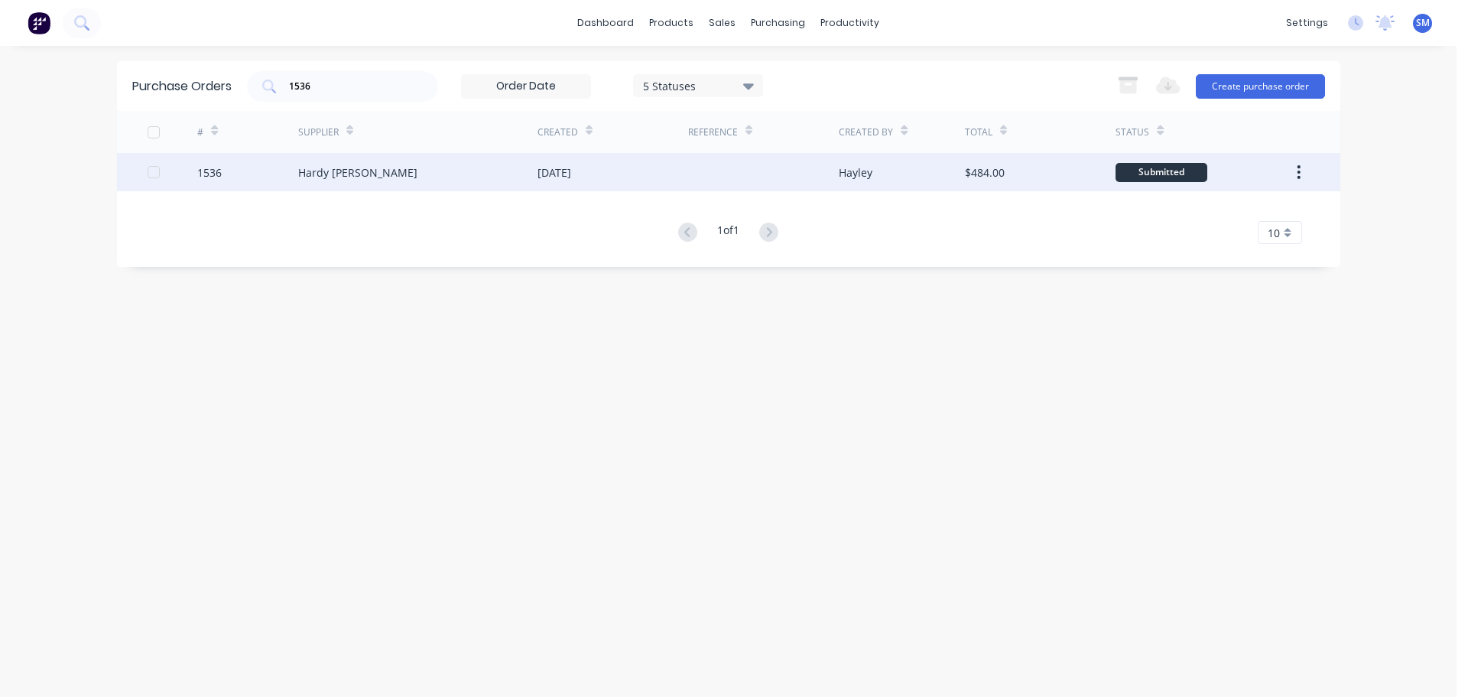
click at [345, 174] on div "Hardy [PERSON_NAME]" at bounding box center [357, 172] width 119 height 16
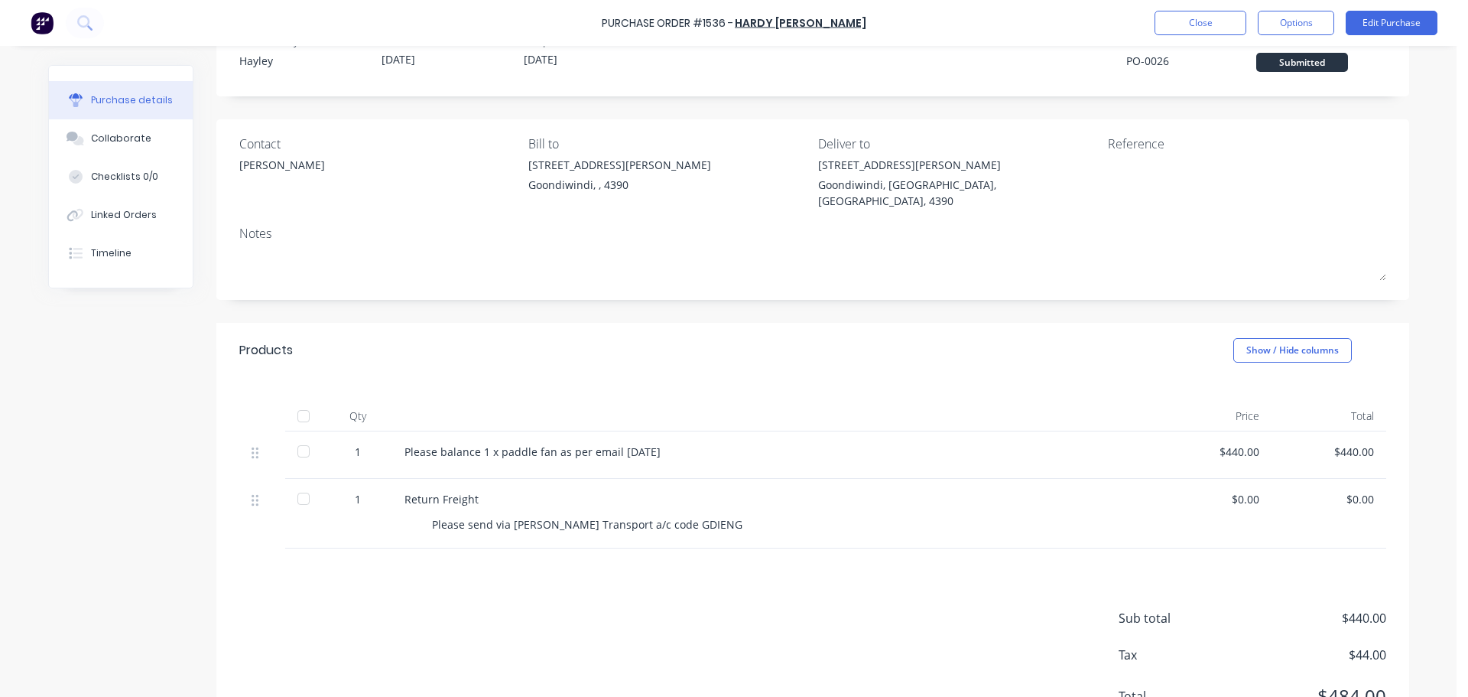
scroll to position [76, 0]
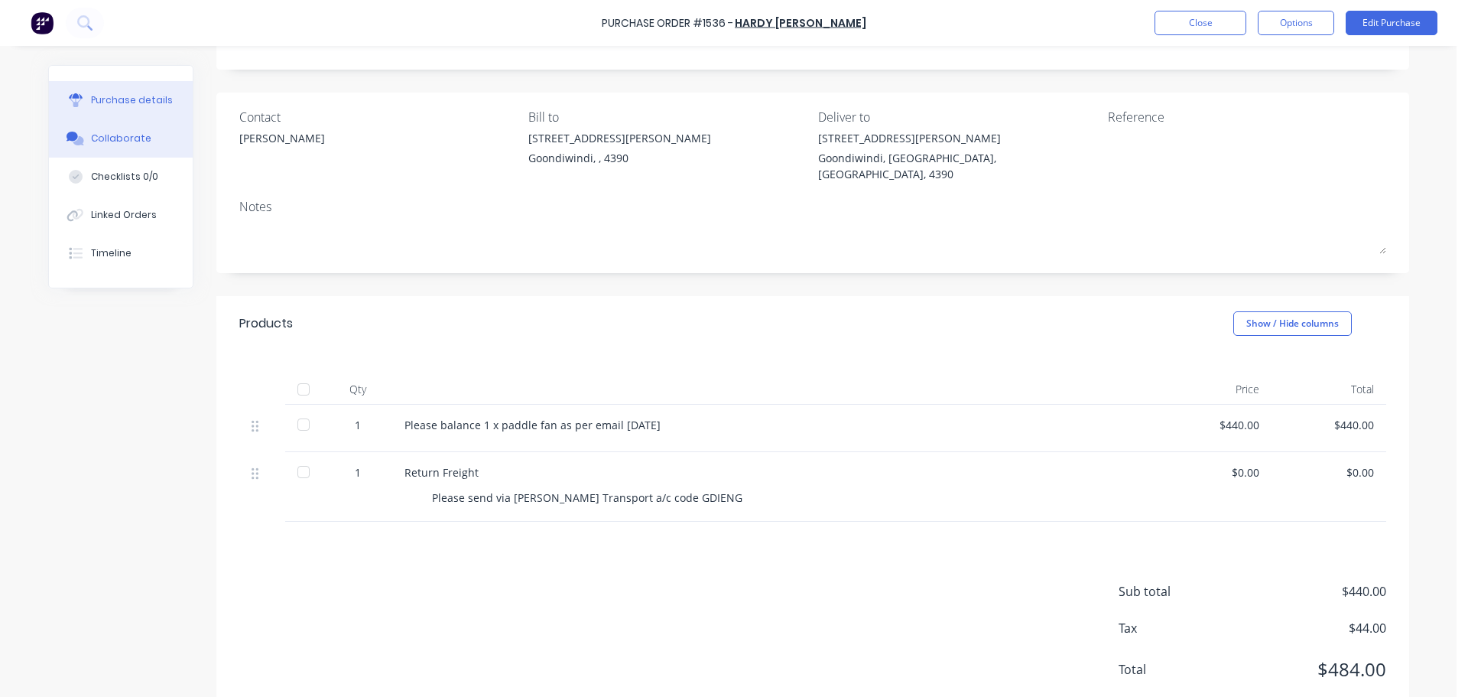
click at [129, 138] on div "Collaborate" at bounding box center [121, 139] width 60 height 14
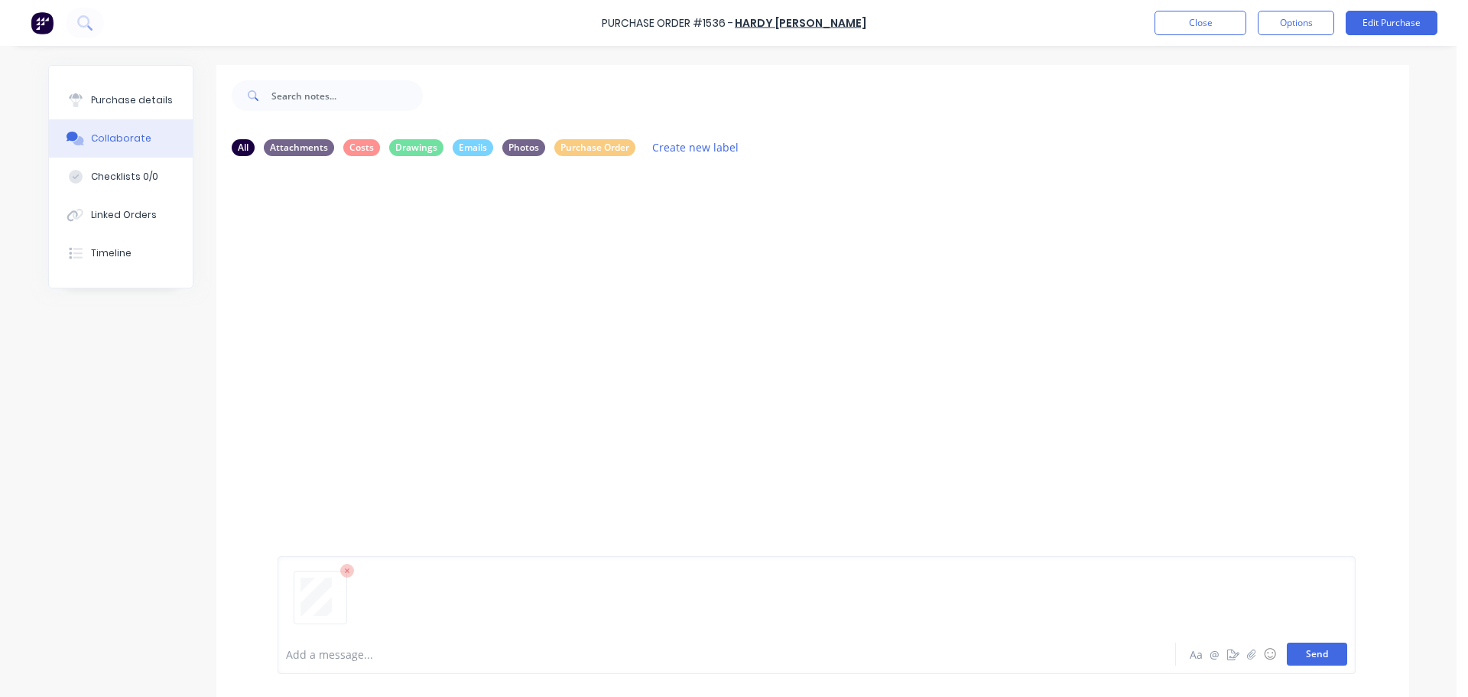
click at [1314, 646] on button "Send" at bounding box center [1317, 653] width 60 height 23
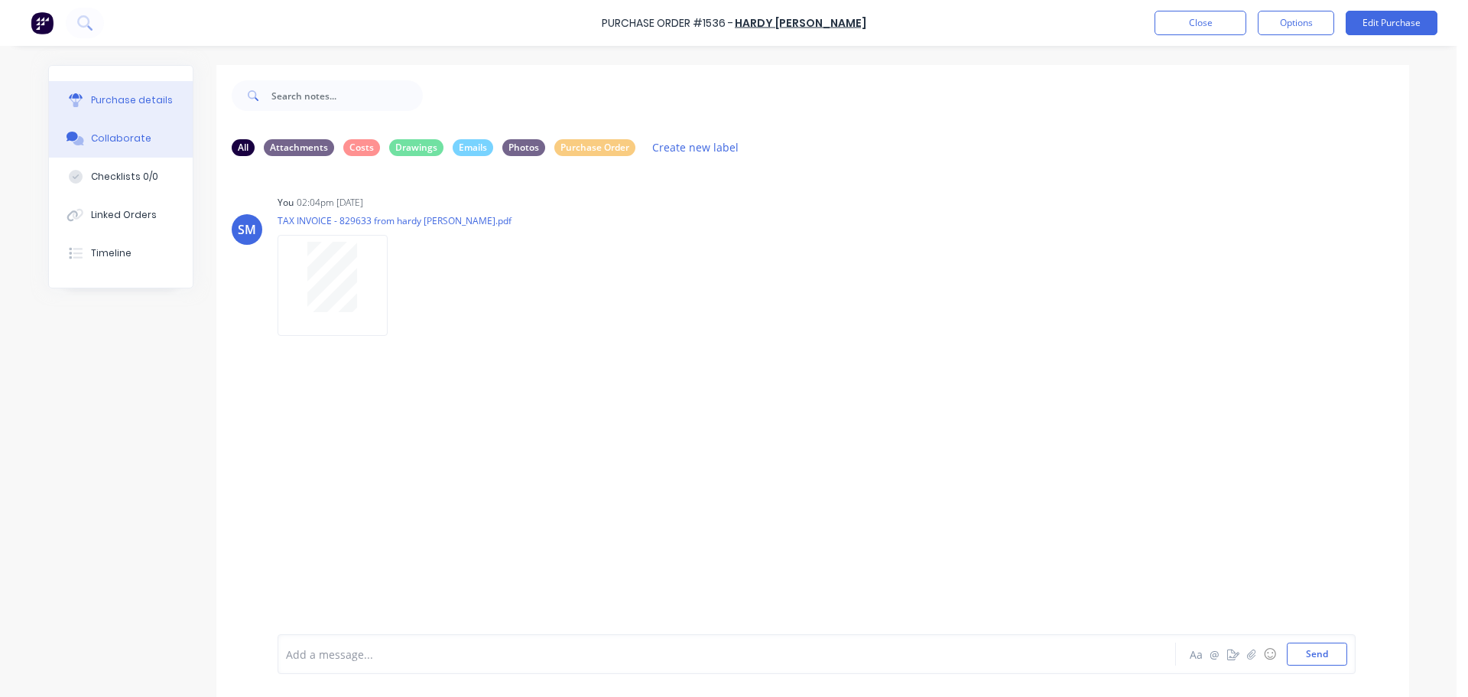
click at [73, 102] on icon at bounding box center [76, 100] width 14 height 14
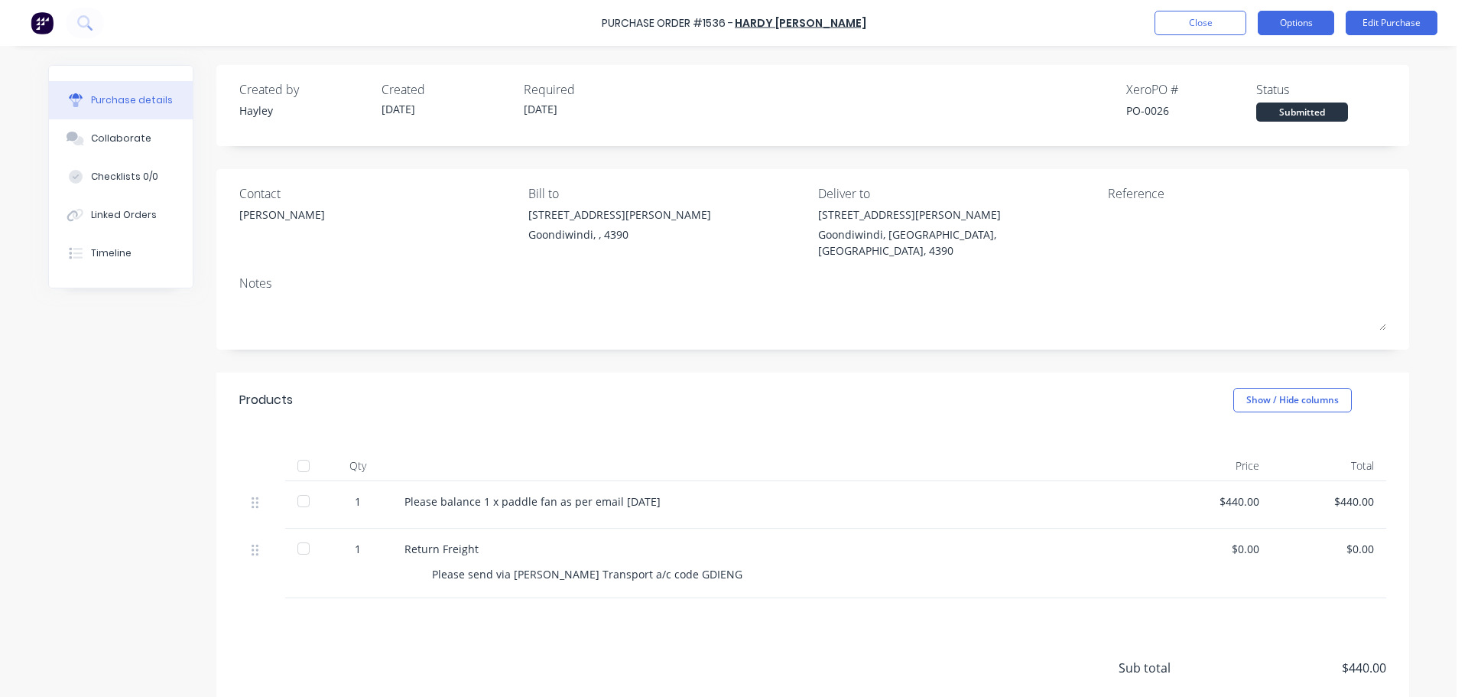
click at [1308, 29] on button "Options" at bounding box center [1296, 23] width 76 height 24
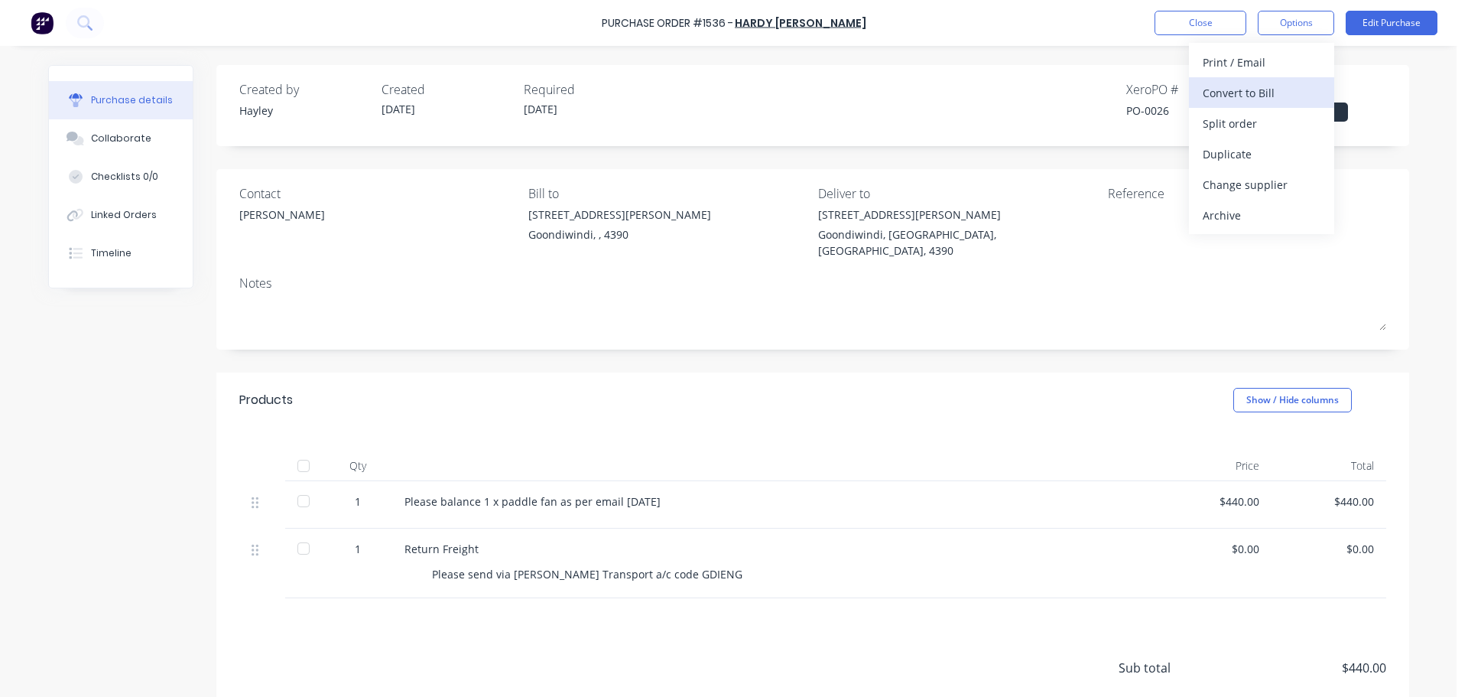
click at [1267, 92] on div "Convert to Bill" at bounding box center [1262, 93] width 118 height 22
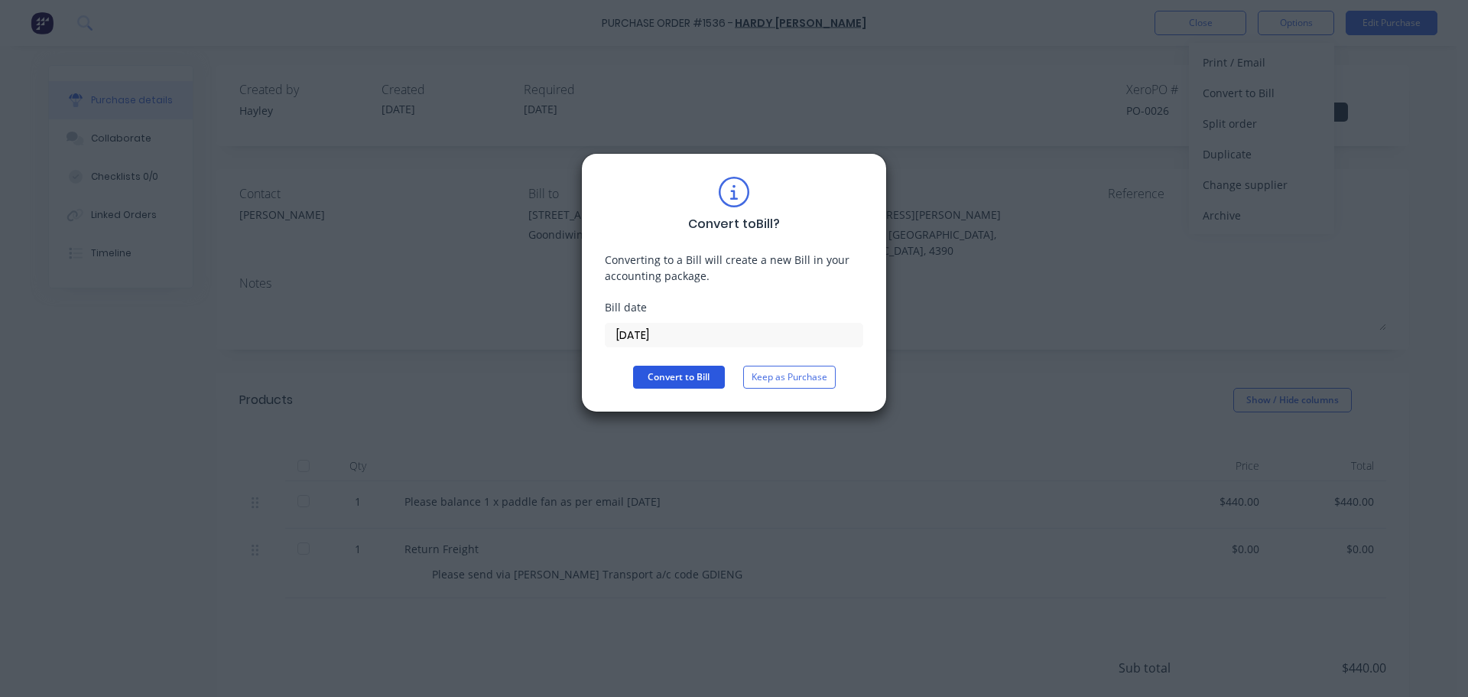
click at [691, 378] on button "Convert to Bill" at bounding box center [679, 377] width 92 height 23
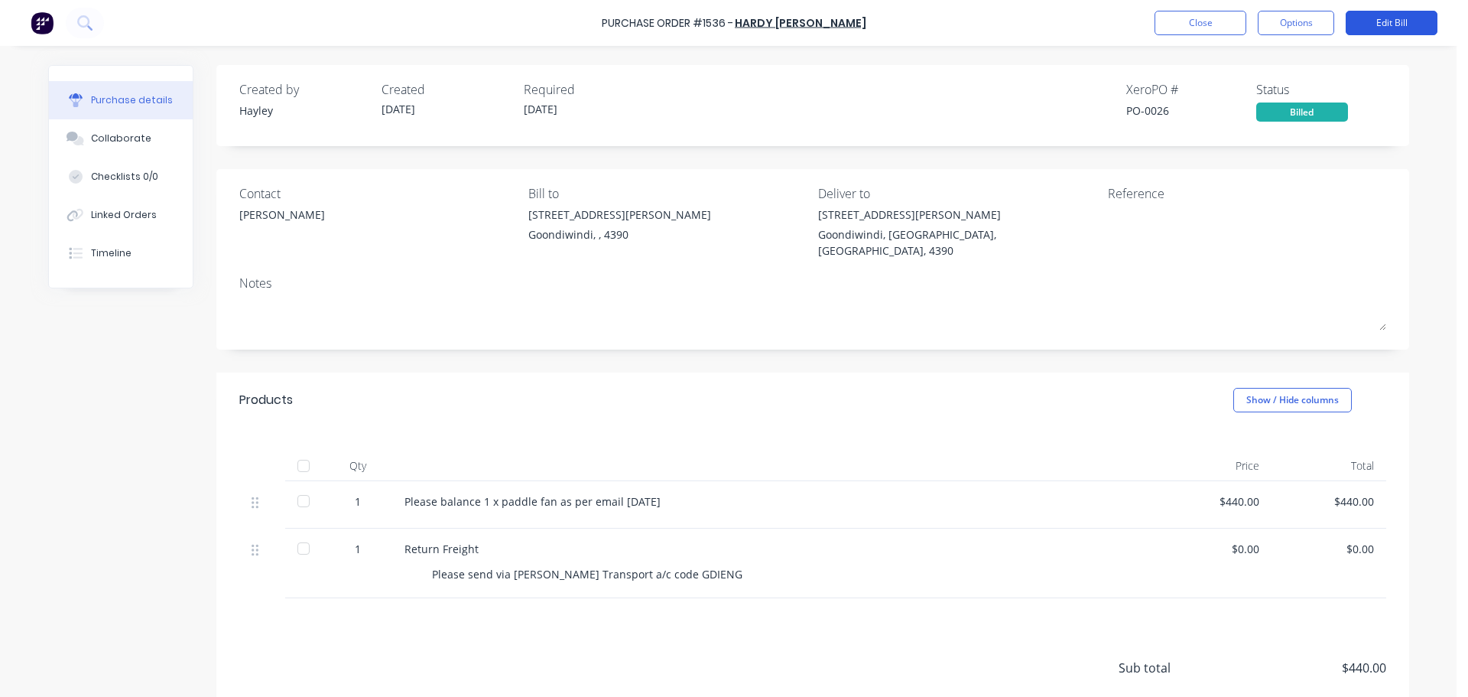
click at [1407, 18] on button "Edit Bill" at bounding box center [1392, 23] width 92 height 24
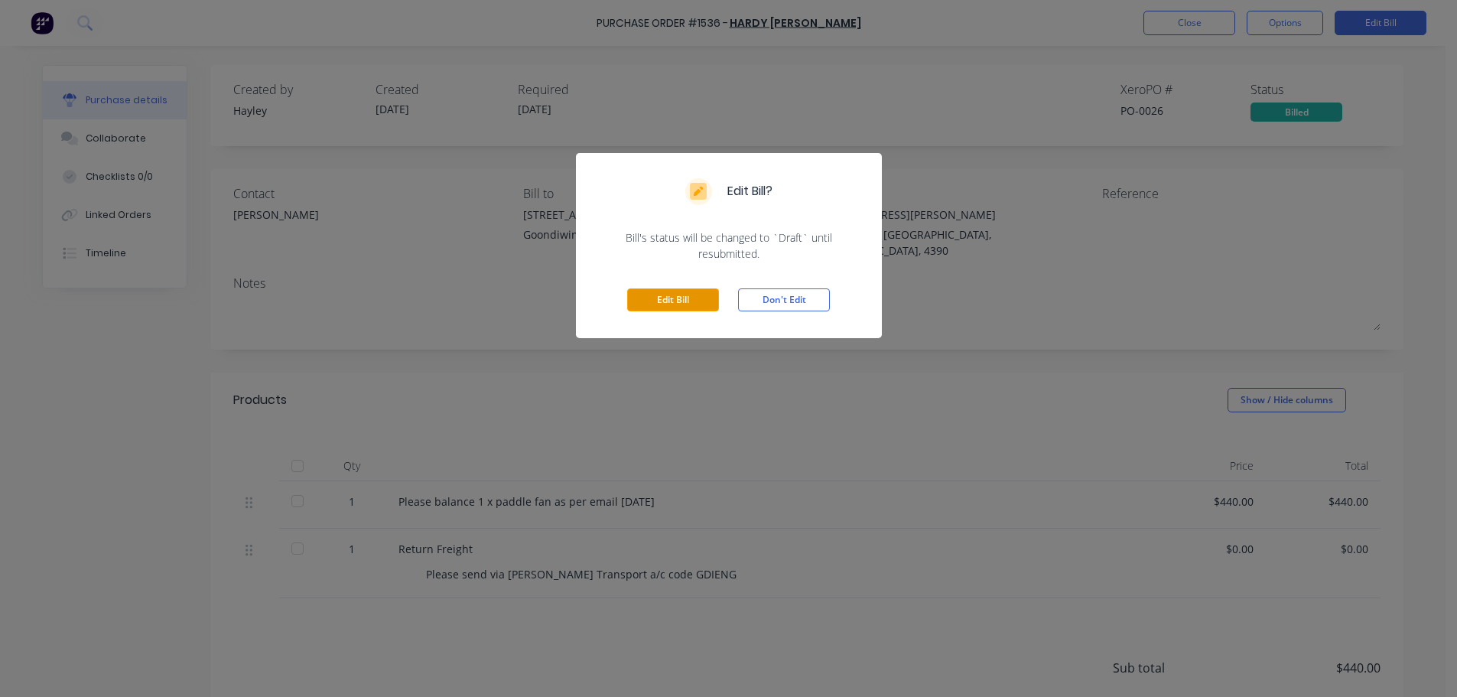
click at [704, 305] on button "Edit Bill" at bounding box center [673, 299] width 92 height 23
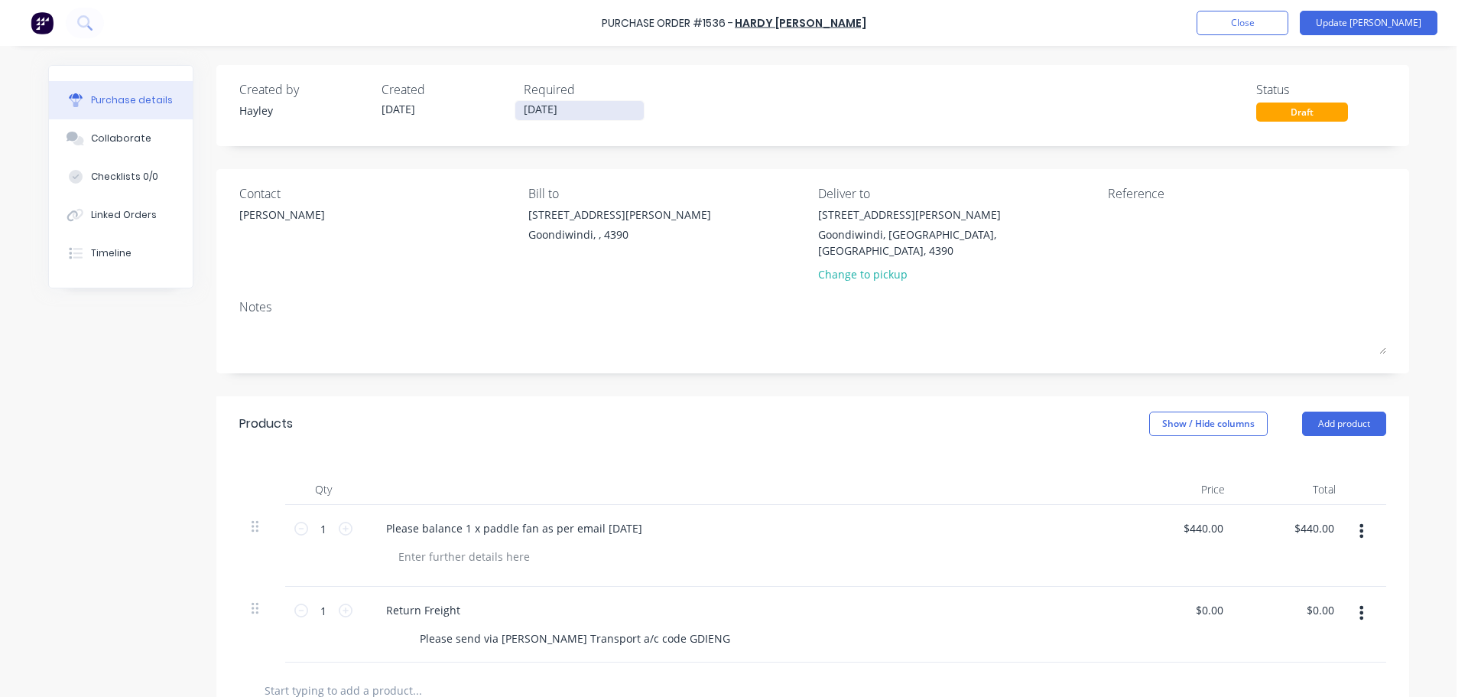
click at [578, 109] on input "[DATE]" at bounding box center [579, 110] width 128 height 19
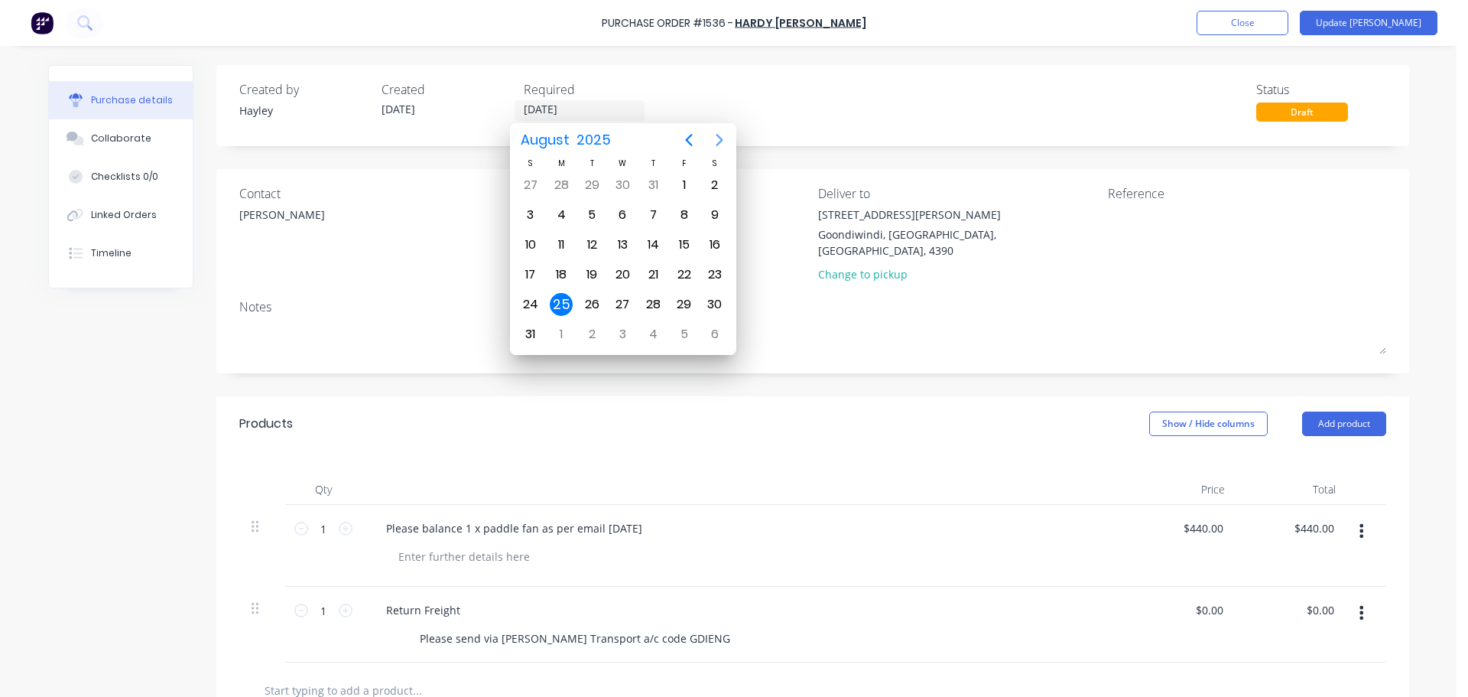
click at [718, 145] on icon "Next page" at bounding box center [719, 140] width 7 height 12
click at [583, 303] on div "30" at bounding box center [591, 304] width 23 height 23
type input "[DATE]"
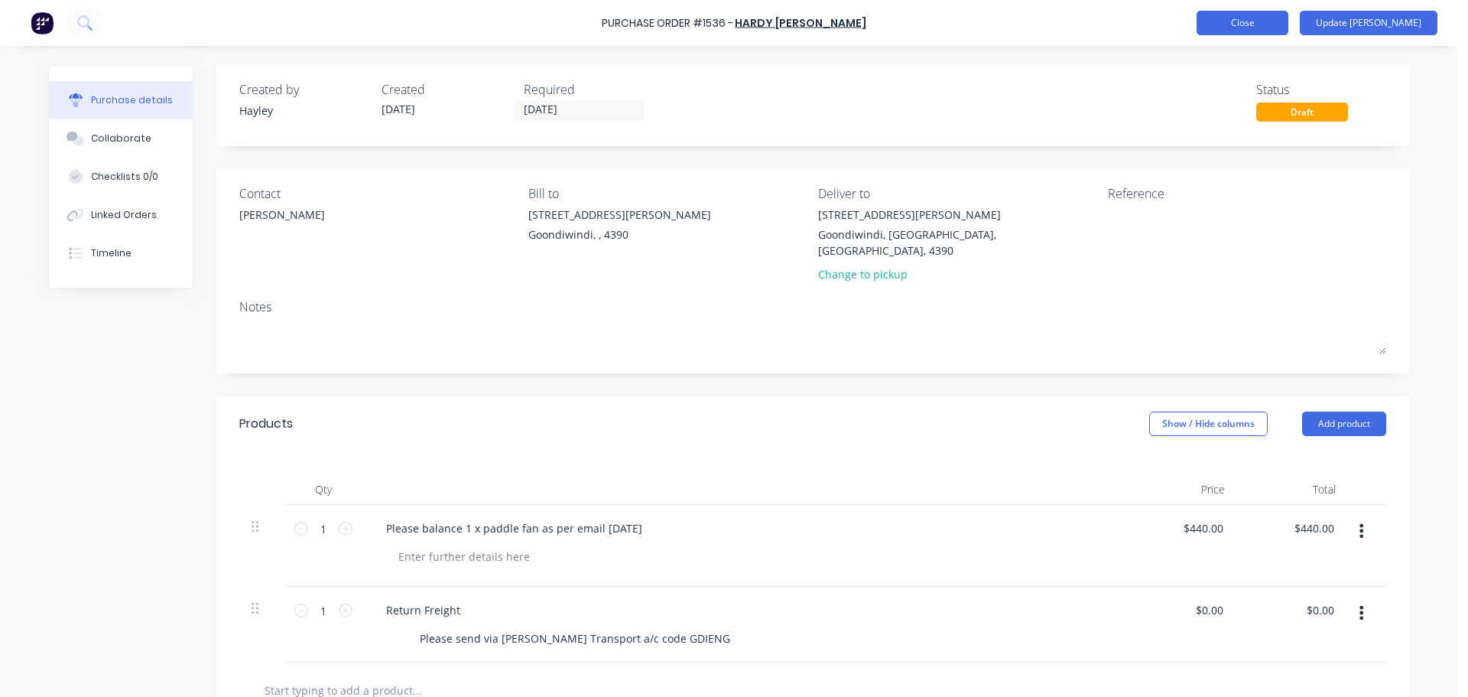
click at [1271, 18] on button "Close" at bounding box center [1243, 23] width 92 height 24
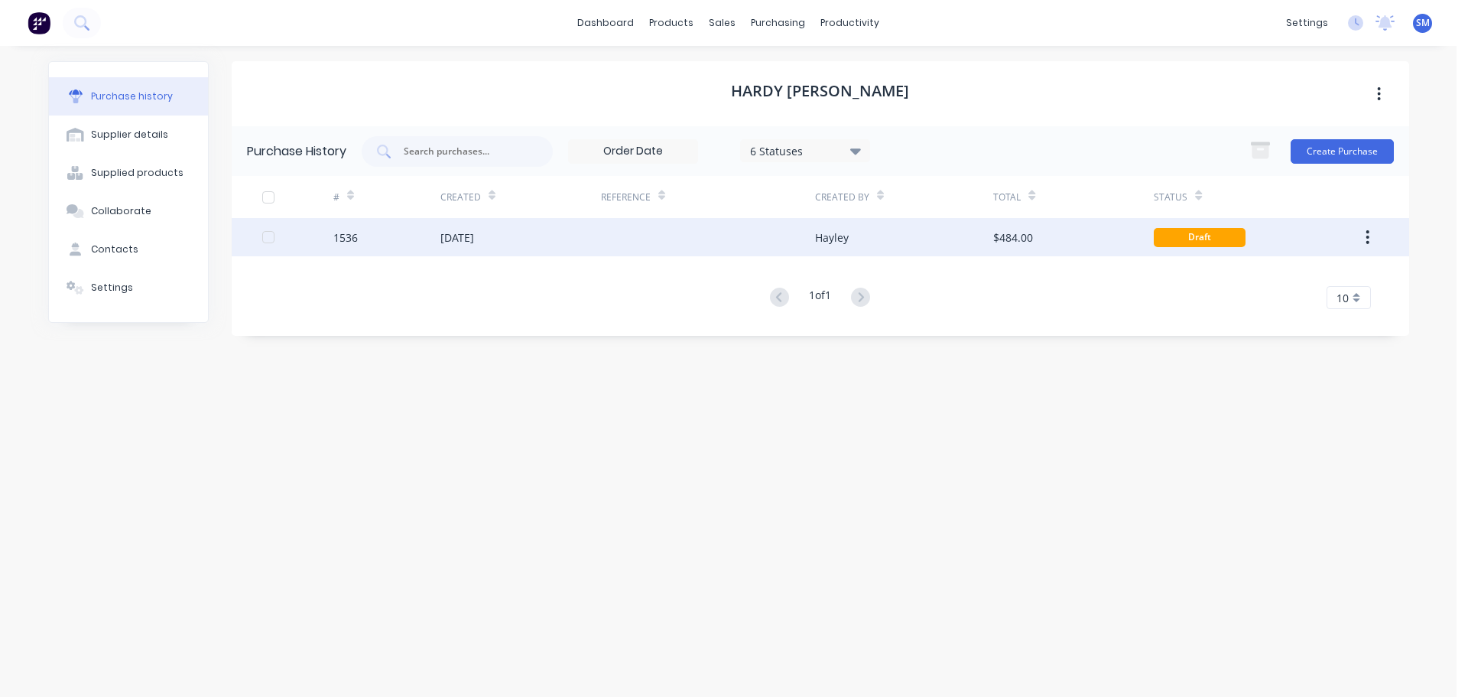
click at [1190, 237] on div "Draft" at bounding box center [1200, 237] width 92 height 19
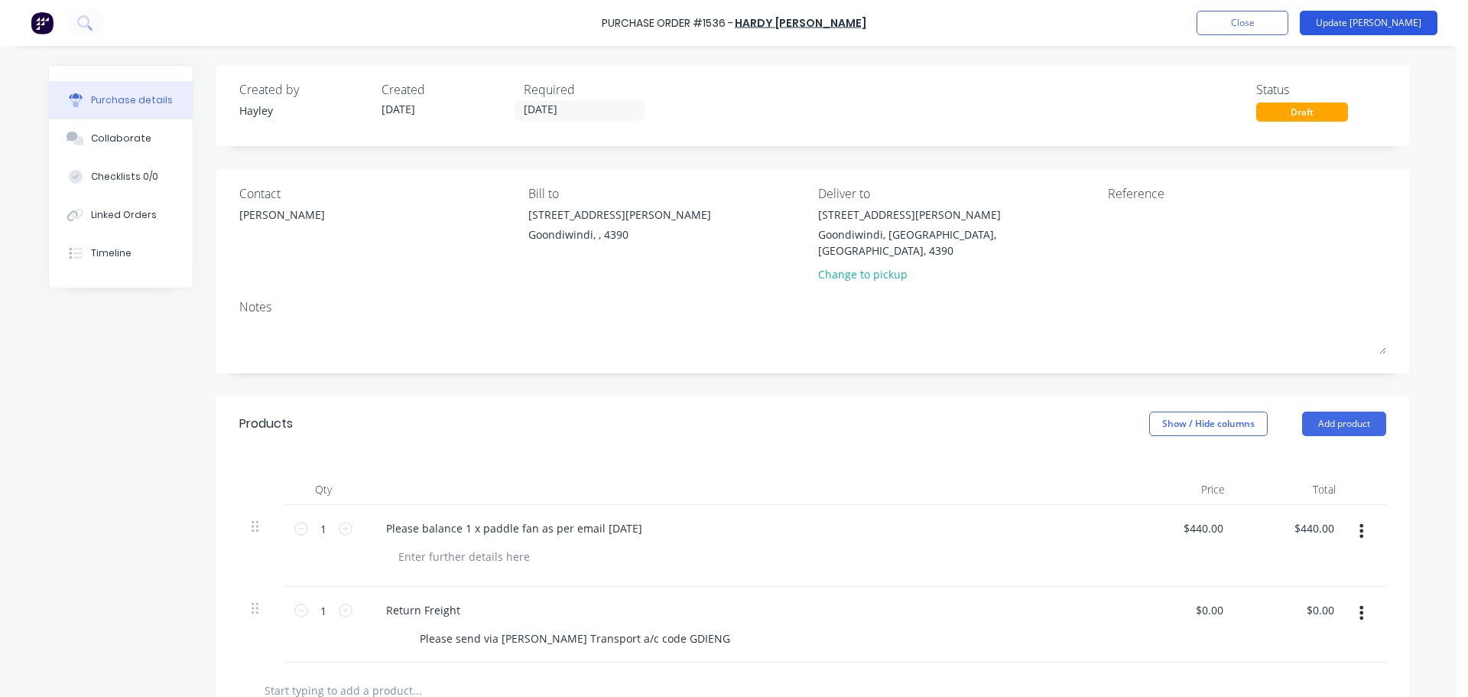
click at [1376, 25] on button "Update [PERSON_NAME]" at bounding box center [1369, 23] width 138 height 24
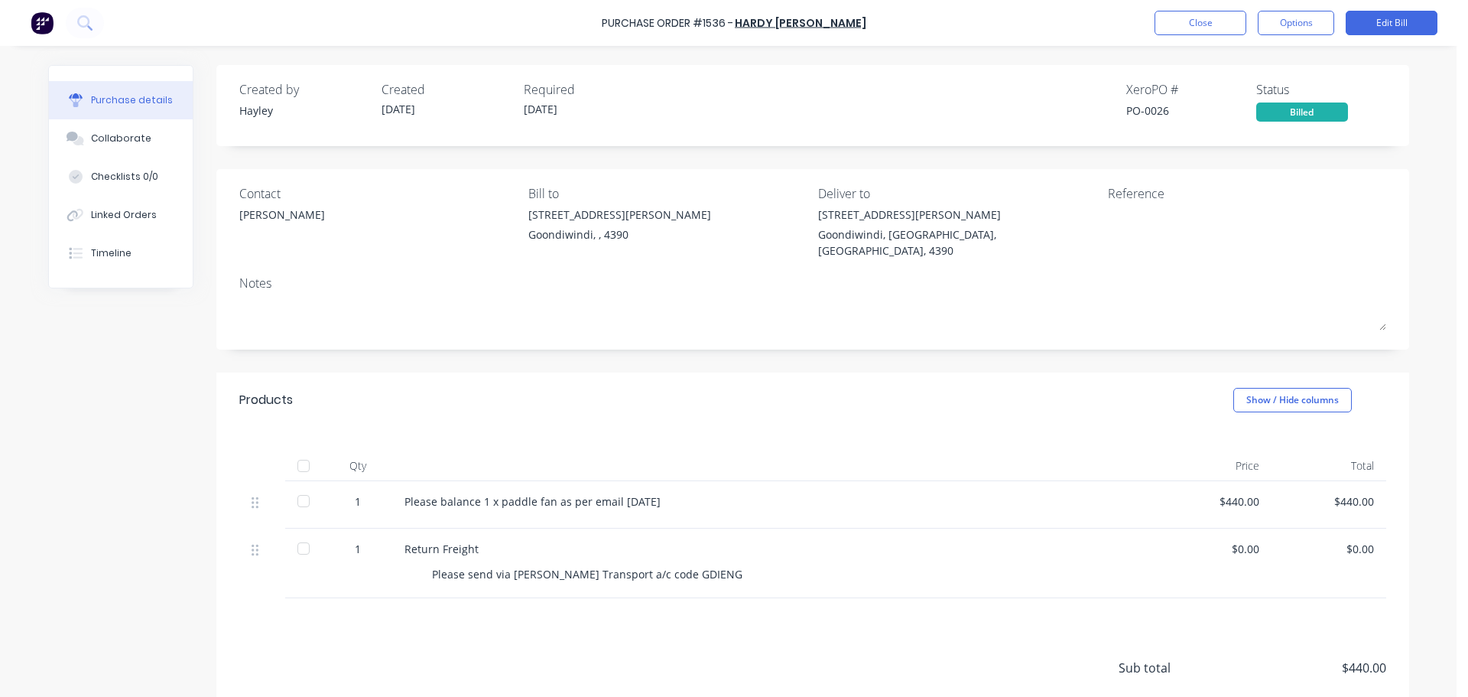
click at [1314, 114] on div "Billed" at bounding box center [1302, 111] width 92 height 19
click at [1298, 34] on button "Options" at bounding box center [1296, 23] width 76 height 24
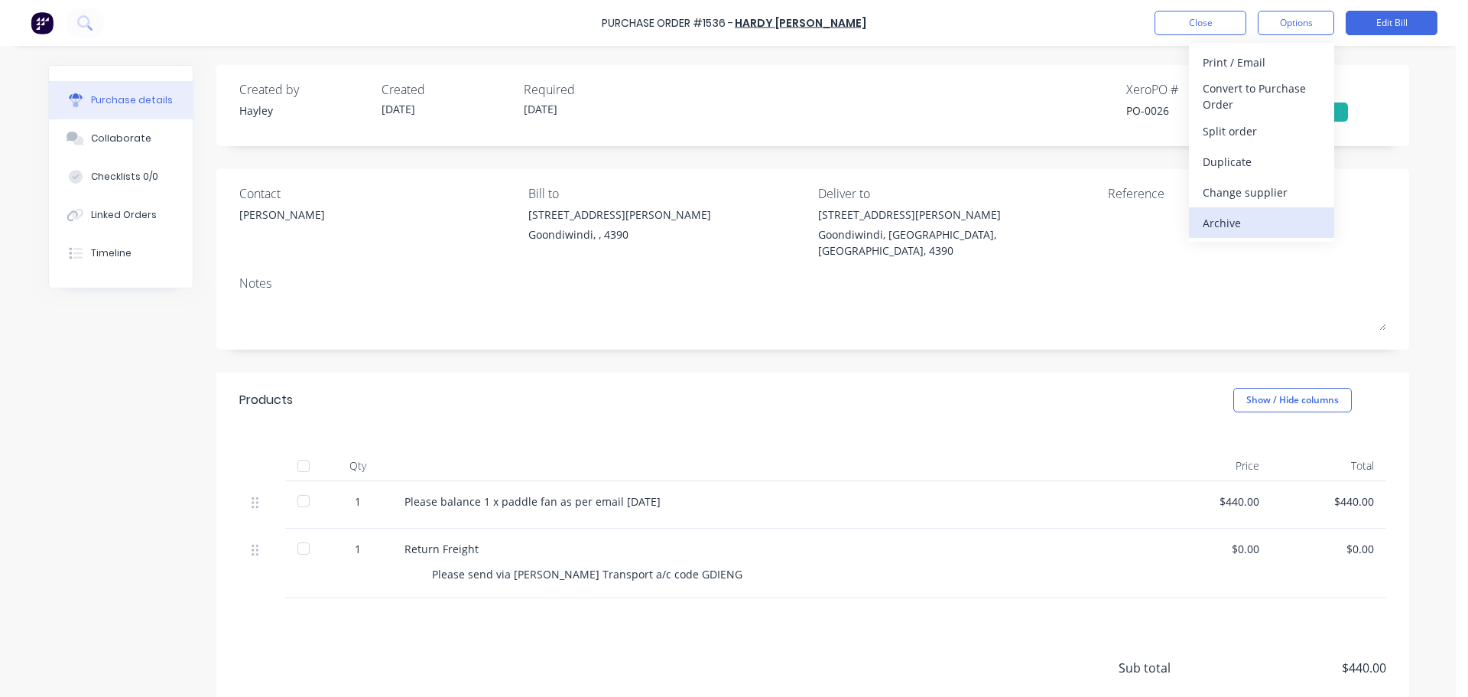
click at [1240, 219] on div "Archive" at bounding box center [1262, 223] width 118 height 22
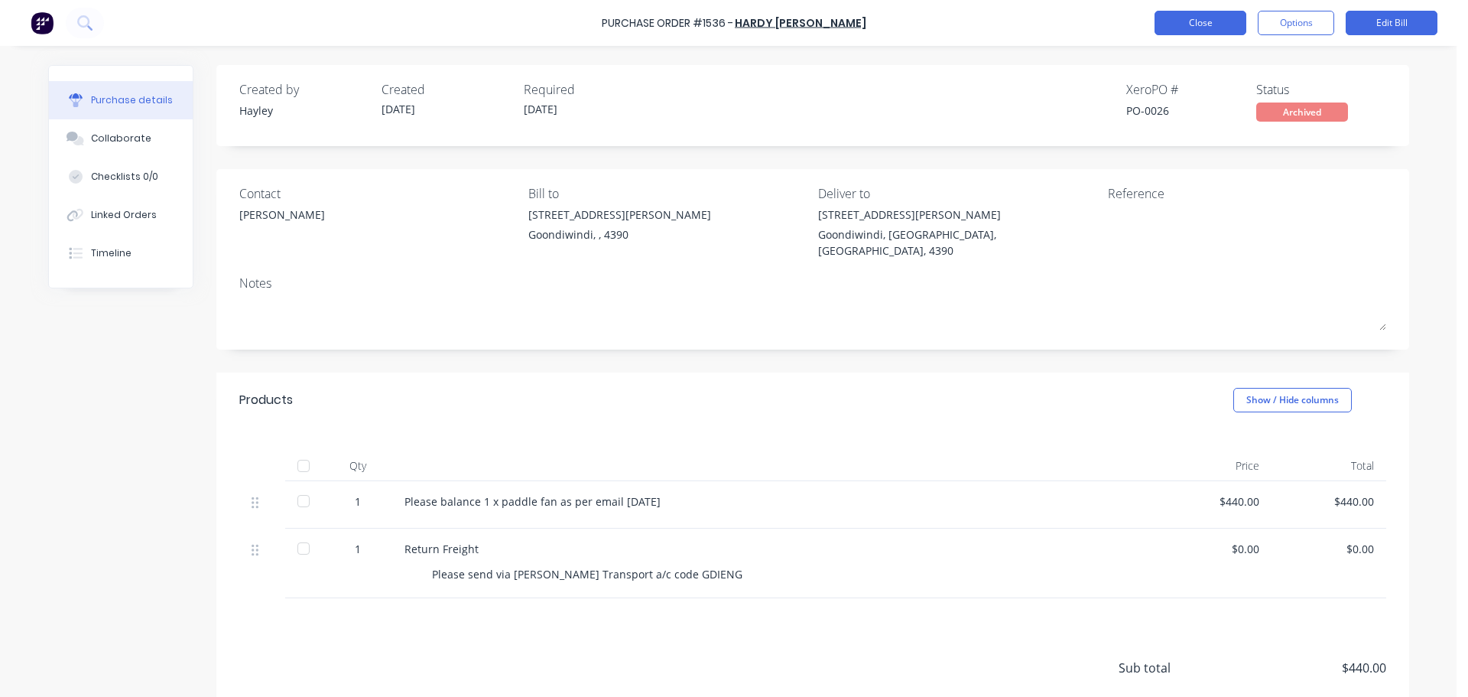
click at [1202, 18] on button "Close" at bounding box center [1201, 23] width 92 height 24
